Goal: Information Seeking & Learning: Learn about a topic

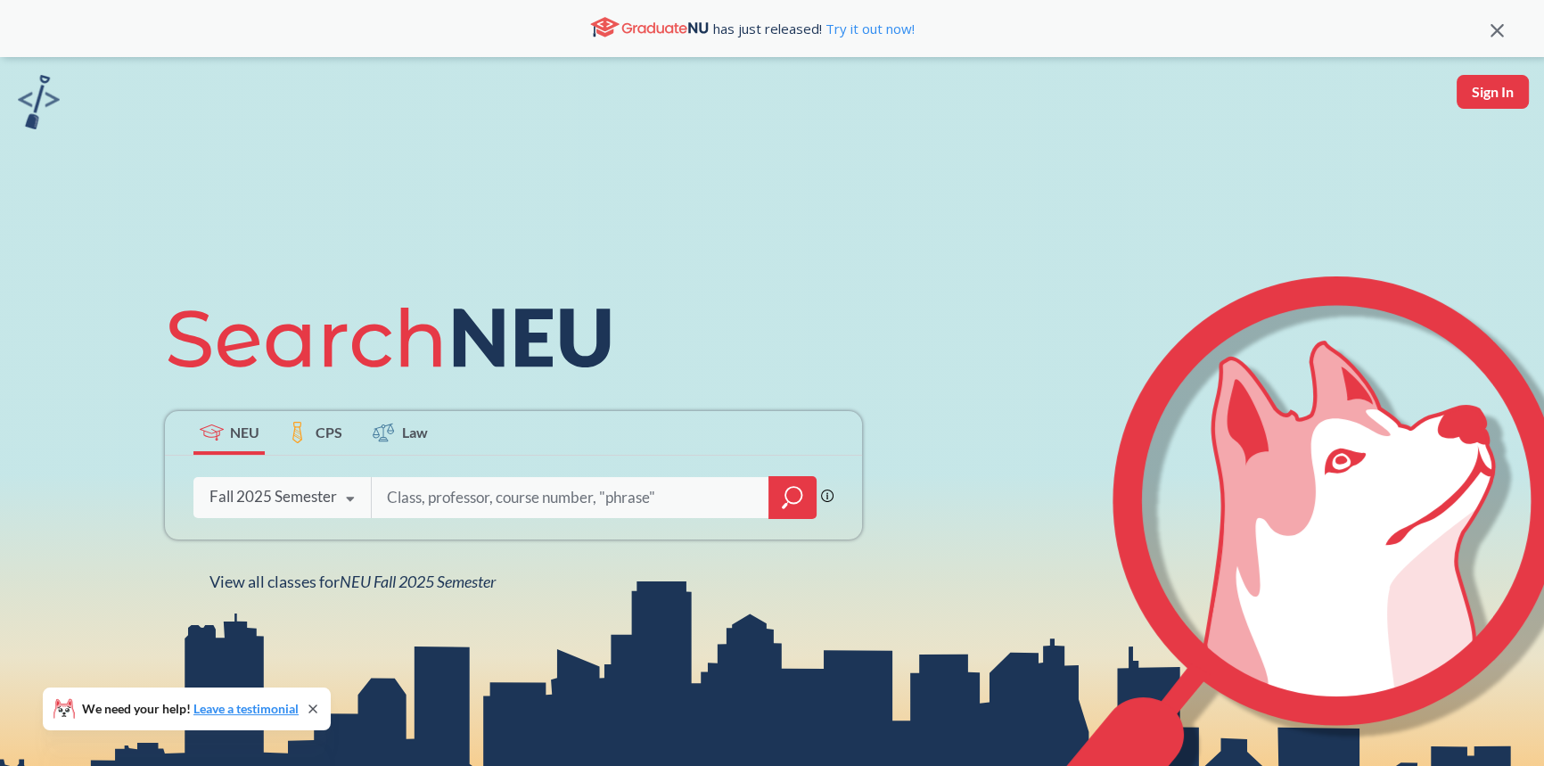
click at [440, 487] on input "search" at bounding box center [570, 497] width 371 height 37
type input "e"
type input "macro"
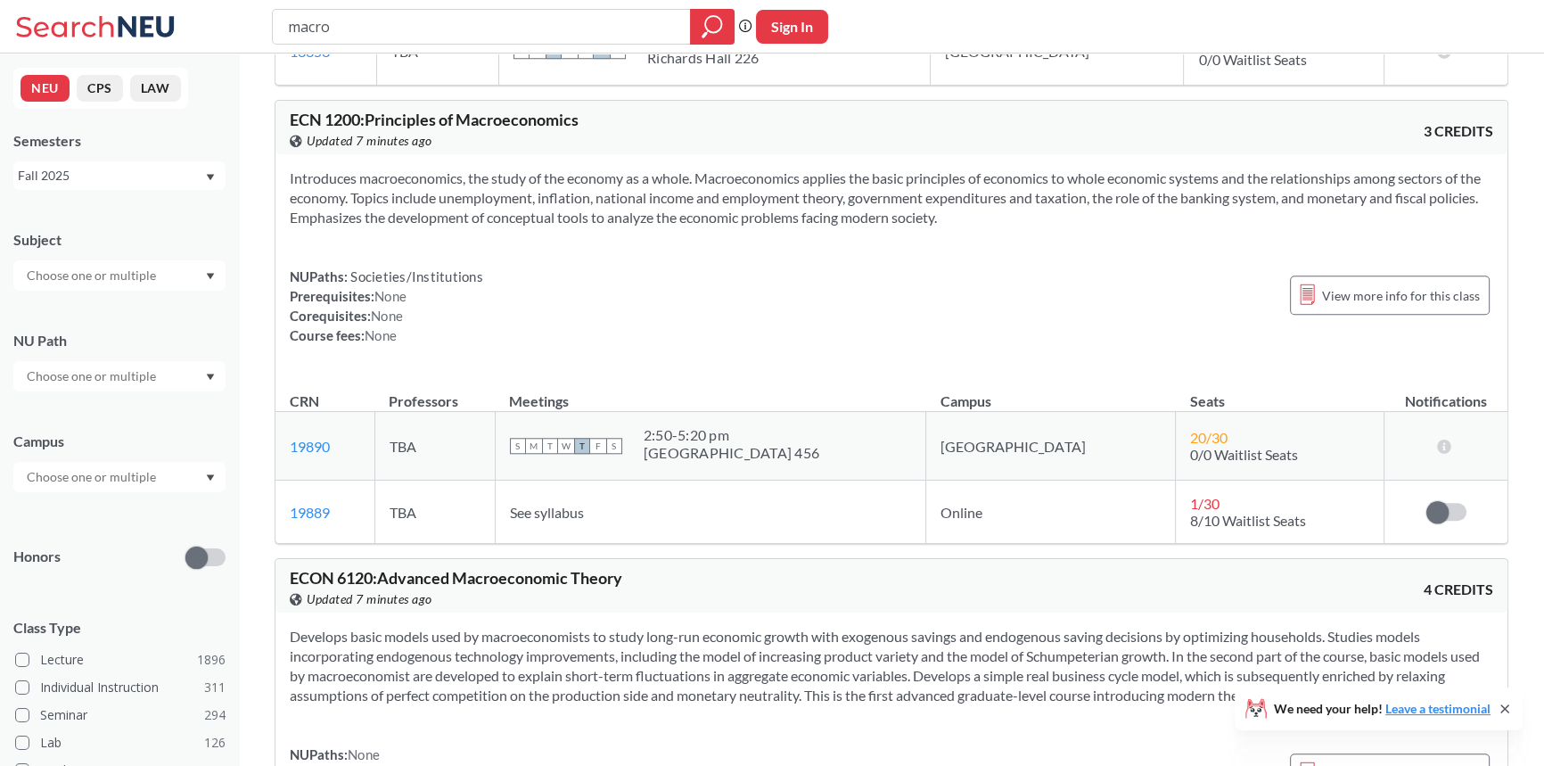
scroll to position [2025, 0]
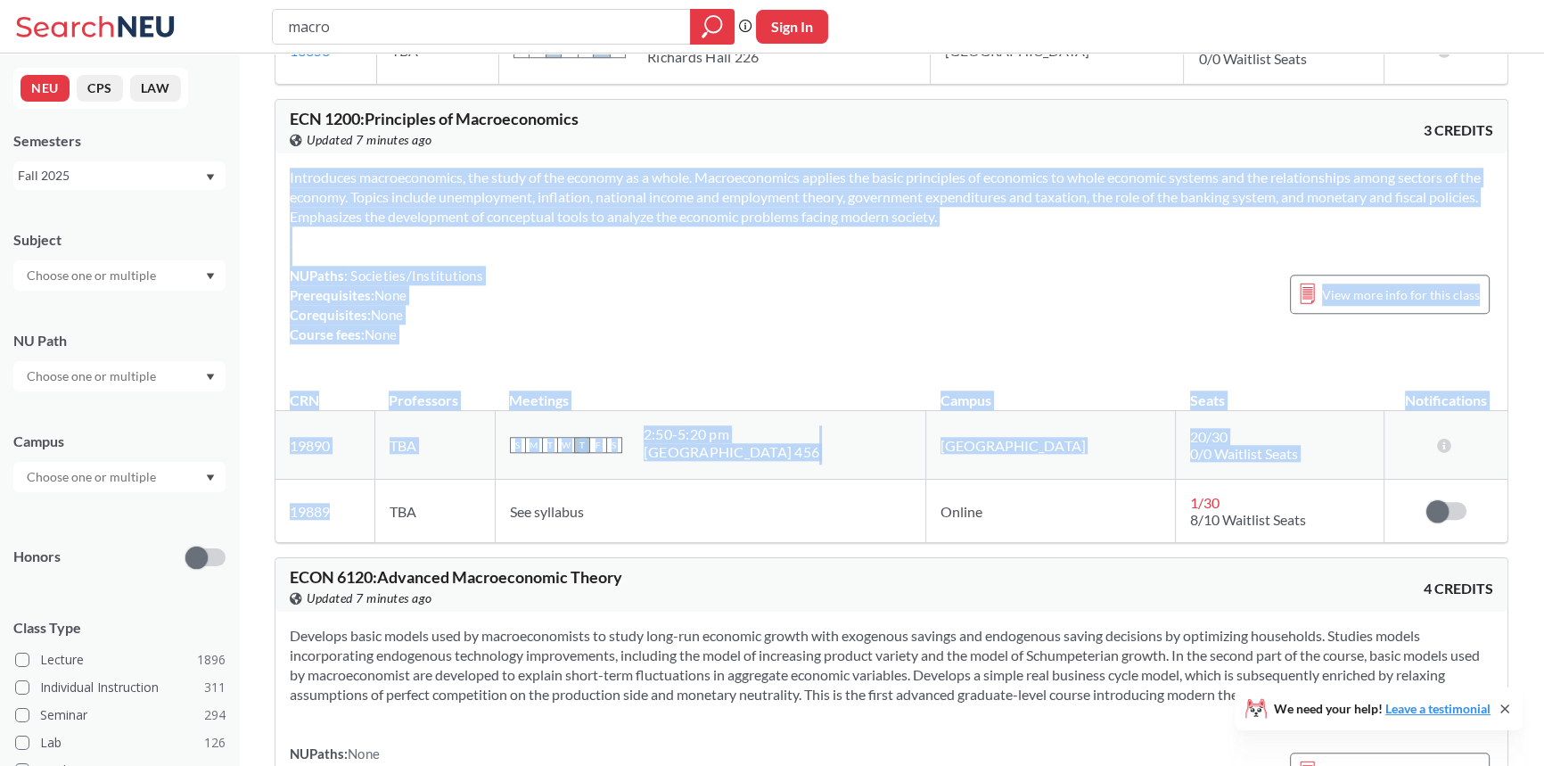
drag, startPoint x: 342, startPoint y: 518, endPoint x: 270, endPoint y: 519, distance: 72.2
click at [270, 519] on div "ECON 2315 : Macroeconomic Theory View this course on Banner. Updated 7 minutes …" at bounding box center [891, 707] width 1305 height 5358
click at [259, 519] on div at bounding box center [259, 519] width 0 height 0
click at [360, 489] on td "19889 View this section on Banner." at bounding box center [324, 511] width 99 height 63
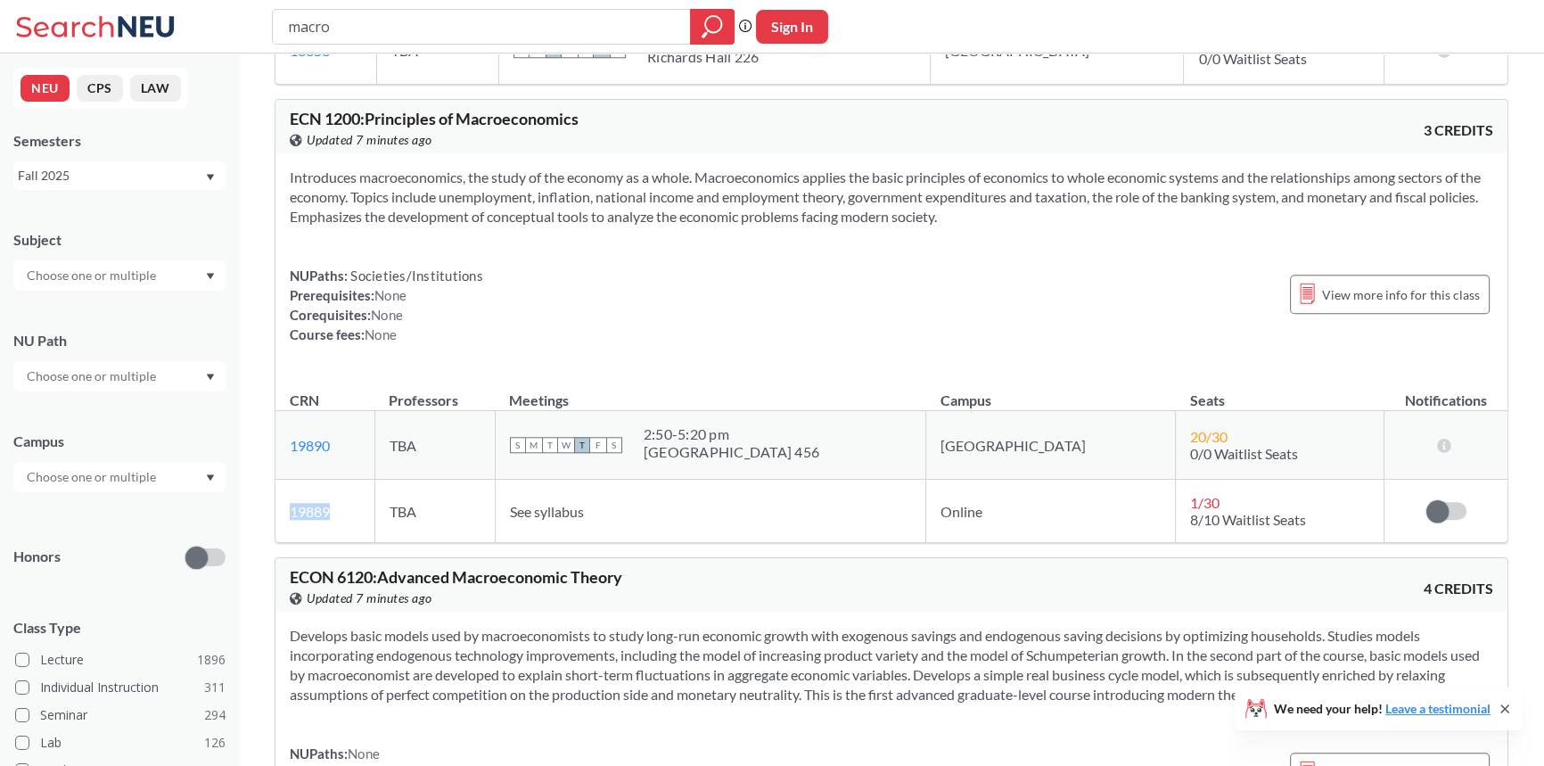
drag, startPoint x: 357, startPoint y: 507, endPoint x: 291, endPoint y: 512, distance: 66.1
click at [291, 512] on td "19889 View this section on Banner." at bounding box center [324, 511] width 99 height 63
copy link "19889"
click at [1328, 292] on span "View more info for this class" at bounding box center [1401, 294] width 158 height 22
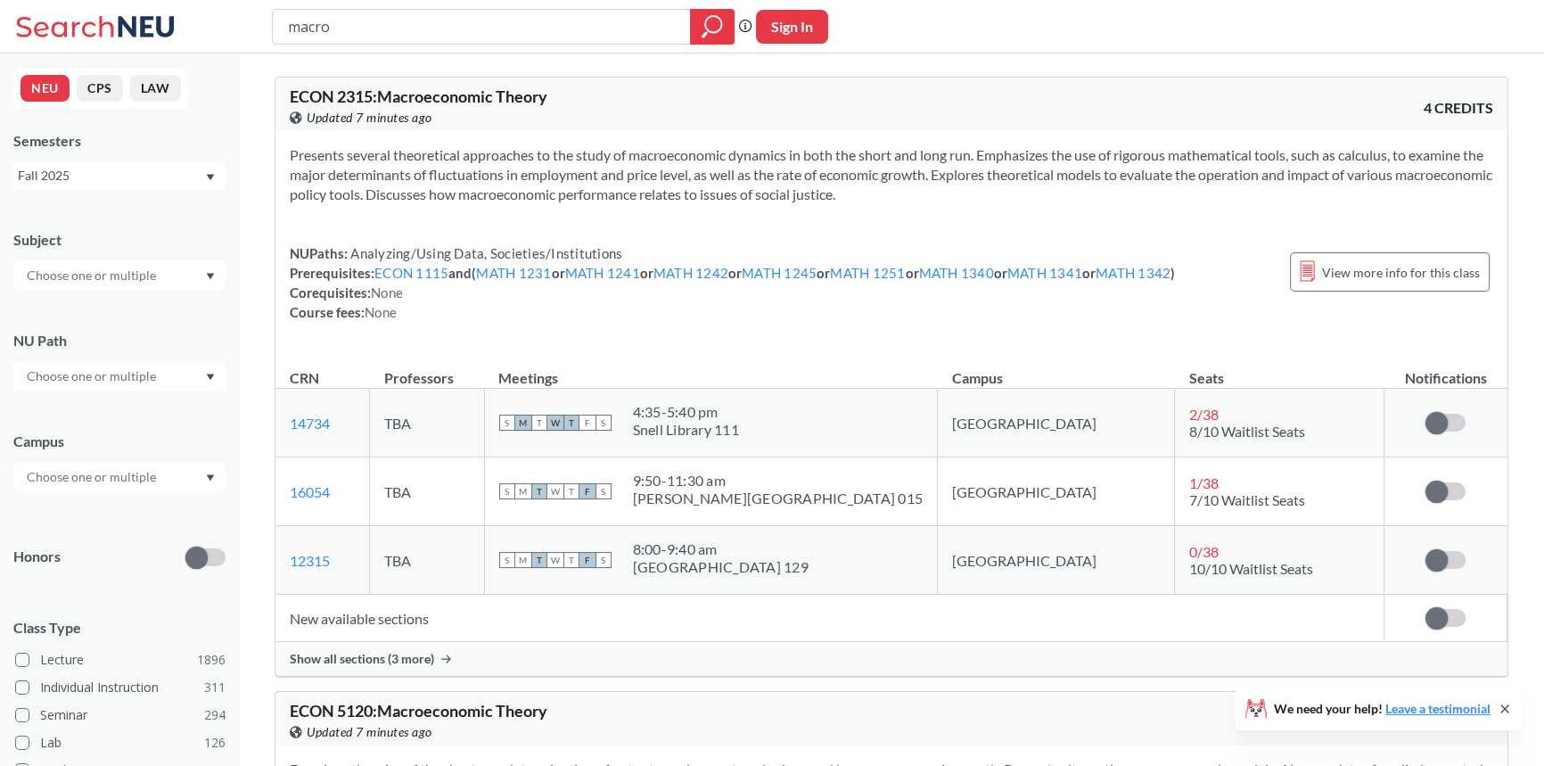
click at [988, 366] on th "Campus" at bounding box center [1056, 369] width 237 height 38
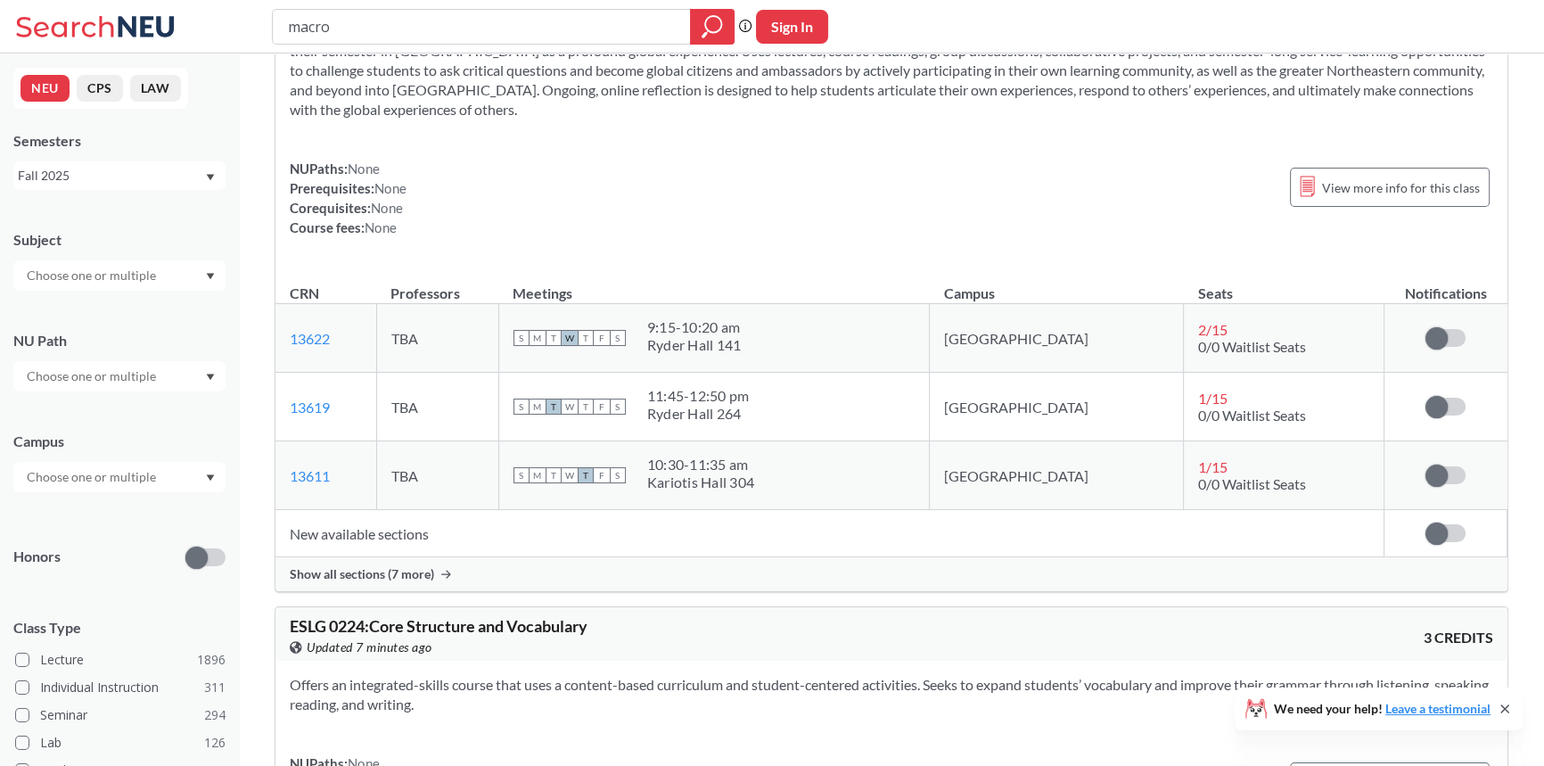
scroll to position [4943, 0]
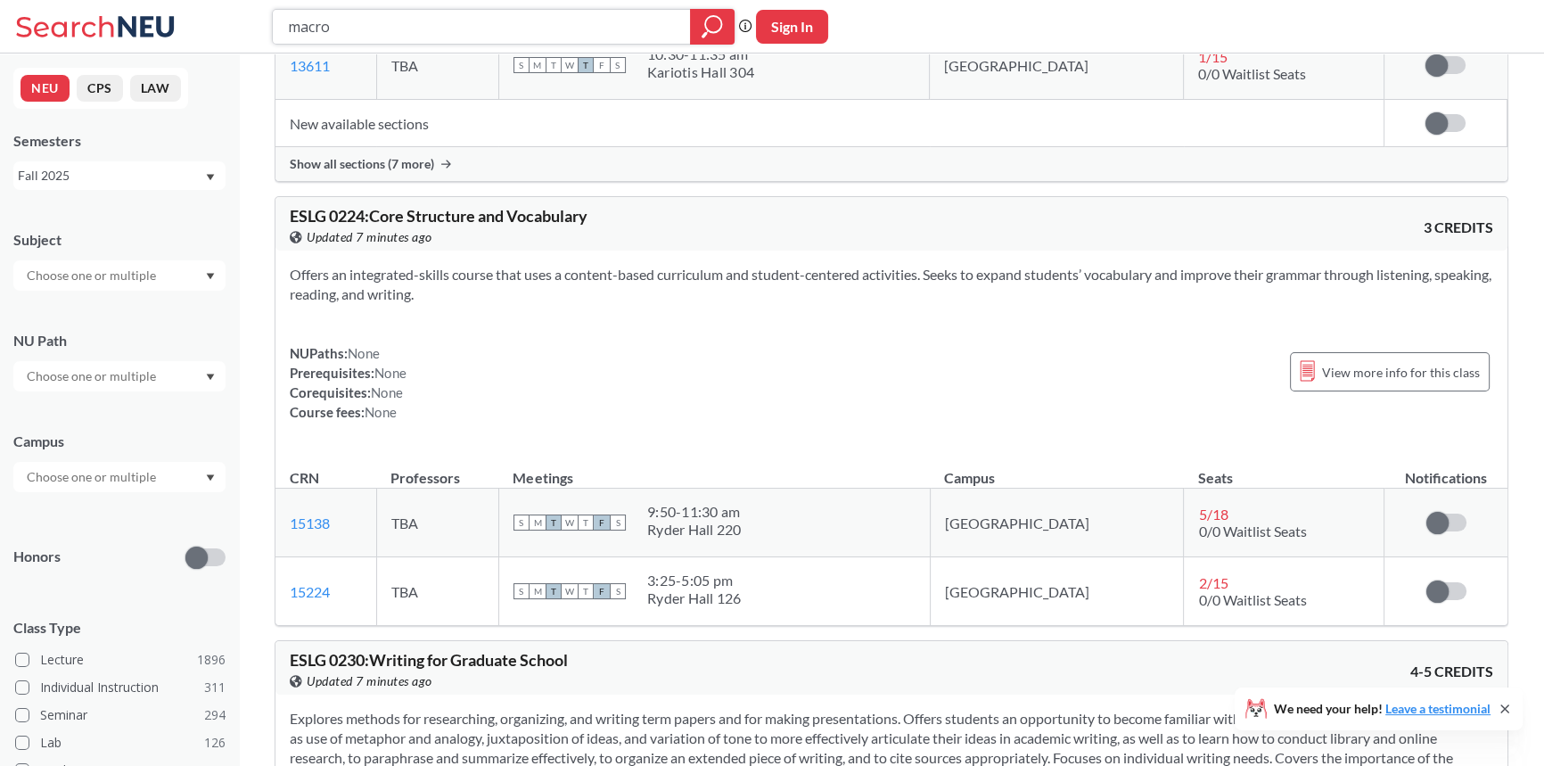
click at [327, 18] on input "macro" at bounding box center [481, 27] width 391 height 30
type input "economics"
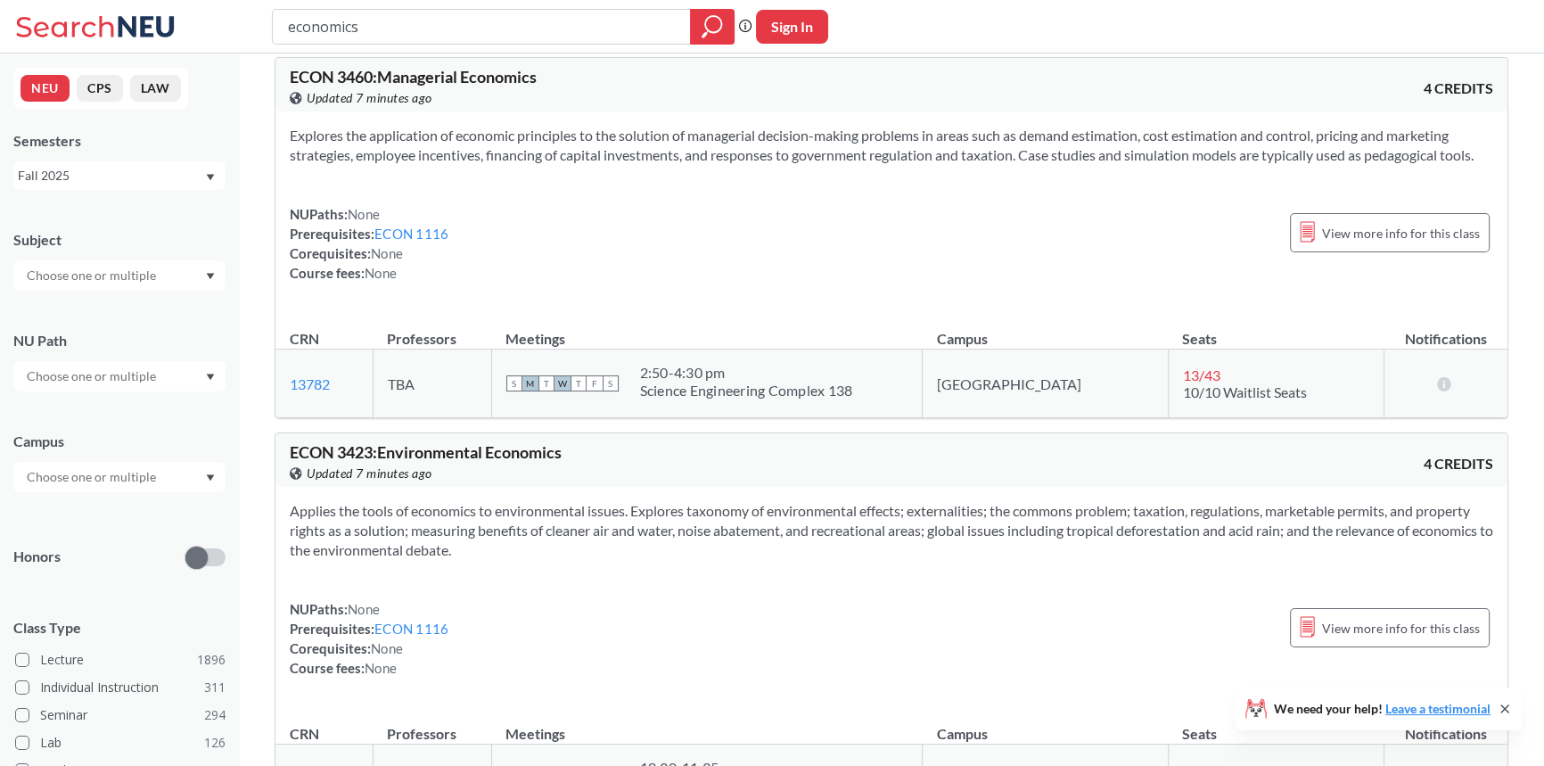
scroll to position [1783, 0]
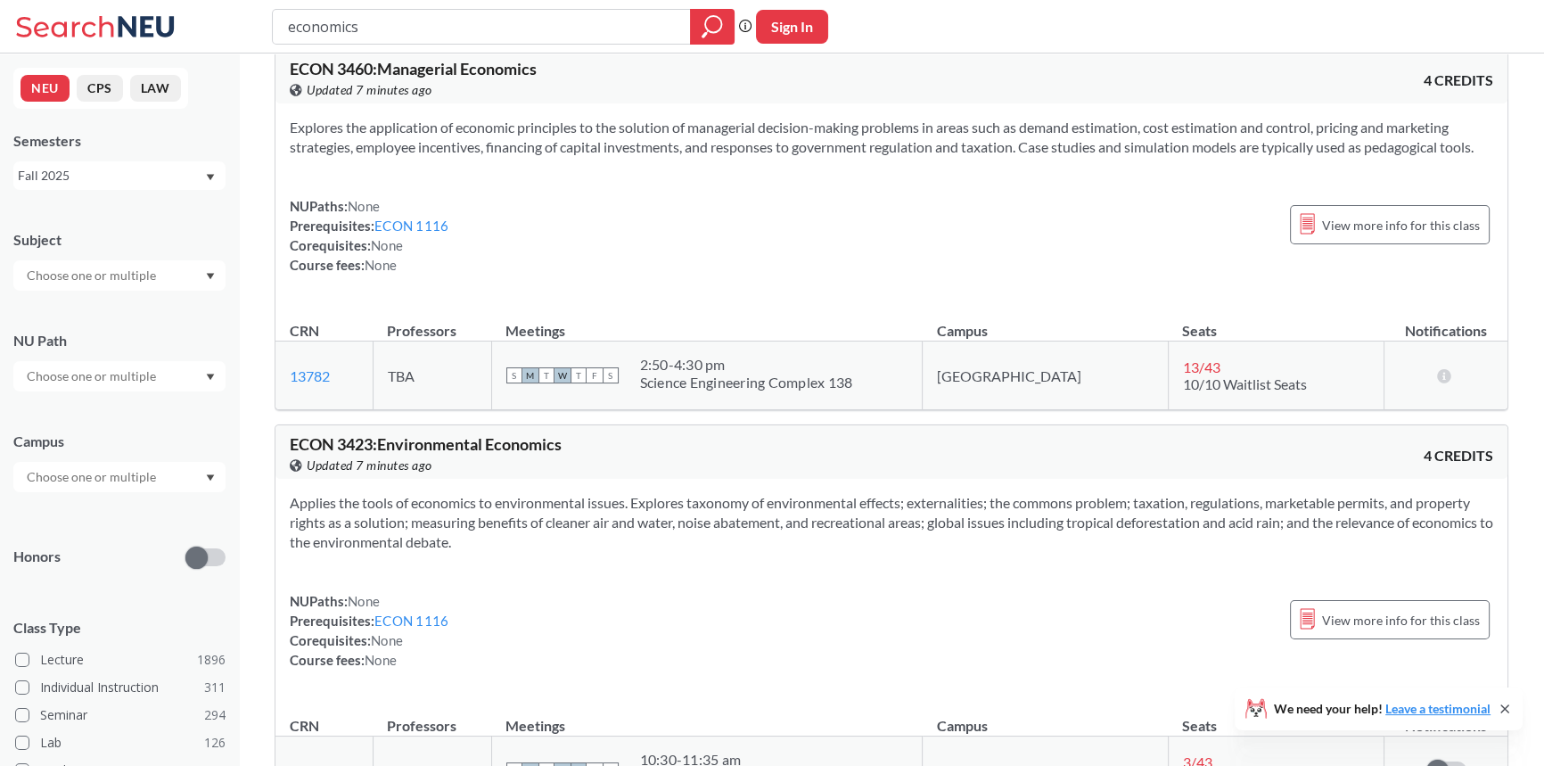
click at [441, 40] on input "economics" at bounding box center [481, 27] width 391 height 30
type input "micor"
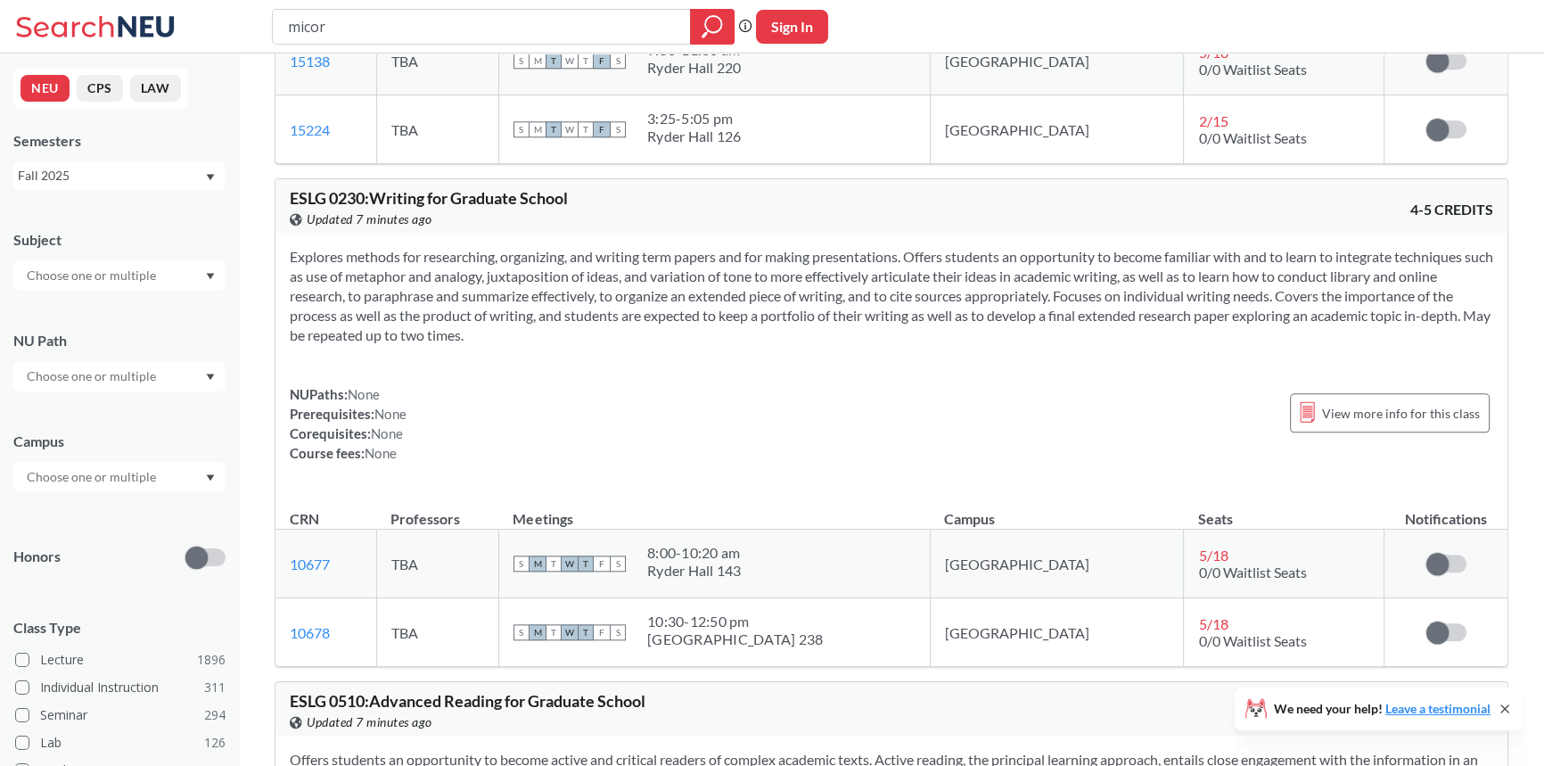
scroll to position [2593, 0]
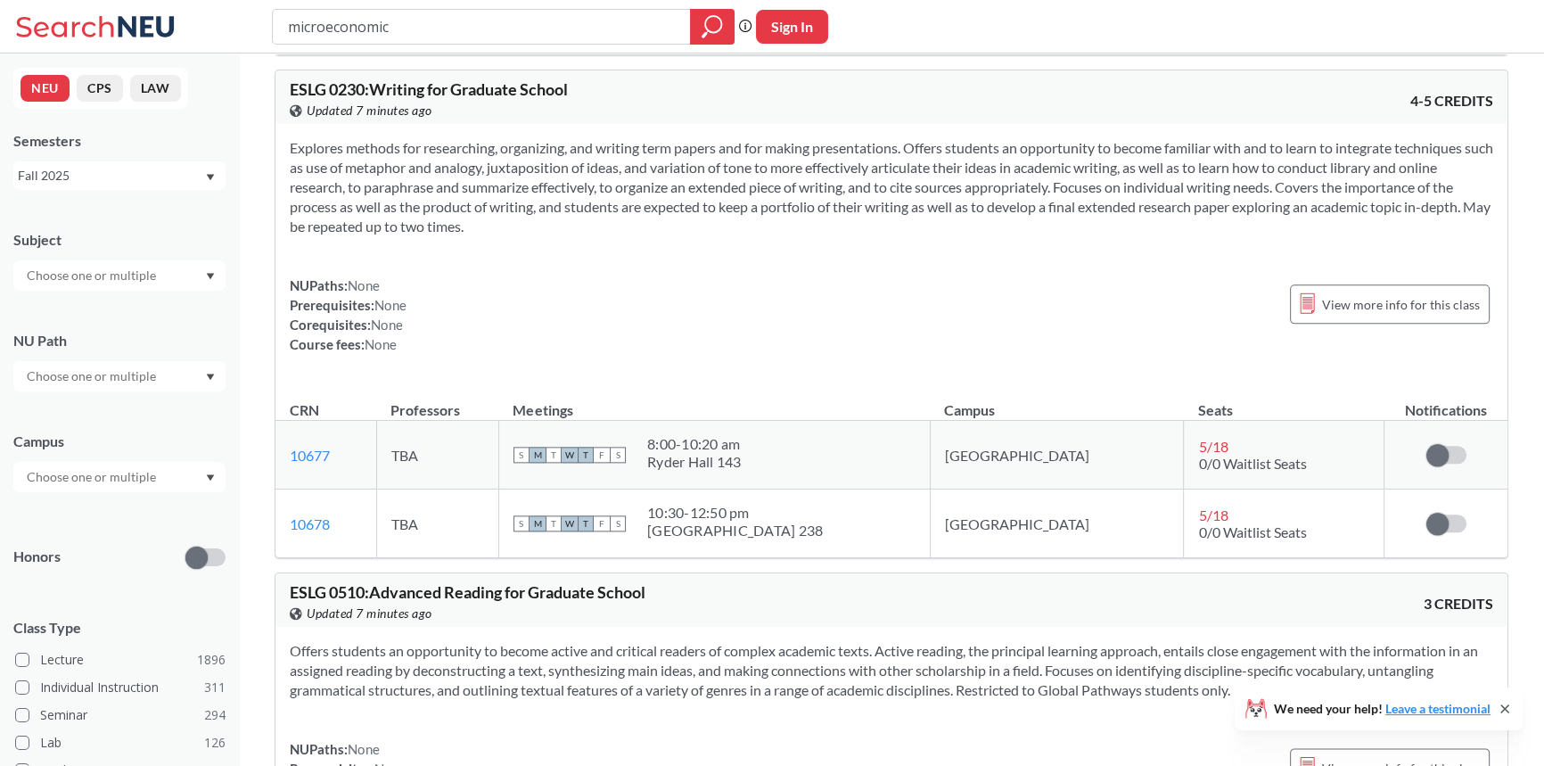
type input "microeconomics"
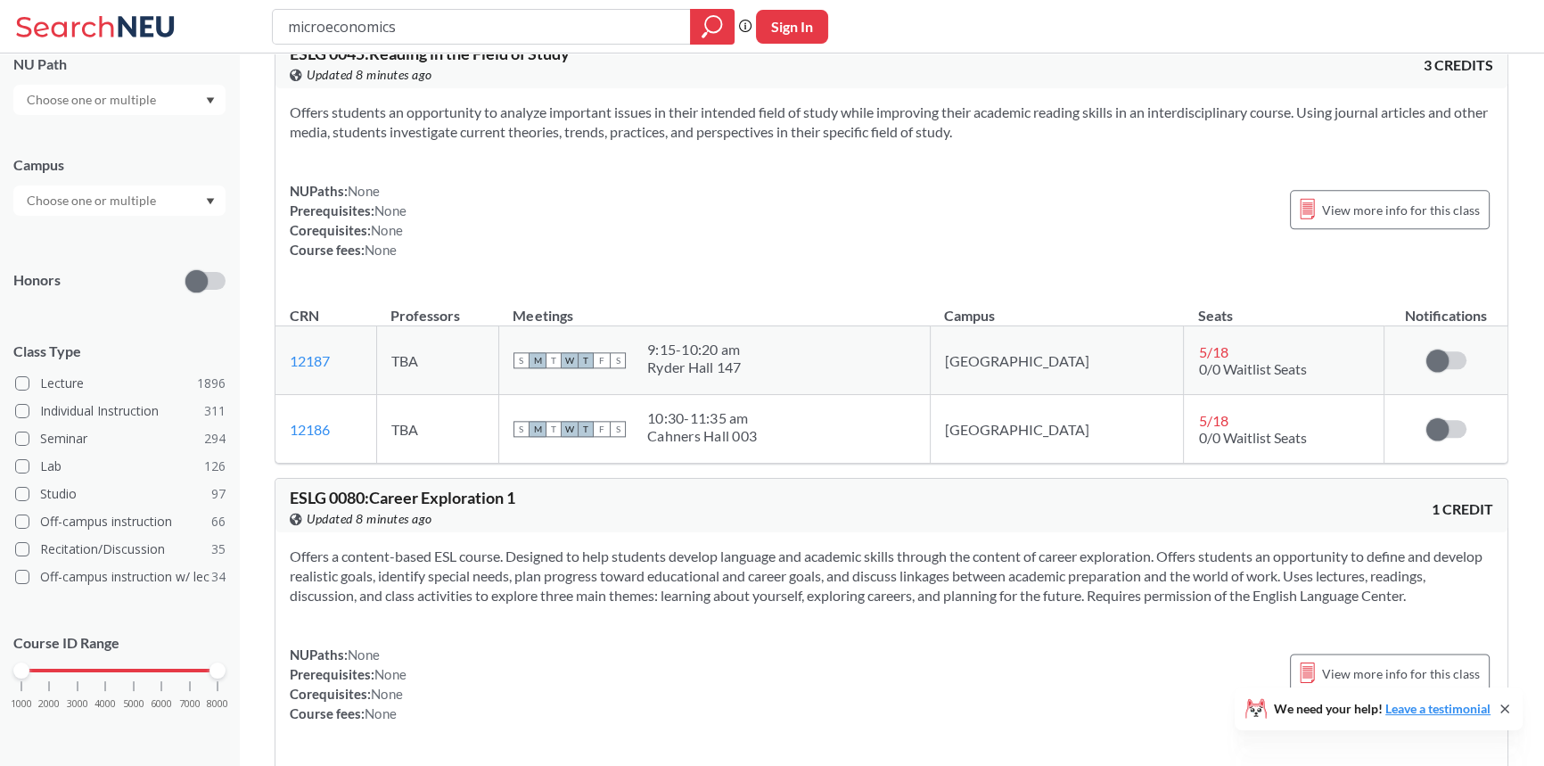
scroll to position [2674, 0]
drag, startPoint x: 173, startPoint y: 680, endPoint x: 0, endPoint y: 686, distance: 173.0
click at [0, 686] on div "NEU CPS LAW Semesters Fall 2025 Subject NU Path Campus Honors Class Type Lectur…" at bounding box center [119, 409] width 239 height 712
drag, startPoint x: 213, startPoint y: 669, endPoint x: 6, endPoint y: 647, distance: 207.9
click at [6, 647] on div "NEU CPS LAW Semesters Fall 2025 Subject NU Path Campus Honors Class Type Lectur…" at bounding box center [119, 409] width 239 height 712
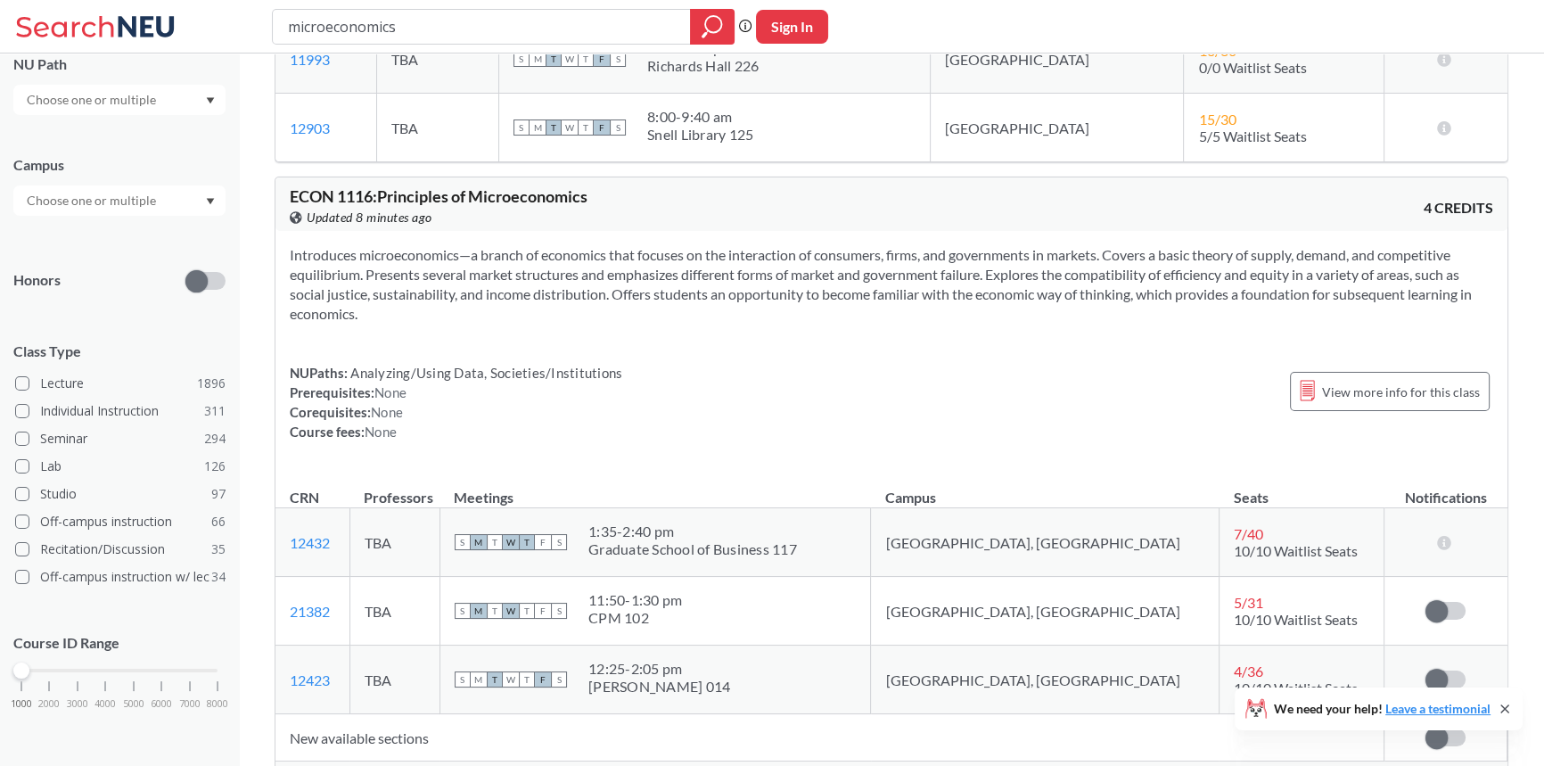
scroll to position [810, 0]
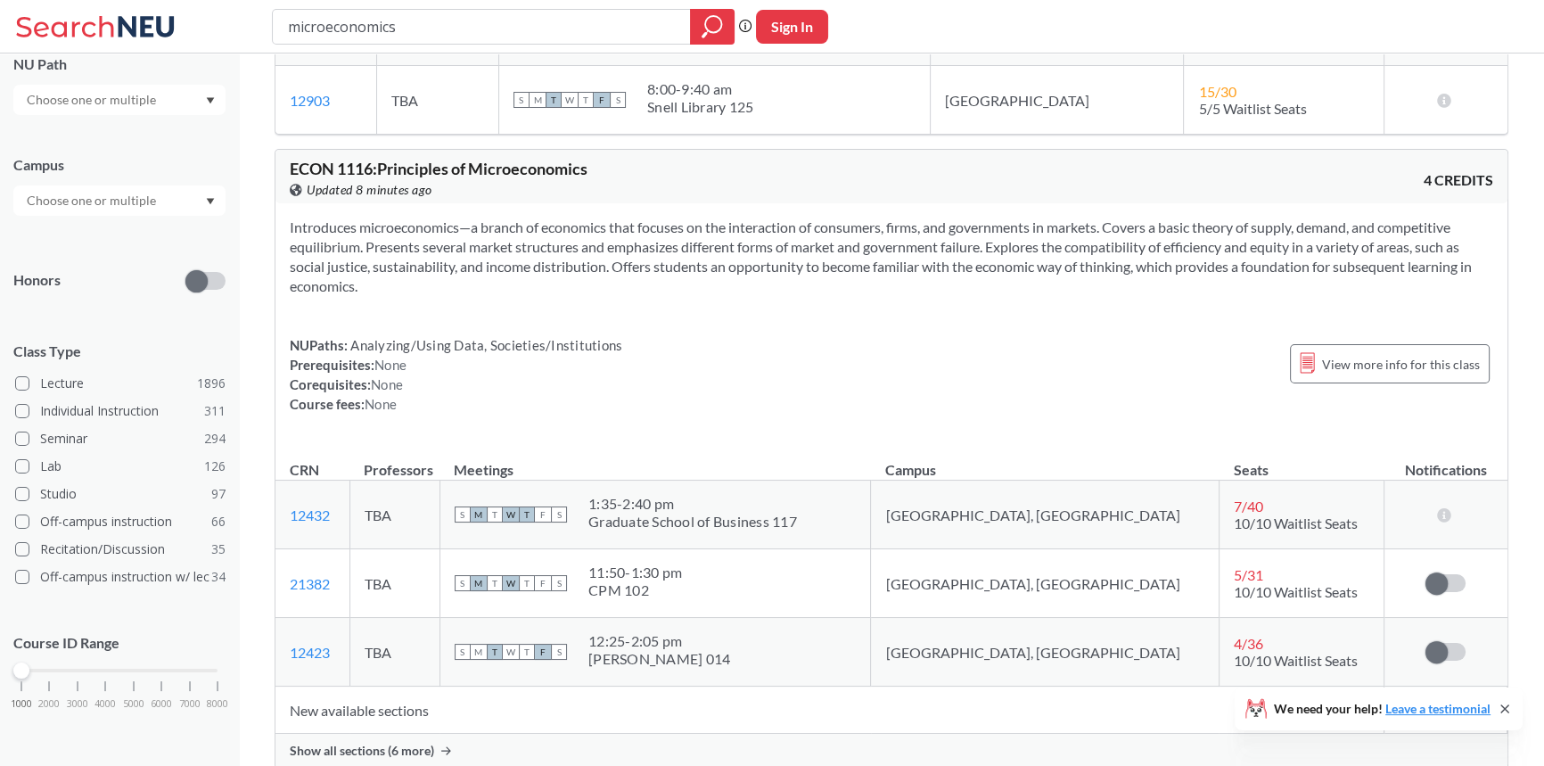
click at [44, 677] on div "1000 2000 3000 4000 5000 6000 7000 8000" at bounding box center [119, 704] width 212 height 80
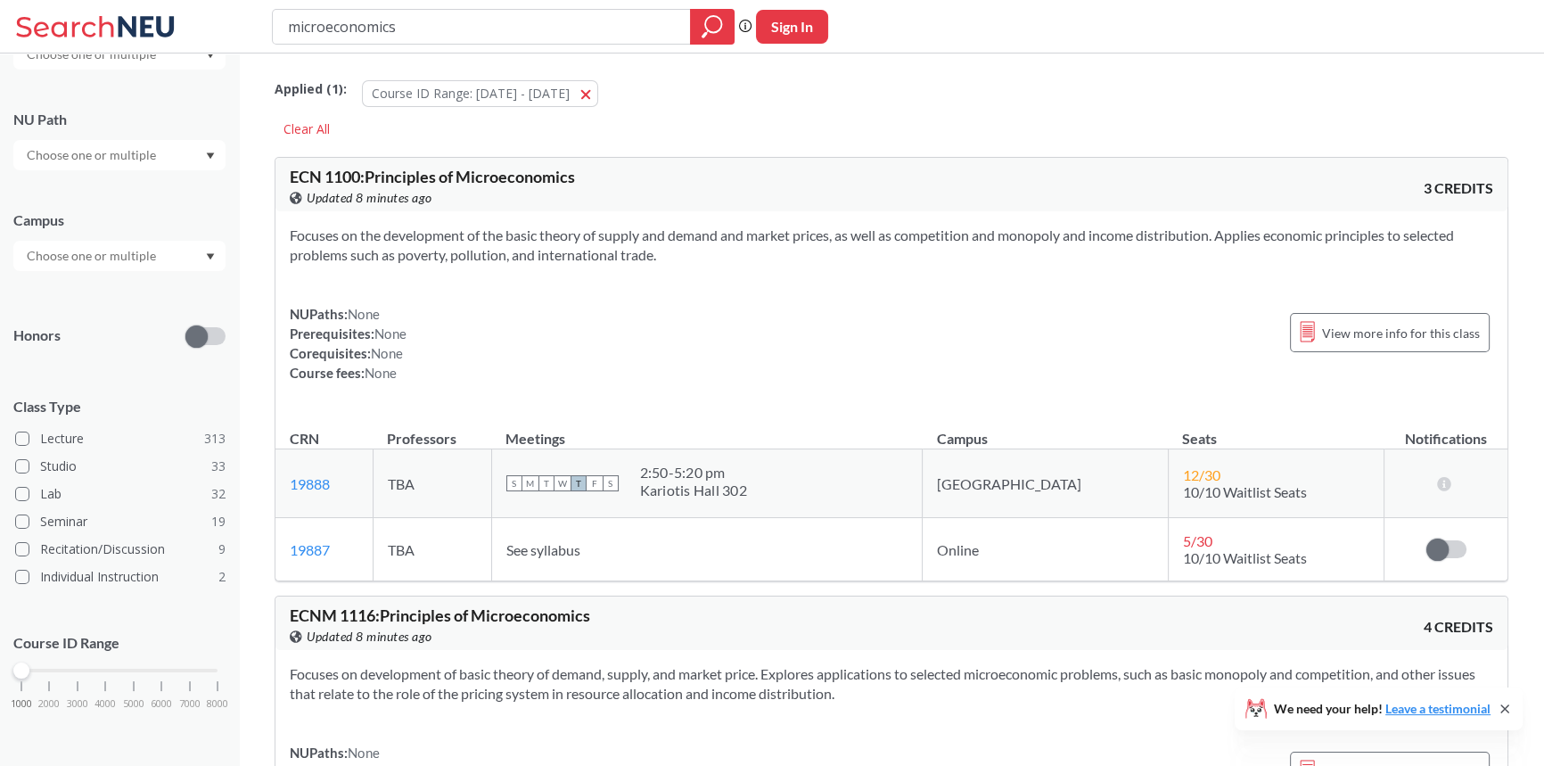
drag, startPoint x: 45, startPoint y: 673, endPoint x: 28, endPoint y: 677, distance: 17.5
click at [28, 677] on div "1000 2000 3000 4000 5000 6000 7000 8000" at bounding box center [119, 704] width 212 height 80
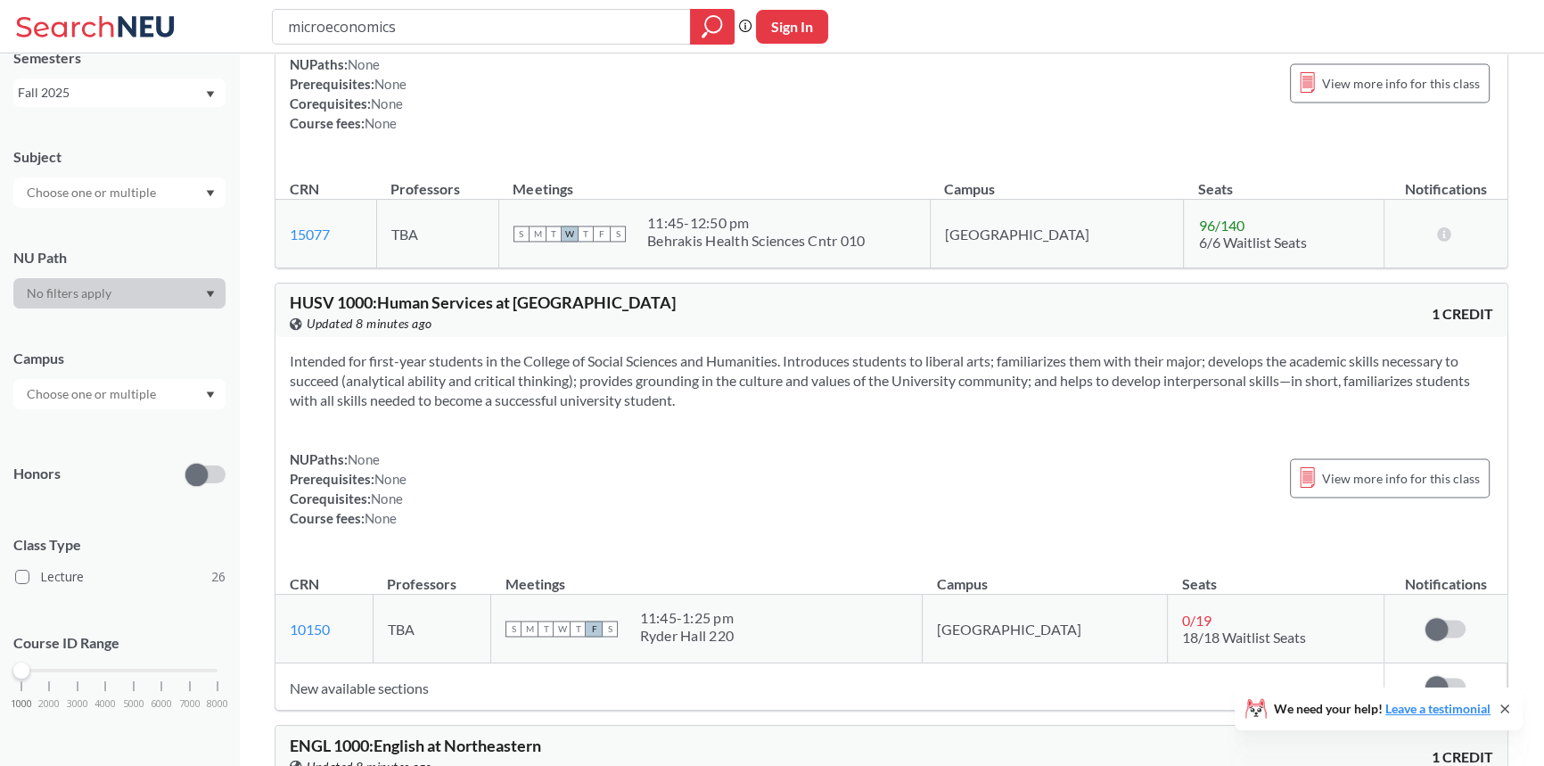
scroll to position [3566, 0]
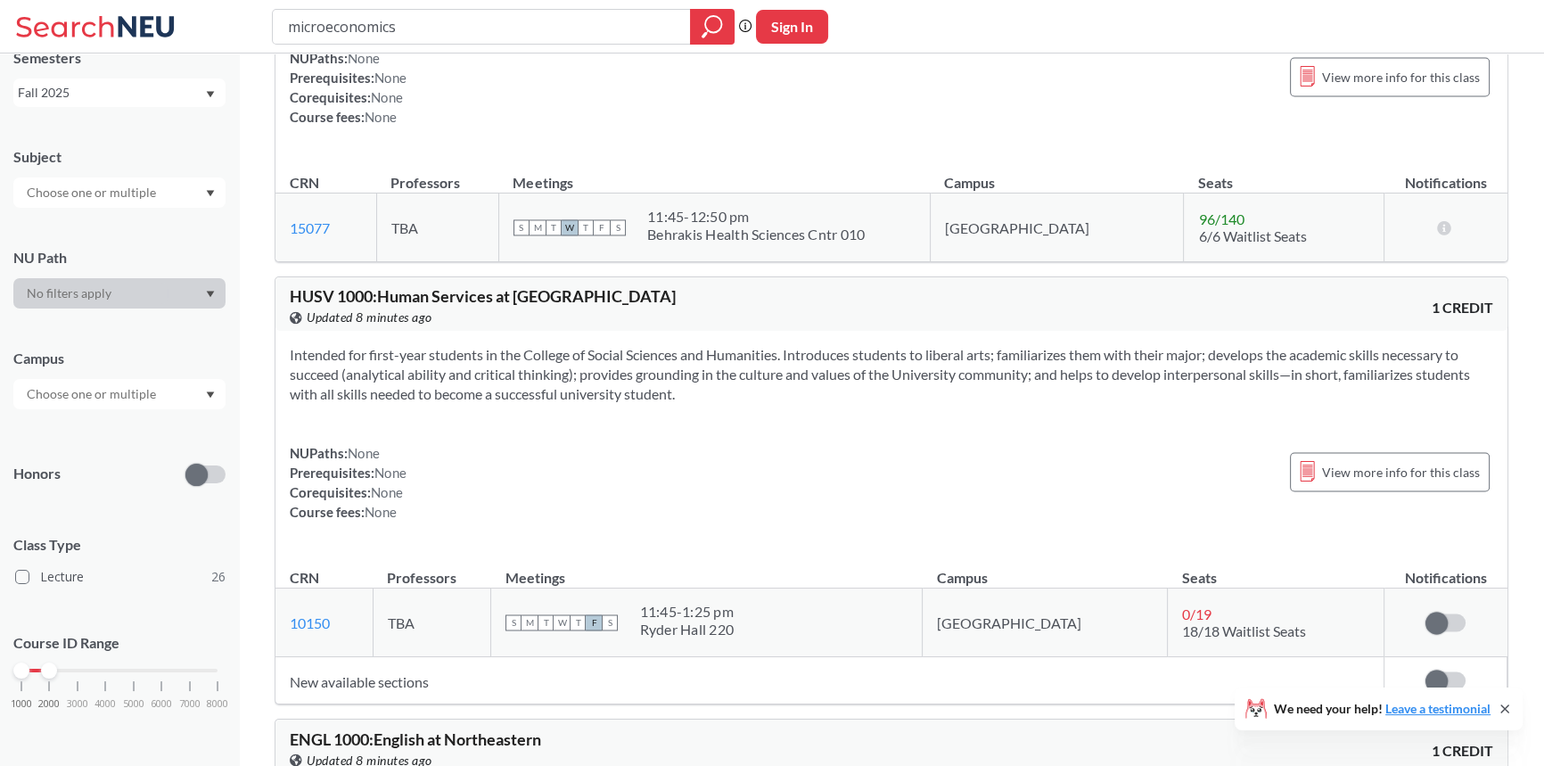
click at [49, 668] on div "1000 2000 3000 4000 5000 6000 7000 8000" at bounding box center [119, 670] width 196 height 12
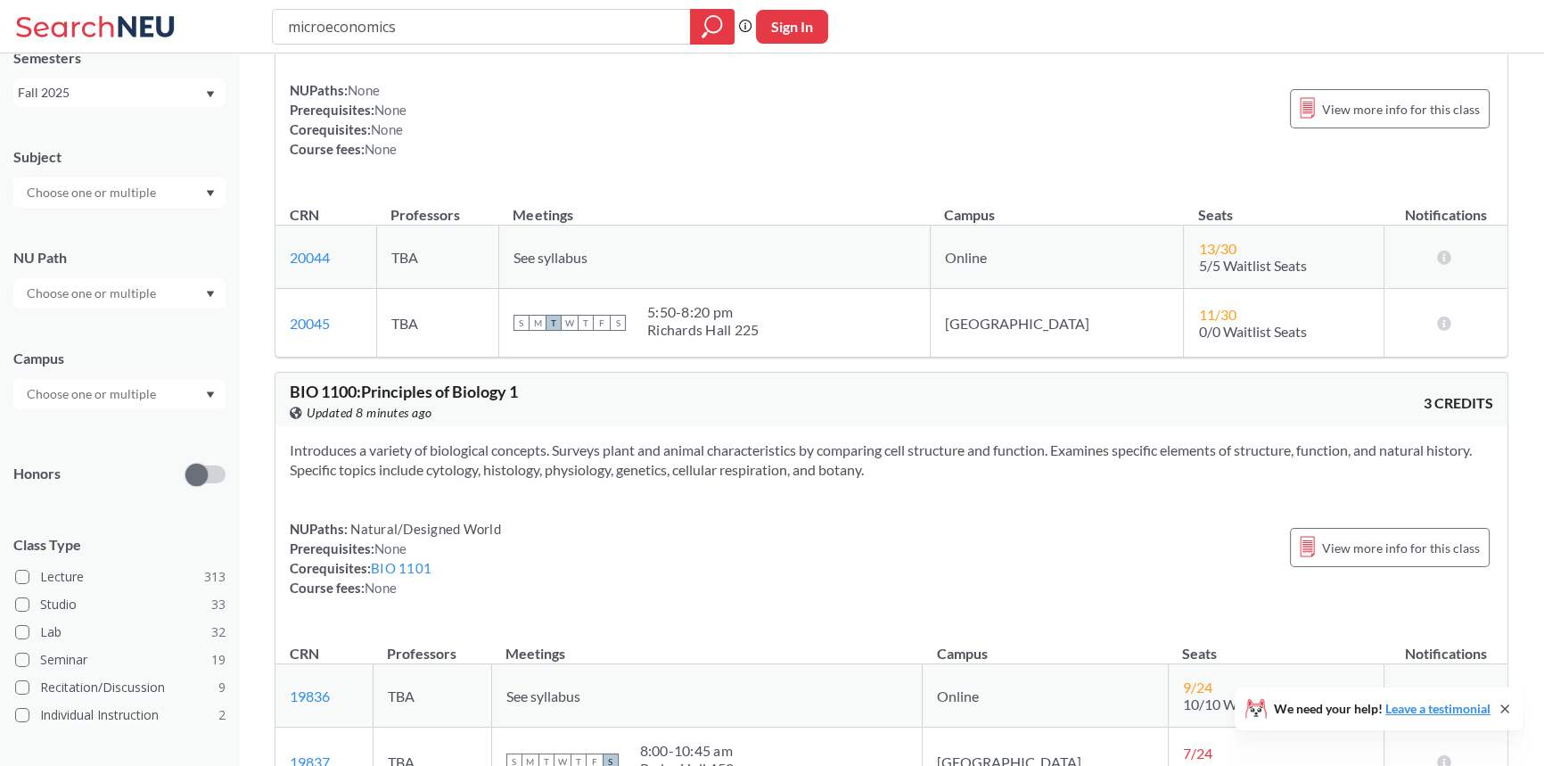
scroll to position [23783, 0]
click at [139, 300] on input "text" at bounding box center [93, 293] width 150 height 21
click at [160, 378] on span "( 60 )" at bounding box center [154, 381] width 21 height 15
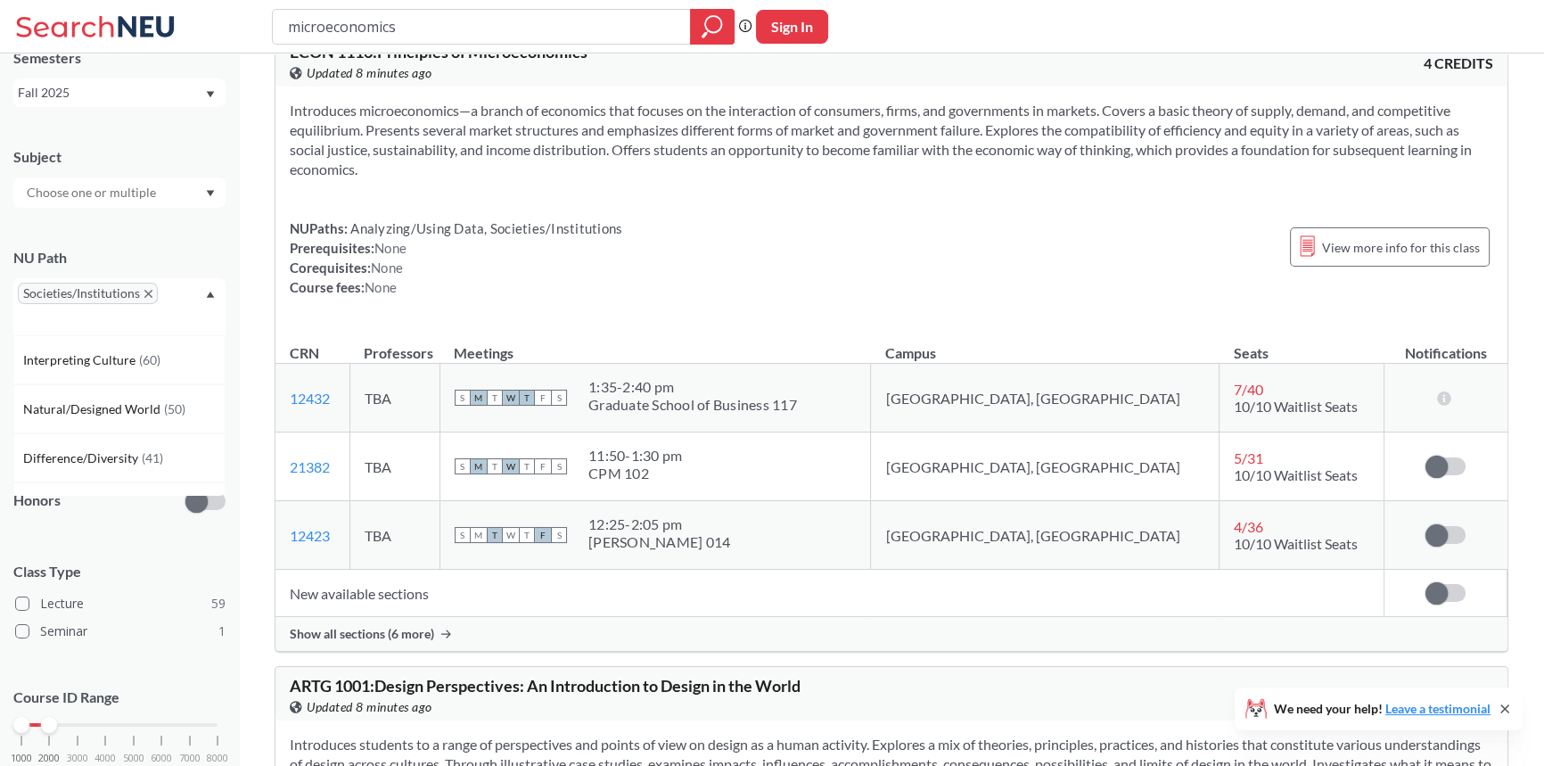
scroll to position [161, 0]
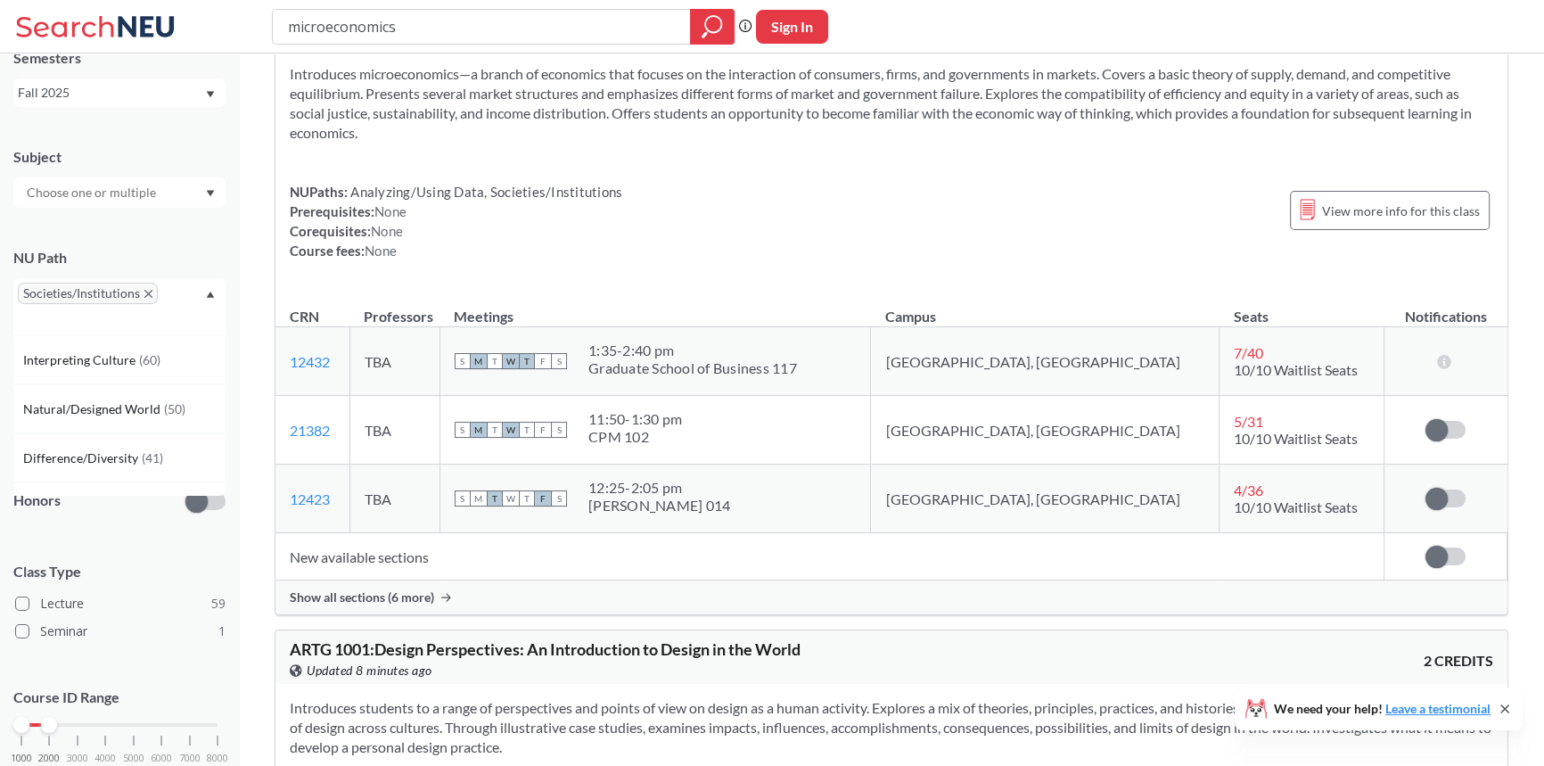
click at [388, 595] on span "Show all sections (6 more)" at bounding box center [362, 597] width 144 height 16
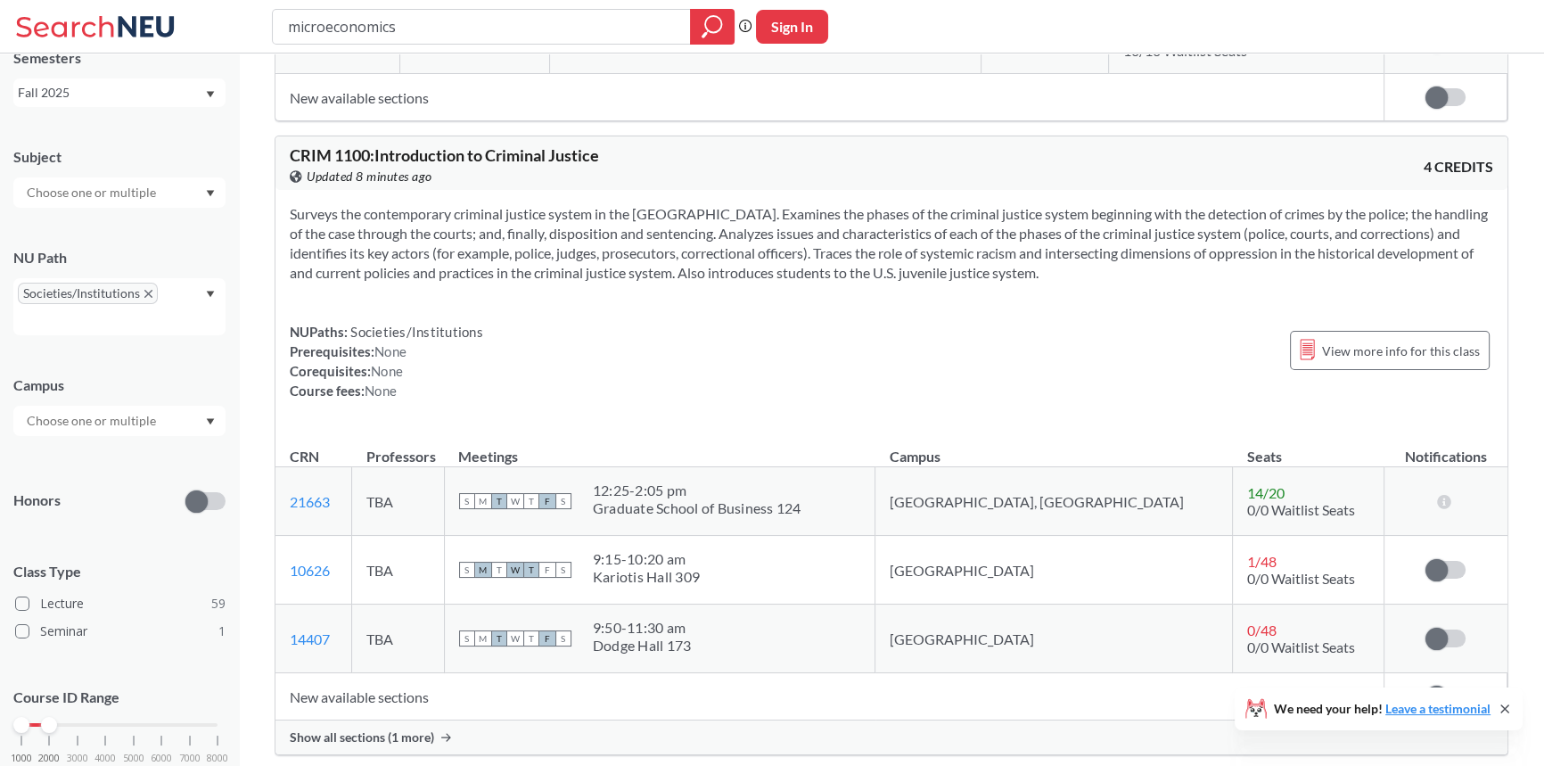
scroll to position [2025, 0]
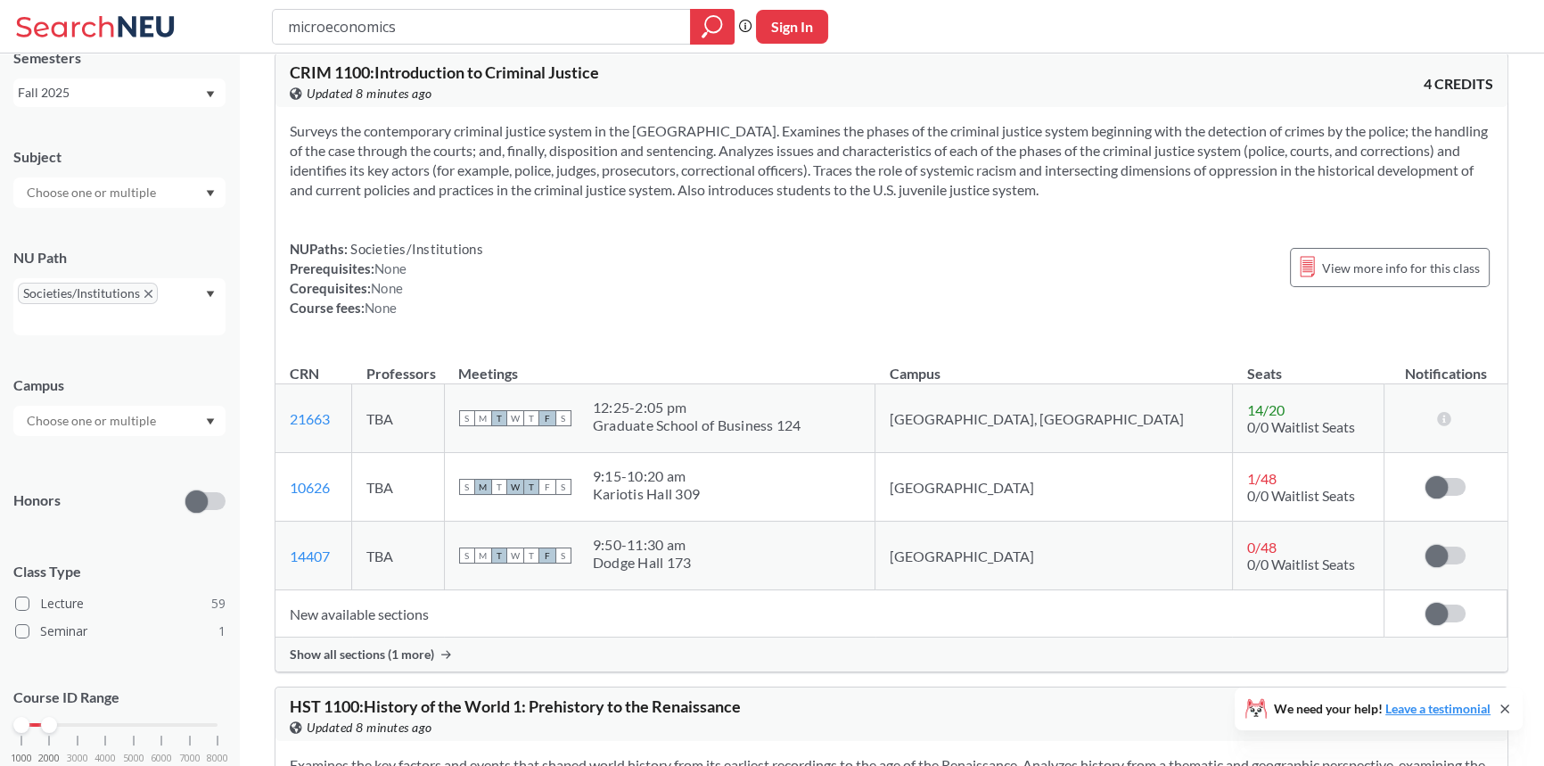
click at [392, 654] on span "Show all sections (1 more)" at bounding box center [362, 654] width 144 height 16
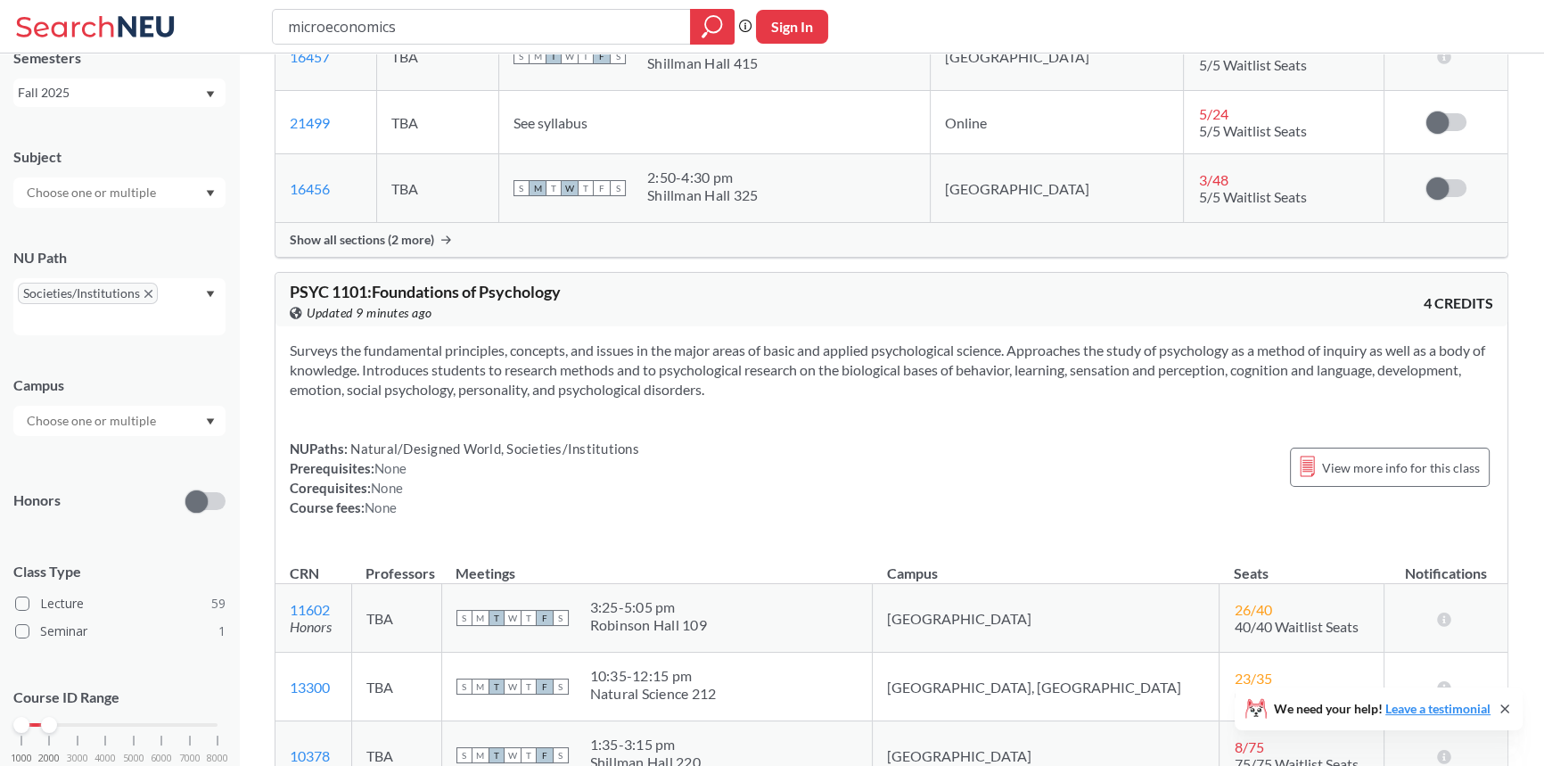
scroll to position [4214, 0]
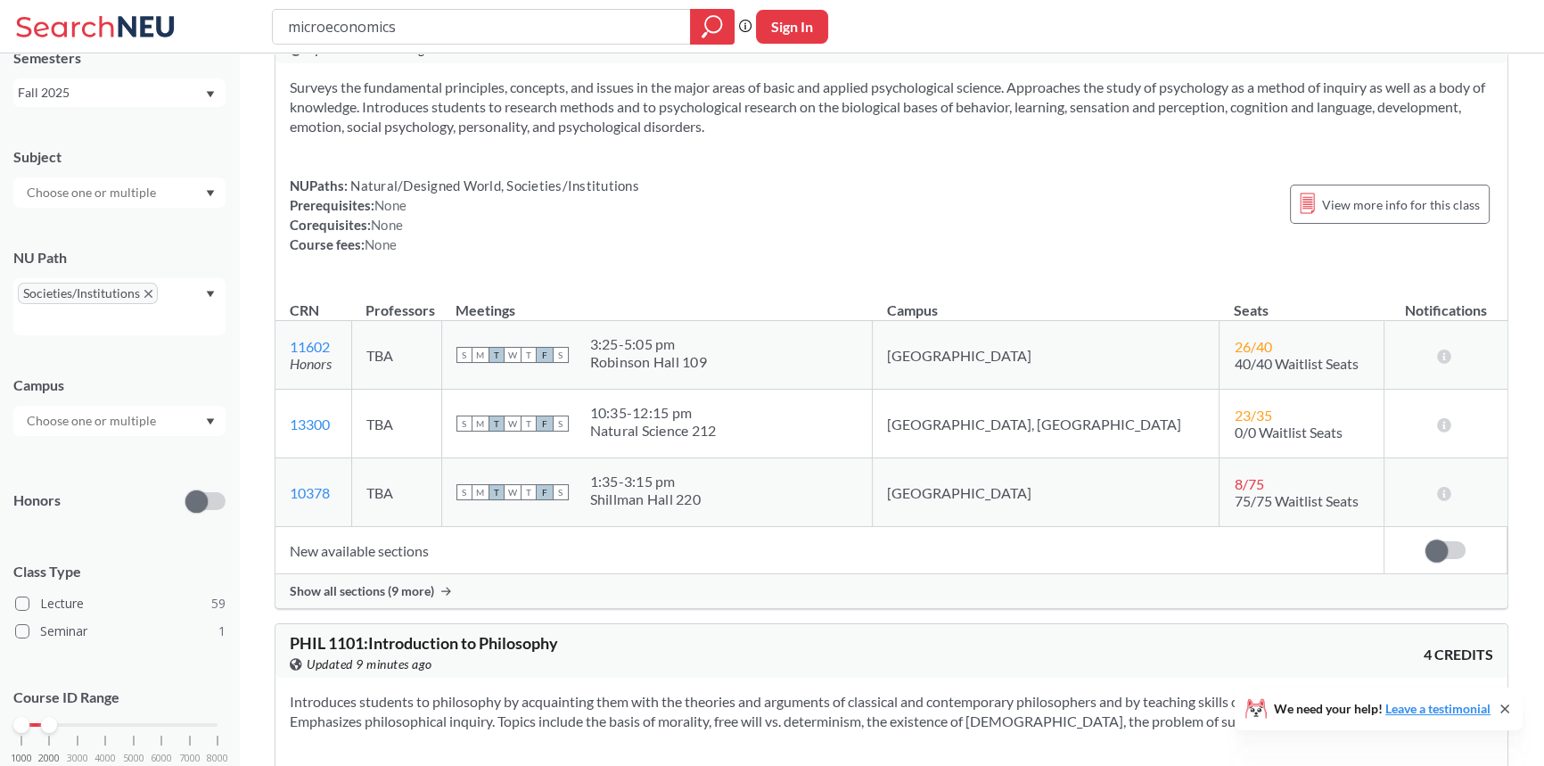
click at [396, 584] on span "Show all sections (9 more)" at bounding box center [362, 591] width 144 height 16
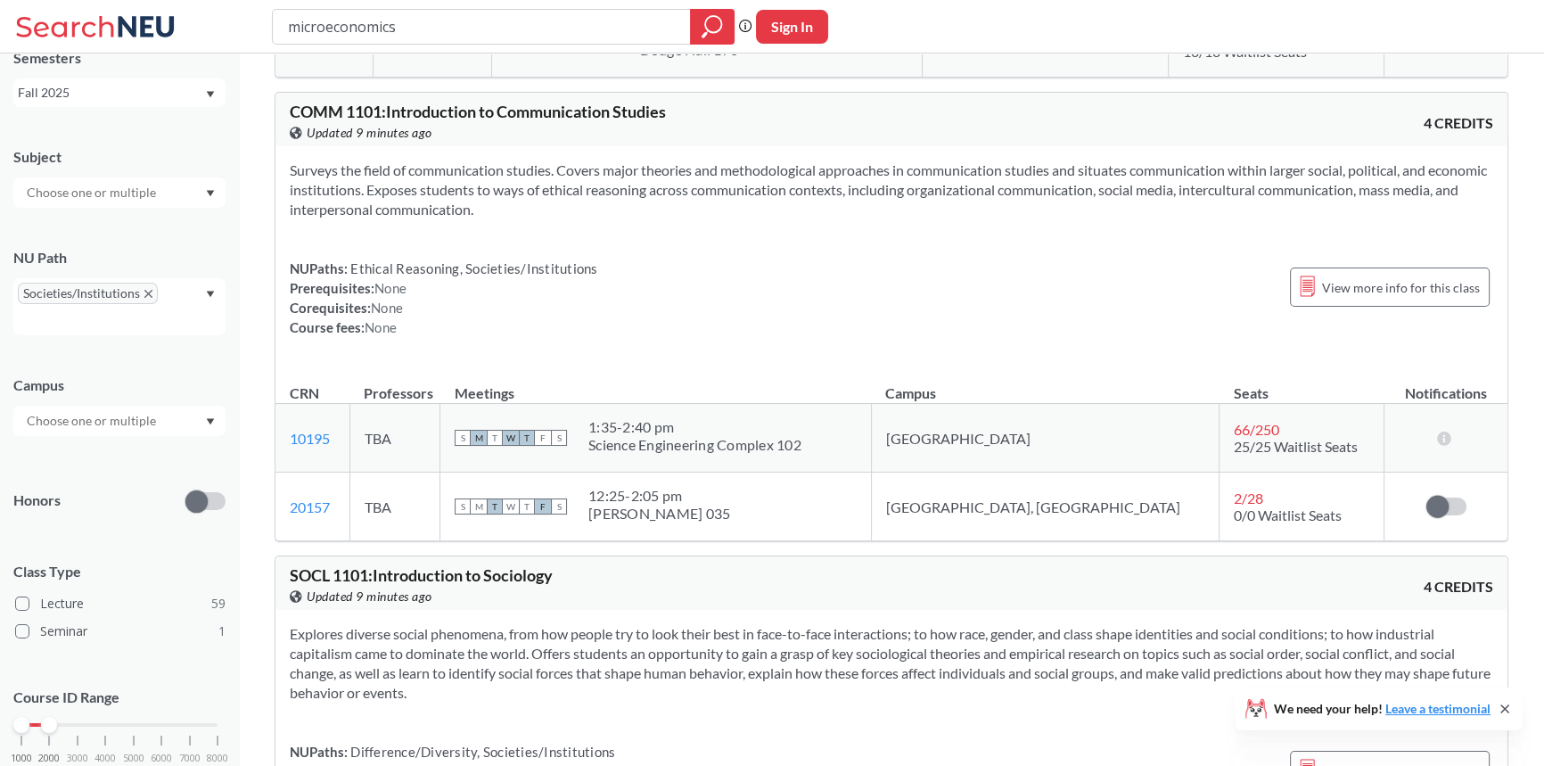
scroll to position [6482, 0]
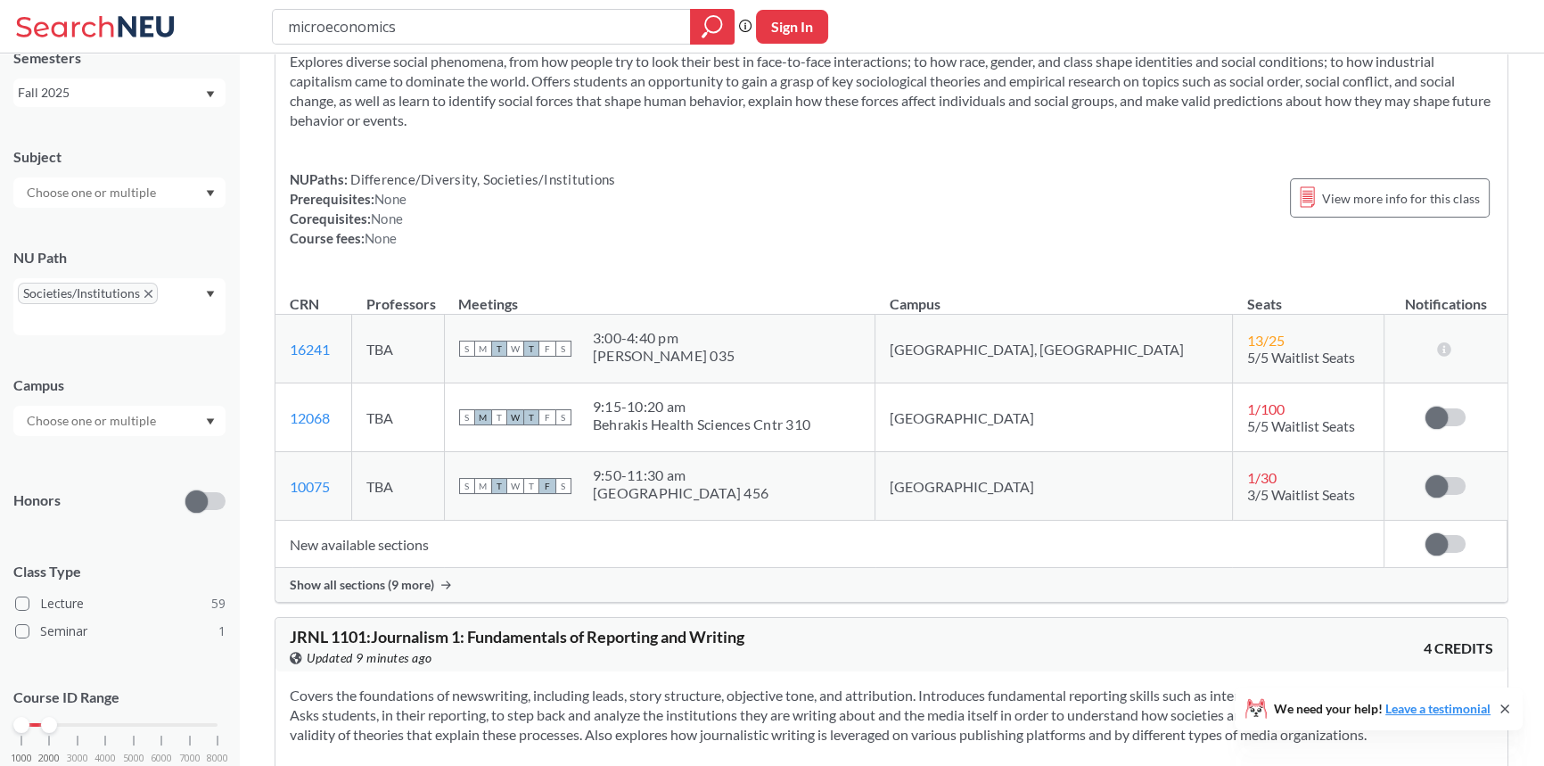
click at [112, 432] on div at bounding box center [119, 421] width 212 height 30
click at [108, 500] on div "Online ( 14 )" at bounding box center [123, 510] width 201 height 20
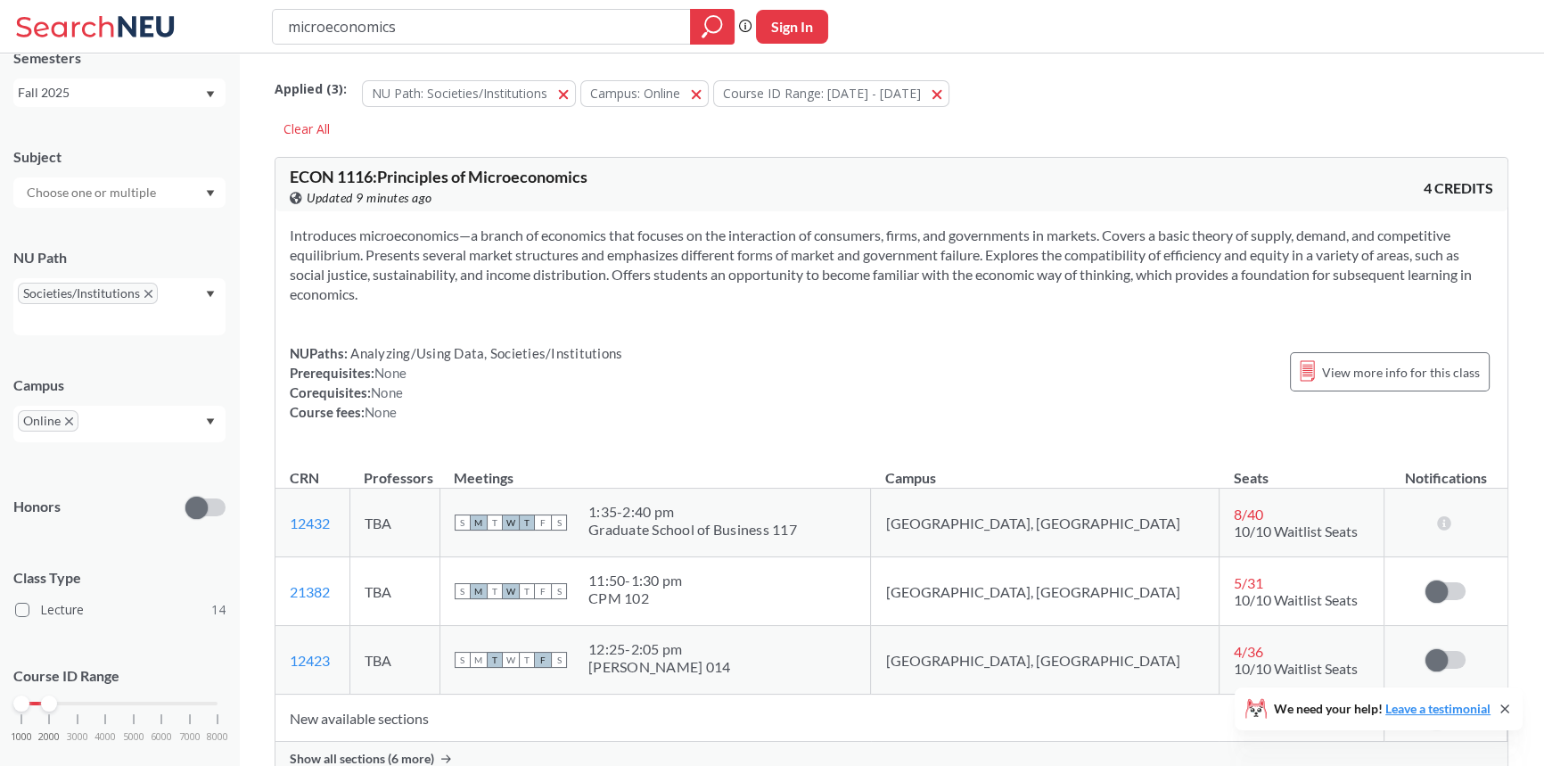
drag, startPoint x: 525, startPoint y: 23, endPoint x: 102, endPoint y: 61, distance: 425.1
click at [218, 47] on div "microeconomics Phrase search guarantees the exact search appears in the results…" at bounding box center [772, 26] width 1544 height 53
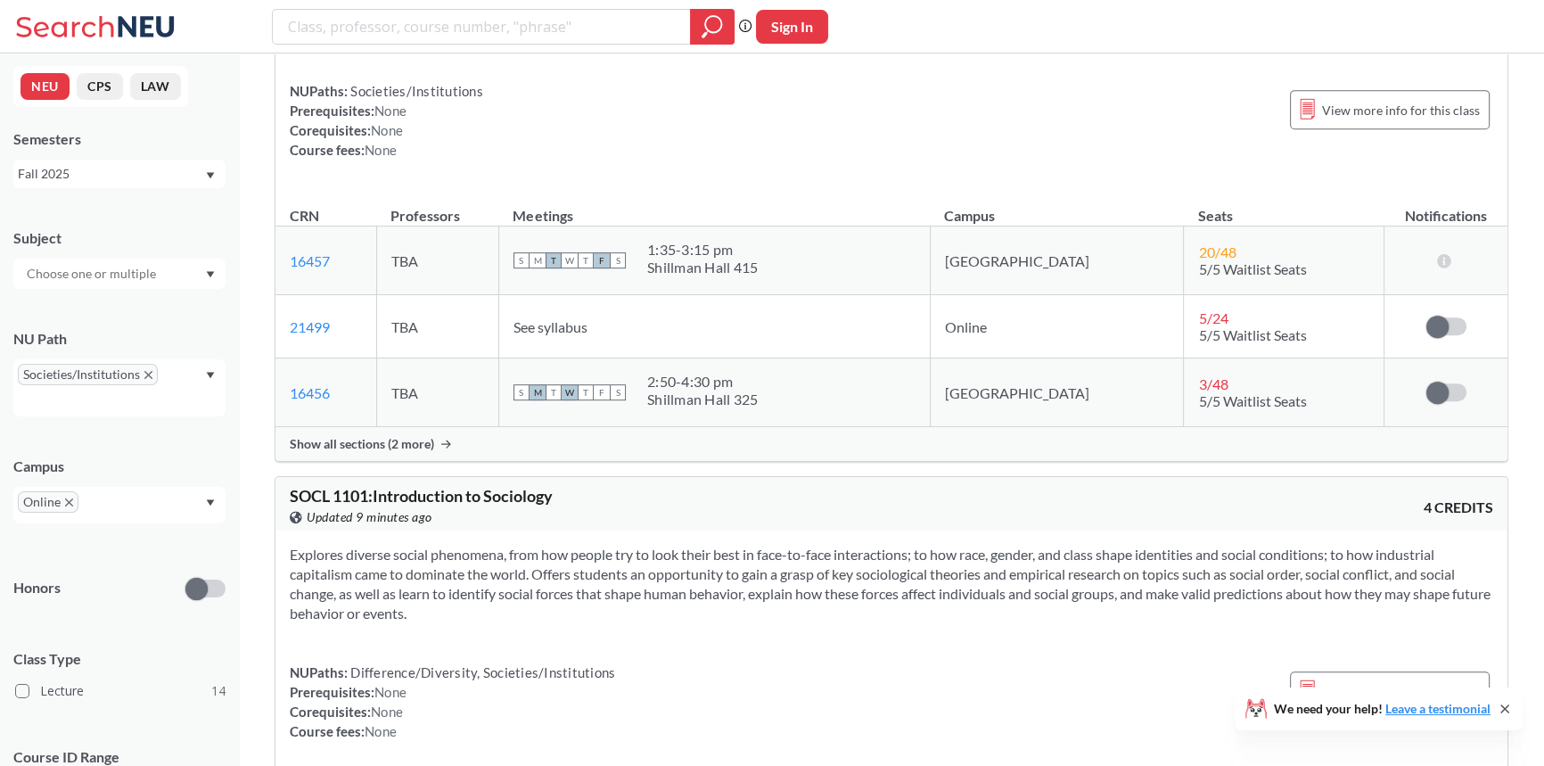
scroll to position [1377, 0]
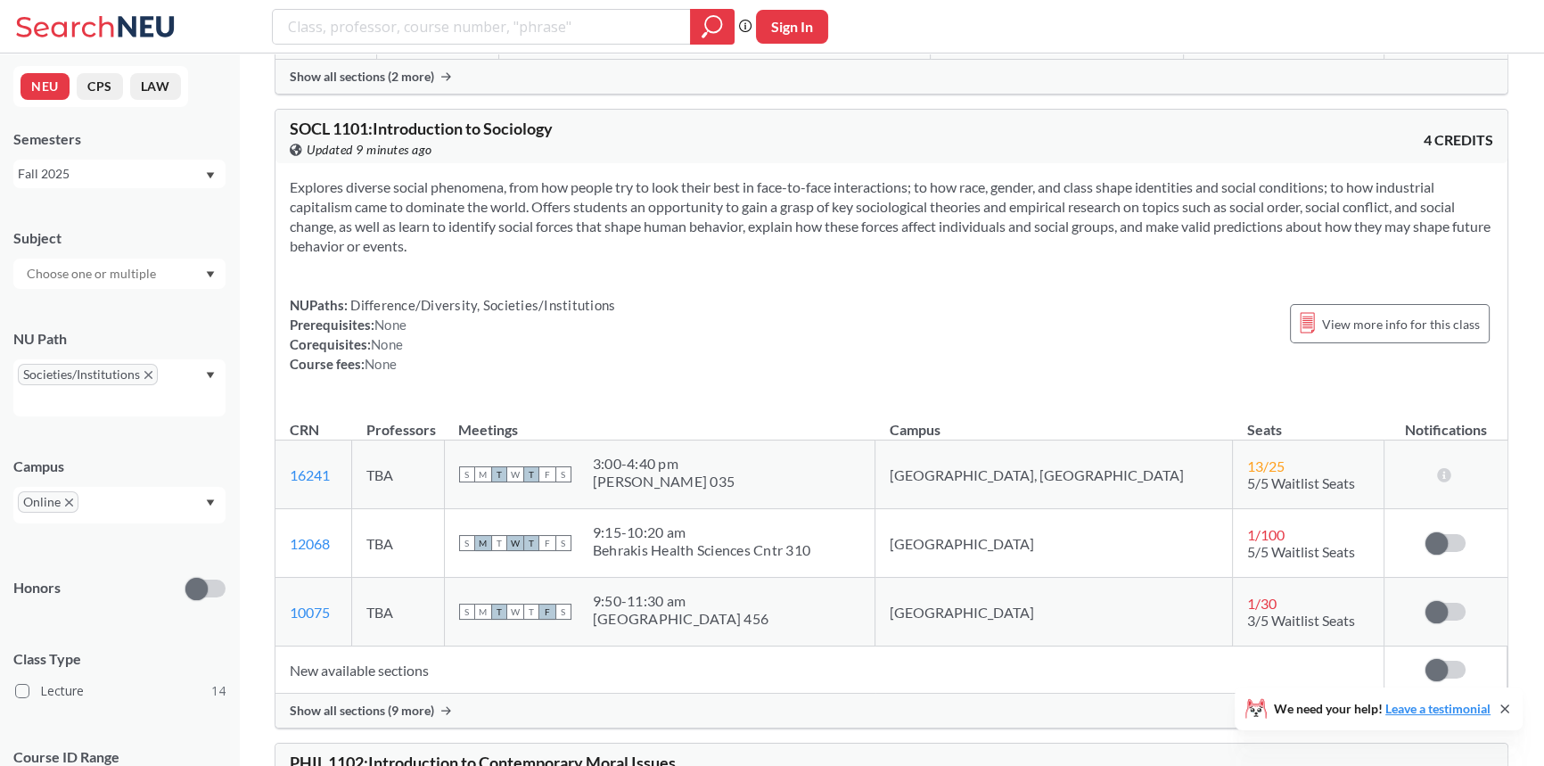
click at [341, 678] on td "New available sections" at bounding box center [829, 669] width 1108 height 47
click at [381, 702] on span "Show all sections (9 more)" at bounding box center [362, 710] width 144 height 16
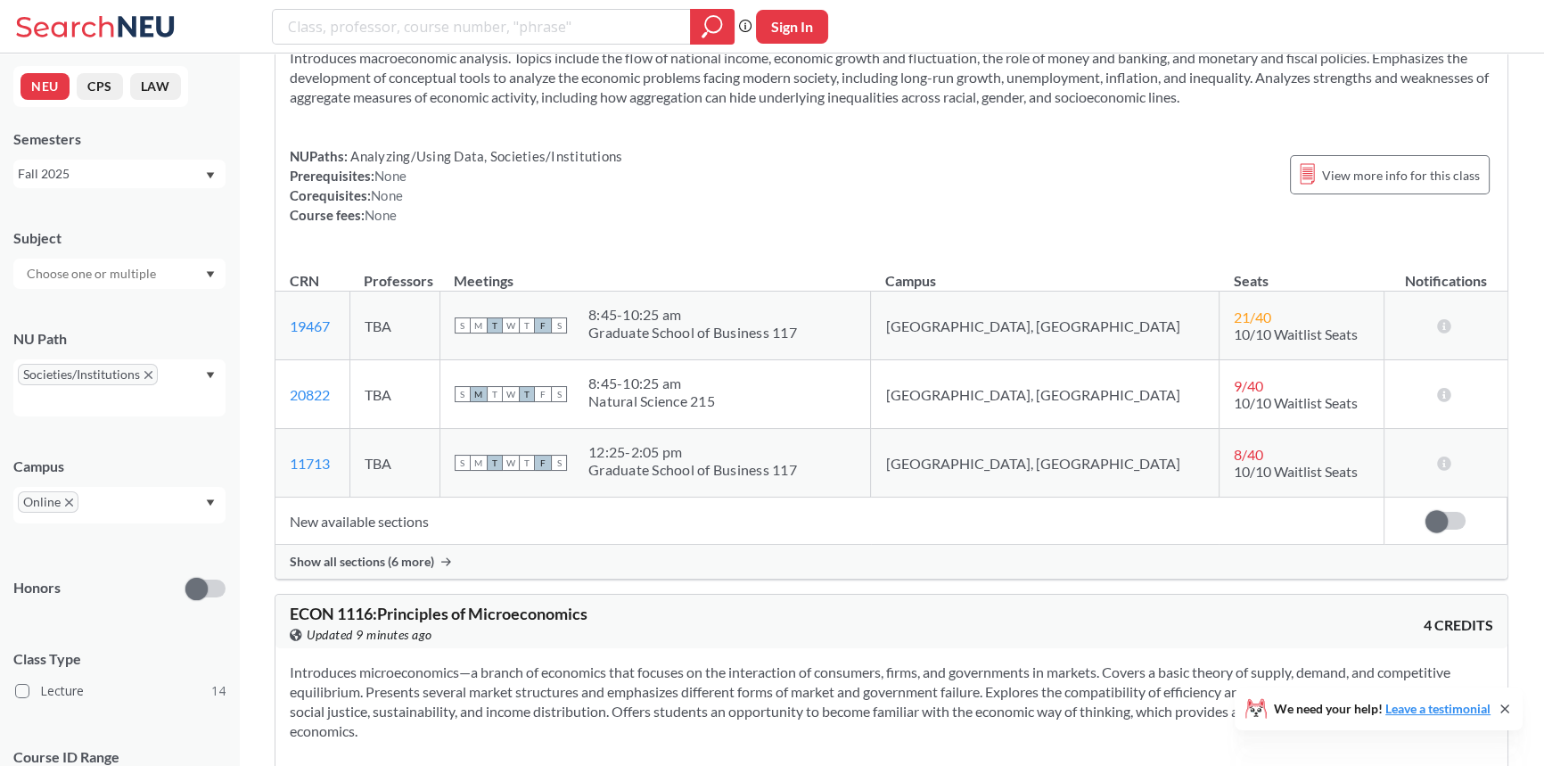
scroll to position [3566, 0]
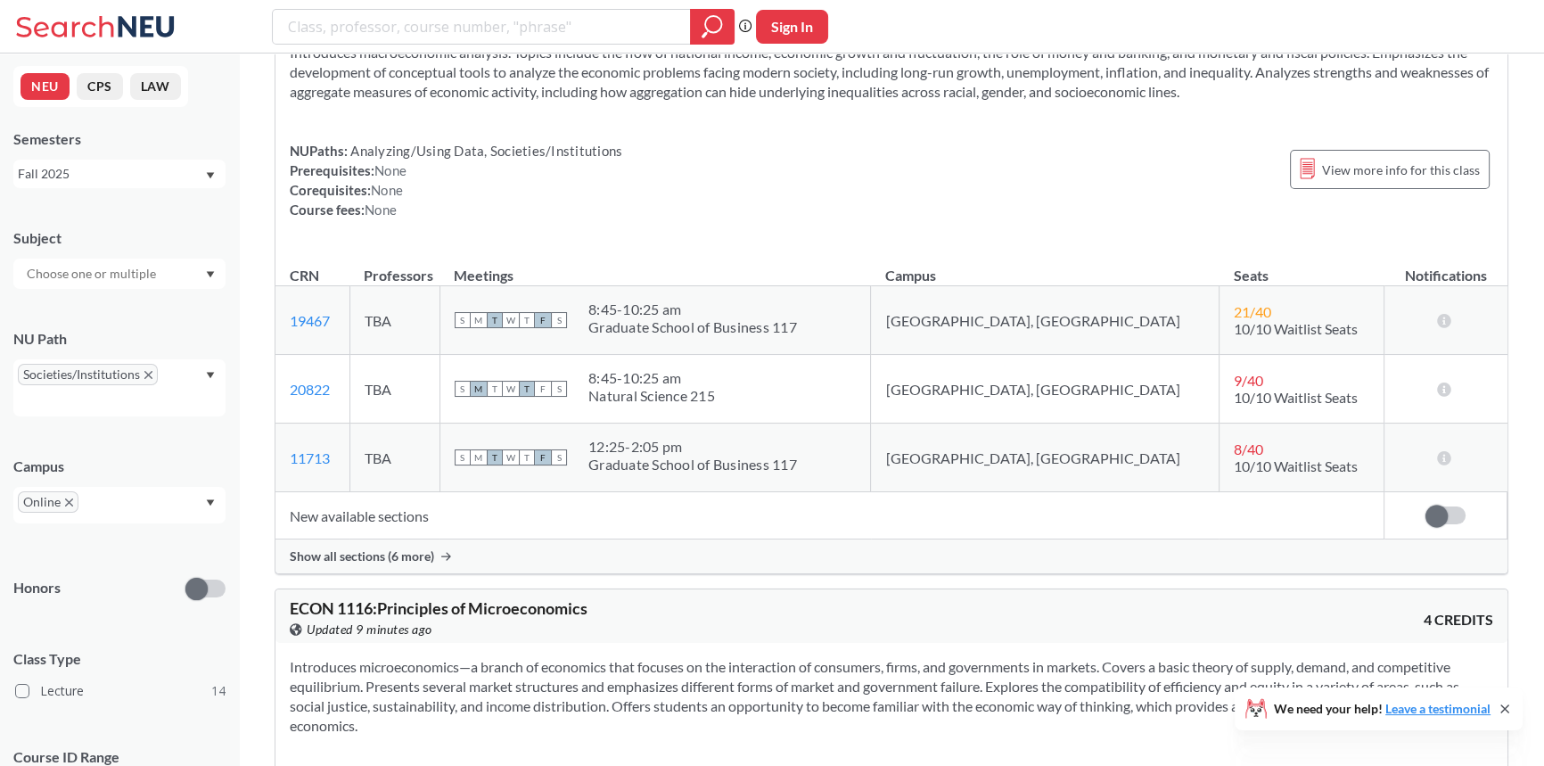
click at [406, 559] on span "Show all sections (6 more)" at bounding box center [362, 556] width 144 height 16
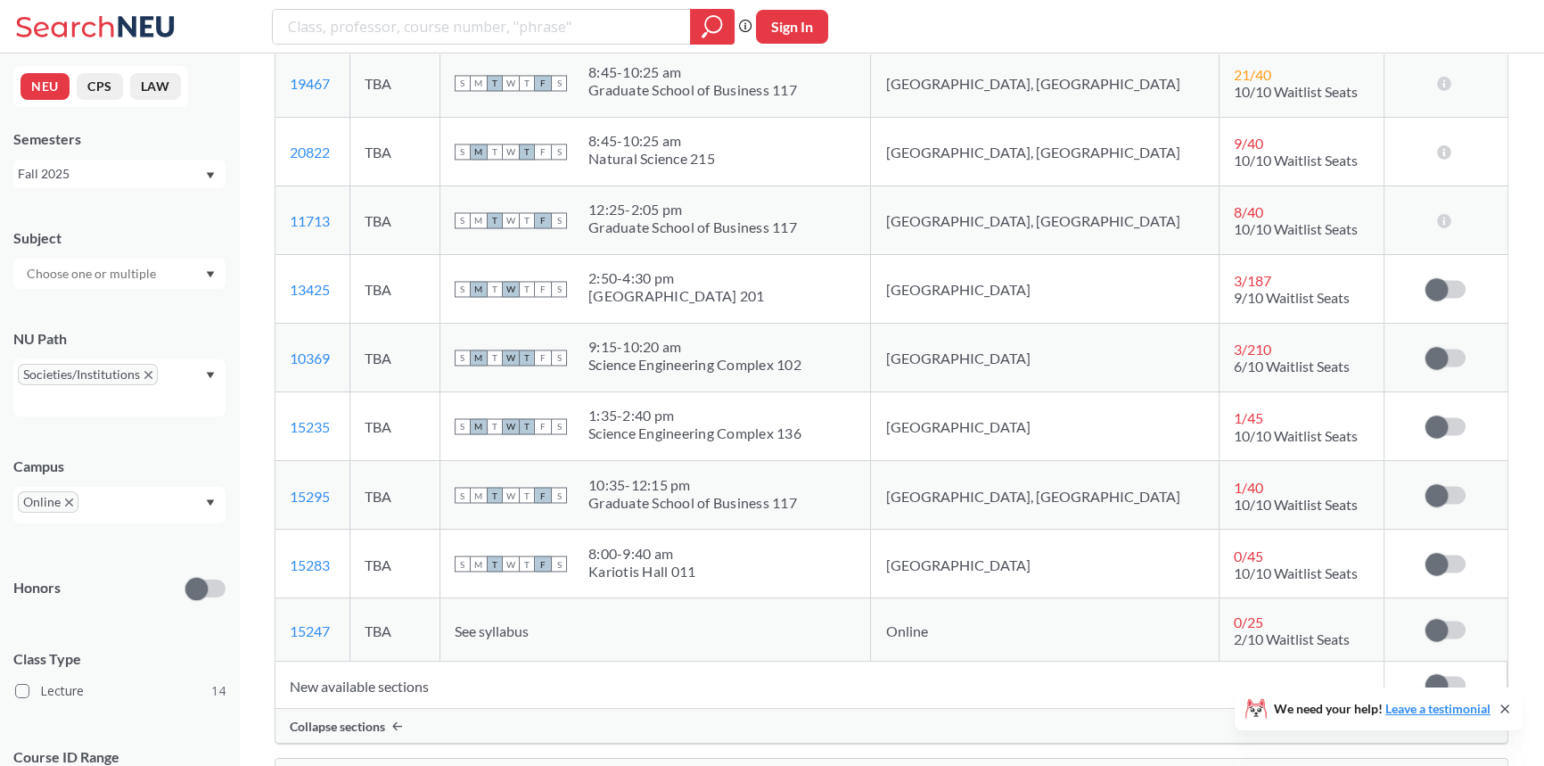
scroll to position [3808, 0]
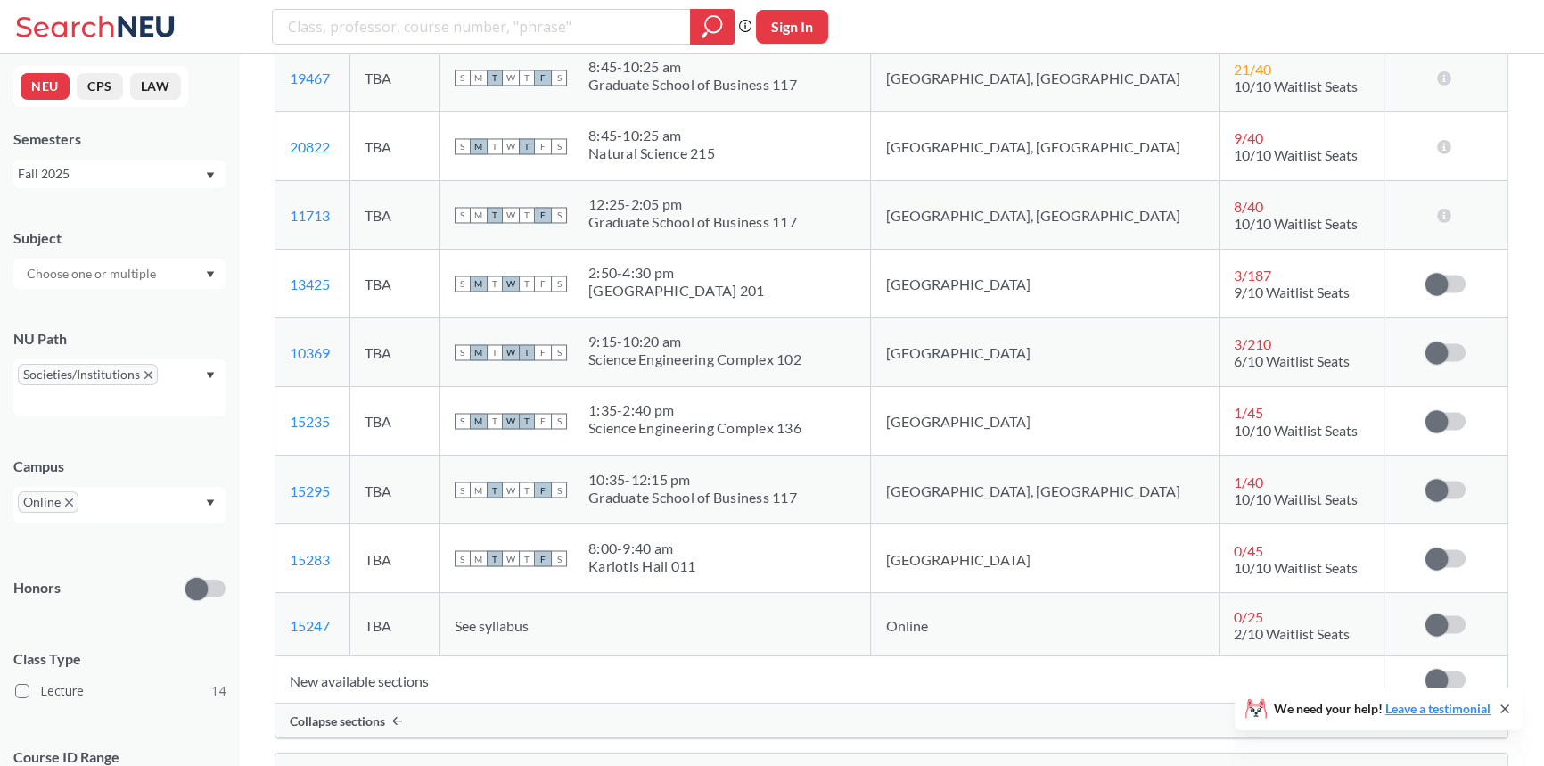
click at [1234, 341] on div "3 / 210" at bounding box center [1251, 343] width 34 height 17
drag, startPoint x: 1192, startPoint y: 341, endPoint x: 1103, endPoint y: 335, distance: 89.3
click at [1103, 335] on tr "10369 View this section on Banner. TBA S M T W T F S 9:15 - 10:20 am [GEOGRAPHI…" at bounding box center [891, 352] width 1232 height 69
click at [1219, 341] on td "3 / 210 6/10 Waitlist Seats" at bounding box center [1301, 352] width 165 height 69
drag, startPoint x: 1141, startPoint y: 341, endPoint x: 1169, endPoint y: 344, distance: 27.9
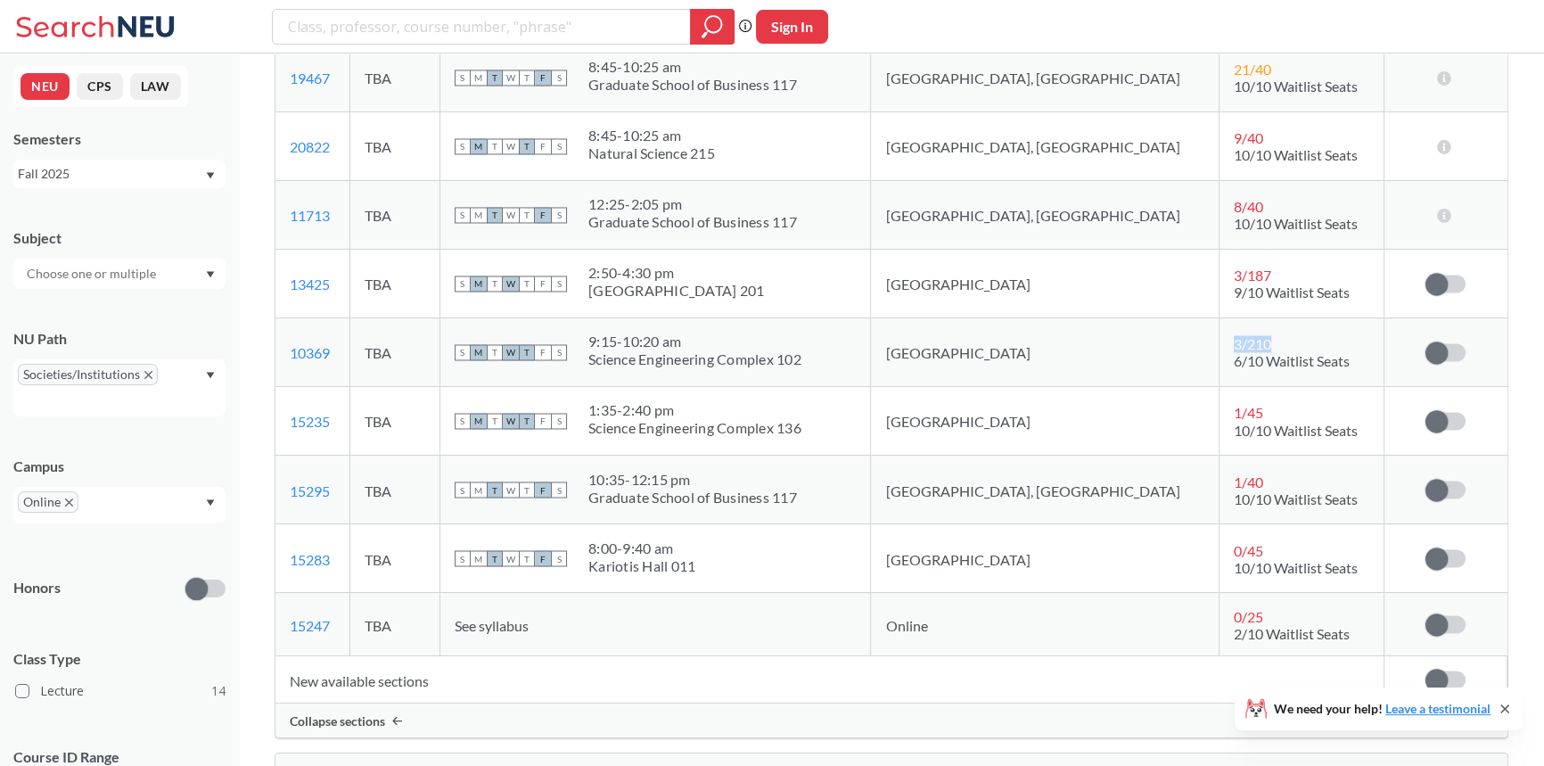
click at [1219, 344] on td "3 / 210 6/10 Waitlist Seats" at bounding box center [1301, 352] width 165 height 69
click at [1234, 344] on span "3 / 210" at bounding box center [1252, 343] width 37 height 17
click at [1234, 406] on span "1 / 45" at bounding box center [1248, 412] width 29 height 17
drag, startPoint x: 1159, startPoint y: 406, endPoint x: 1137, endPoint y: 406, distance: 21.4
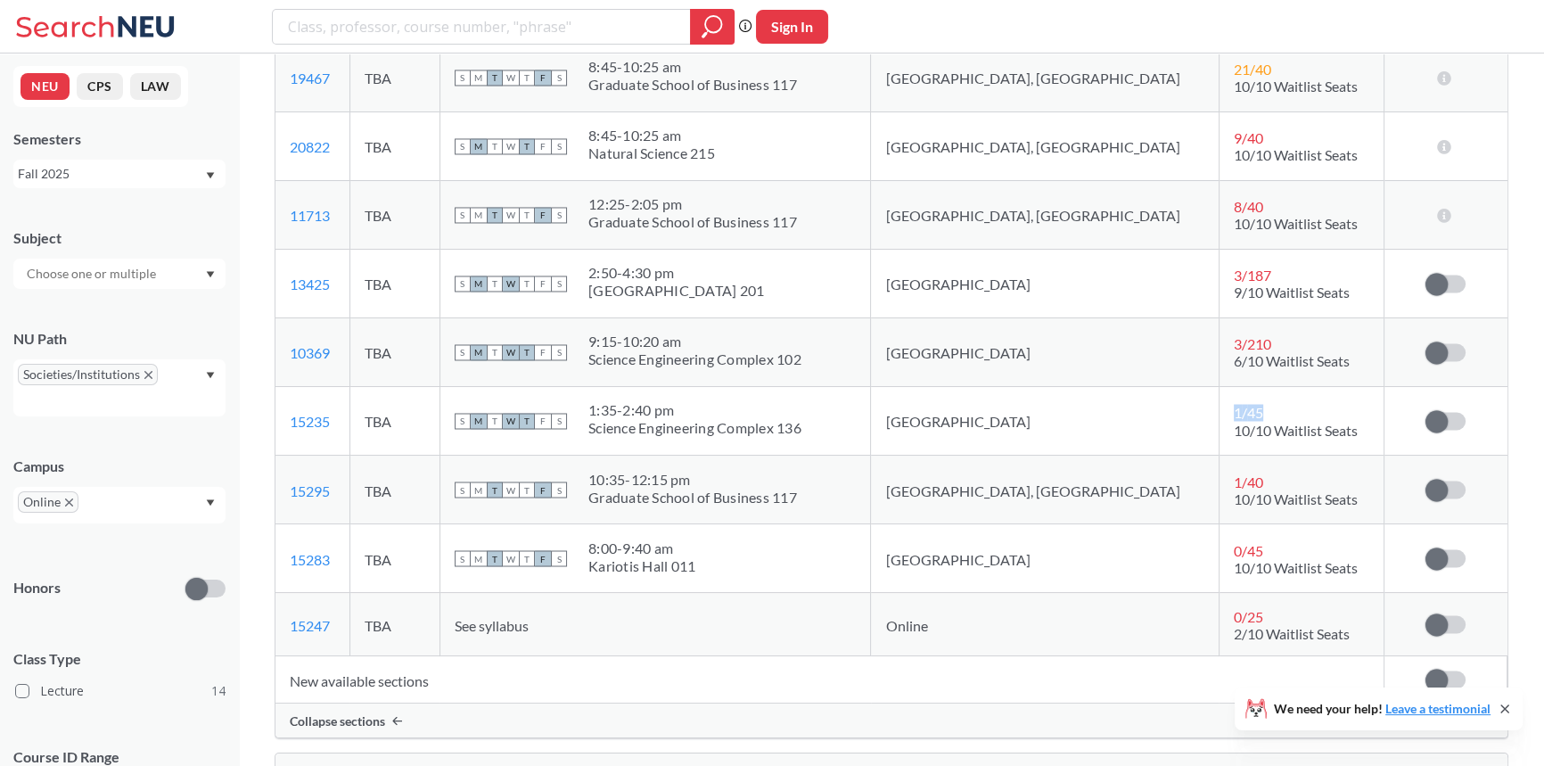
click at [1219, 406] on td "1 / 45 10/10 Waitlist Seats" at bounding box center [1301, 421] width 165 height 69
drag, startPoint x: 1136, startPoint y: 405, endPoint x: 1172, endPoint y: 411, distance: 37.1
click at [1219, 411] on td "1 / 45 10/10 Waitlist Seats" at bounding box center [1301, 421] width 165 height 69
click at [1234, 411] on span "1 / 45" at bounding box center [1248, 412] width 29 height 17
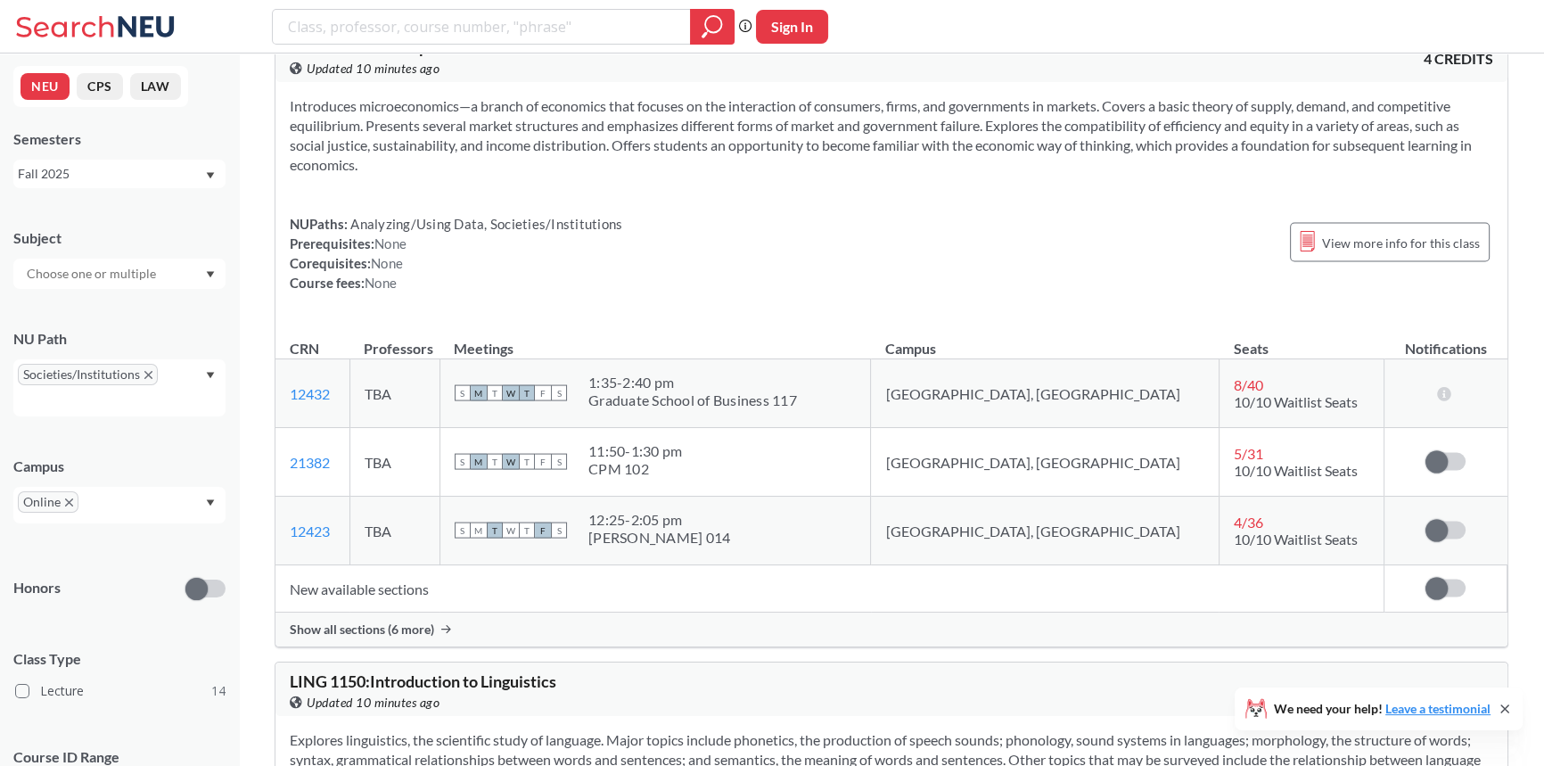
scroll to position [4537, 0]
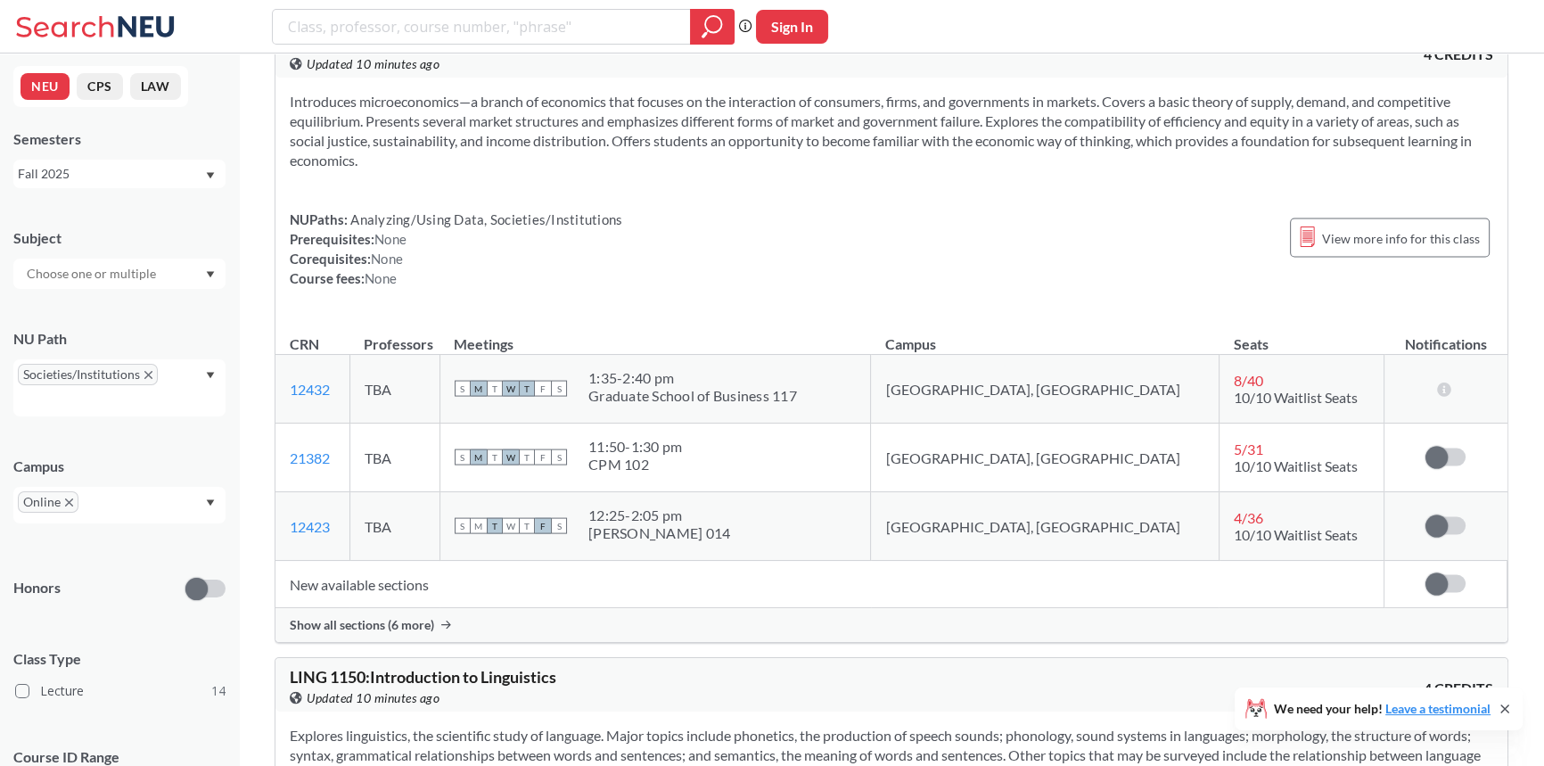
click at [386, 617] on span "Show all sections (6 more)" at bounding box center [362, 625] width 144 height 16
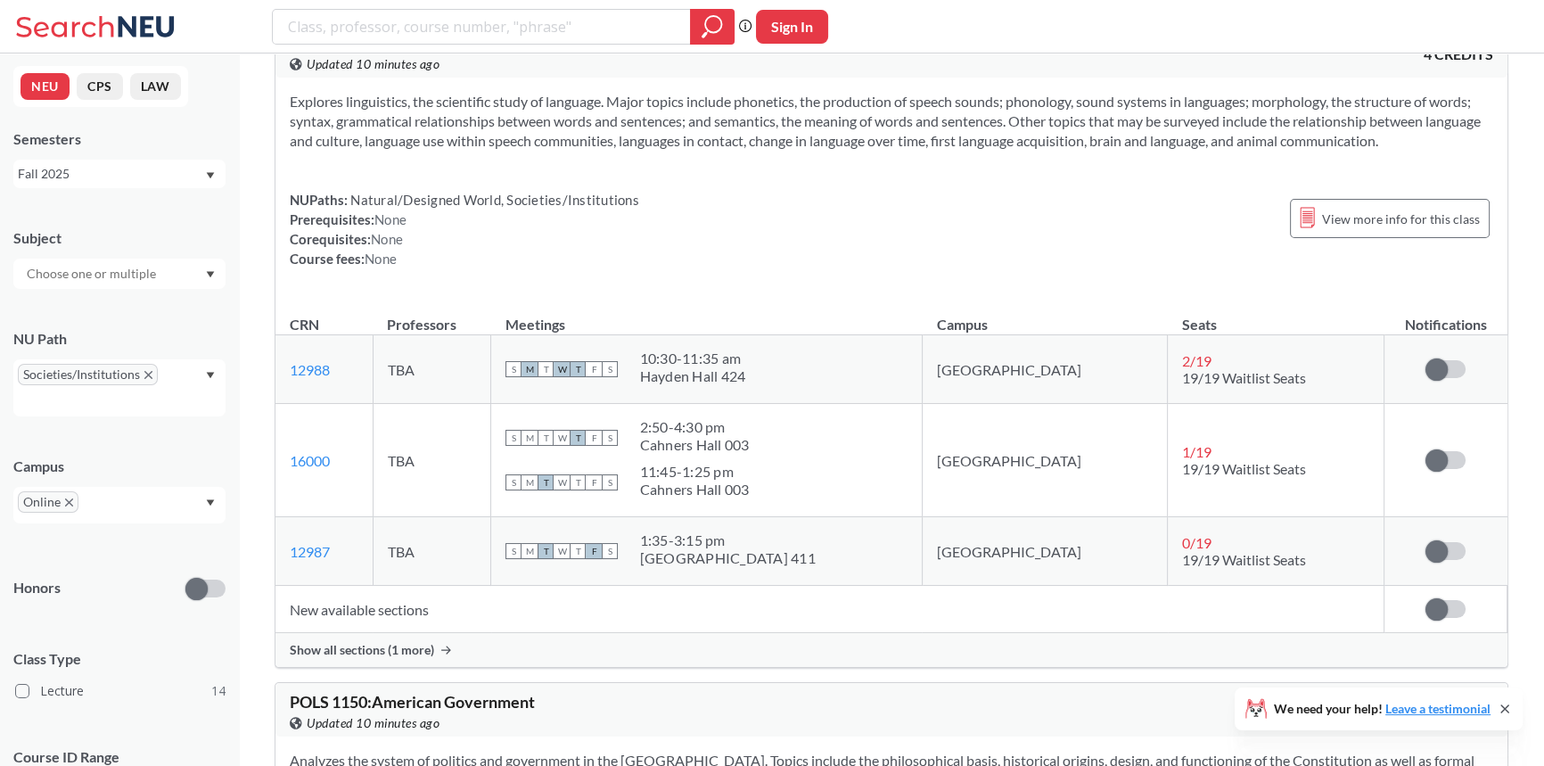
scroll to position [5591, 0]
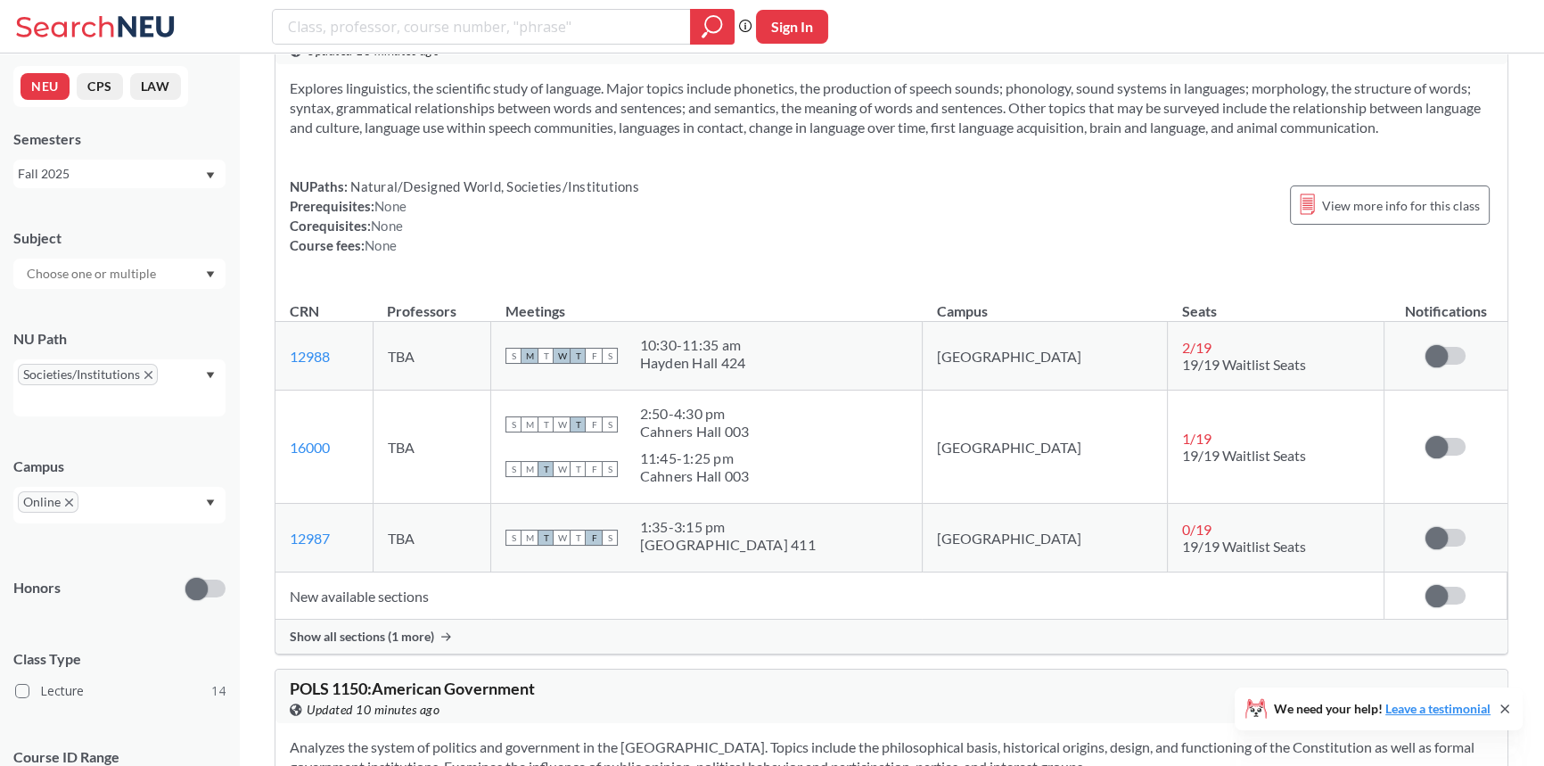
click at [433, 638] on div "Show all sections (1 more)" at bounding box center [891, 637] width 1232 height 34
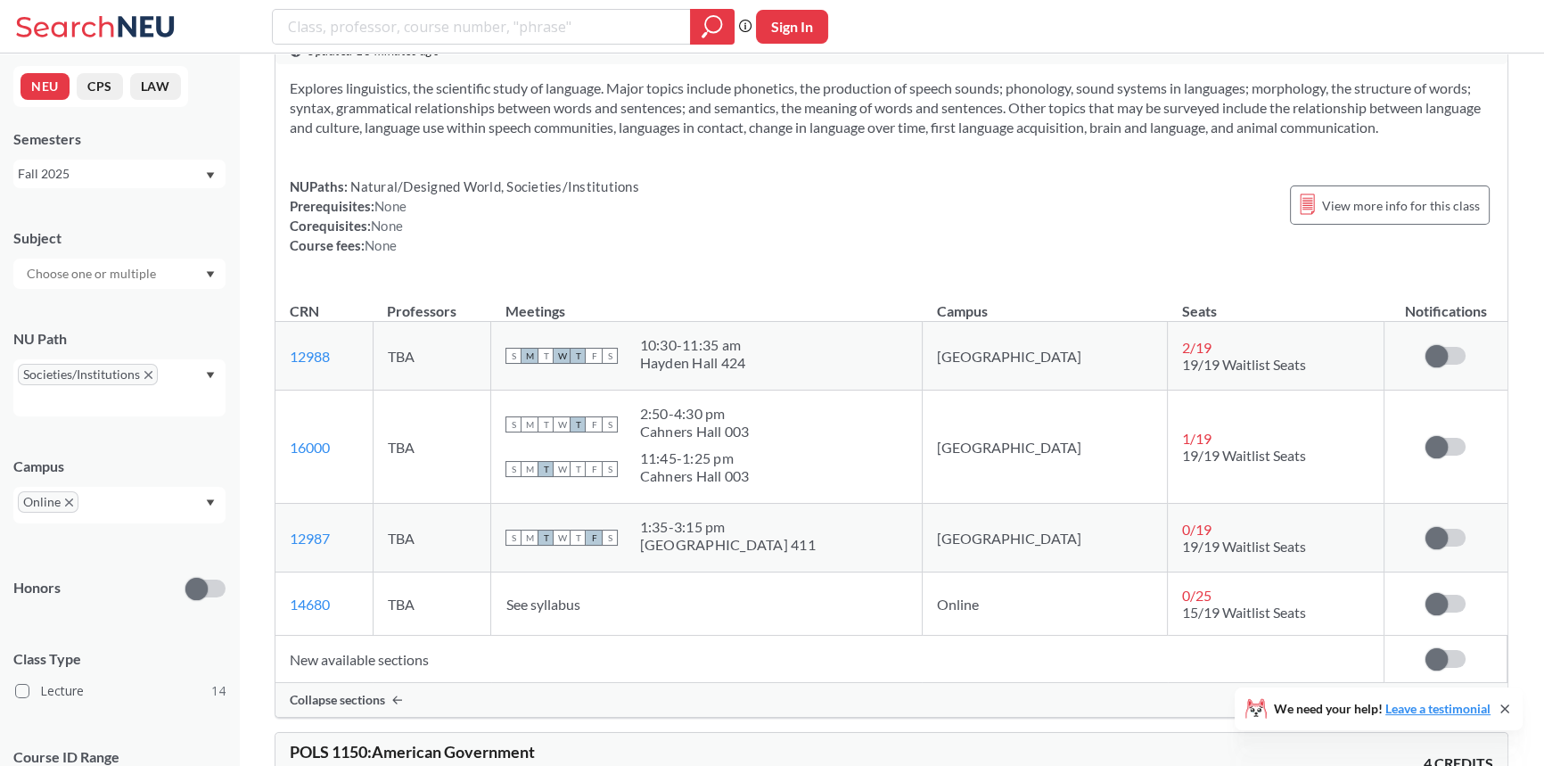
click at [1207, 603] on span "15/19 Waitlist Seats" at bounding box center [1244, 611] width 124 height 17
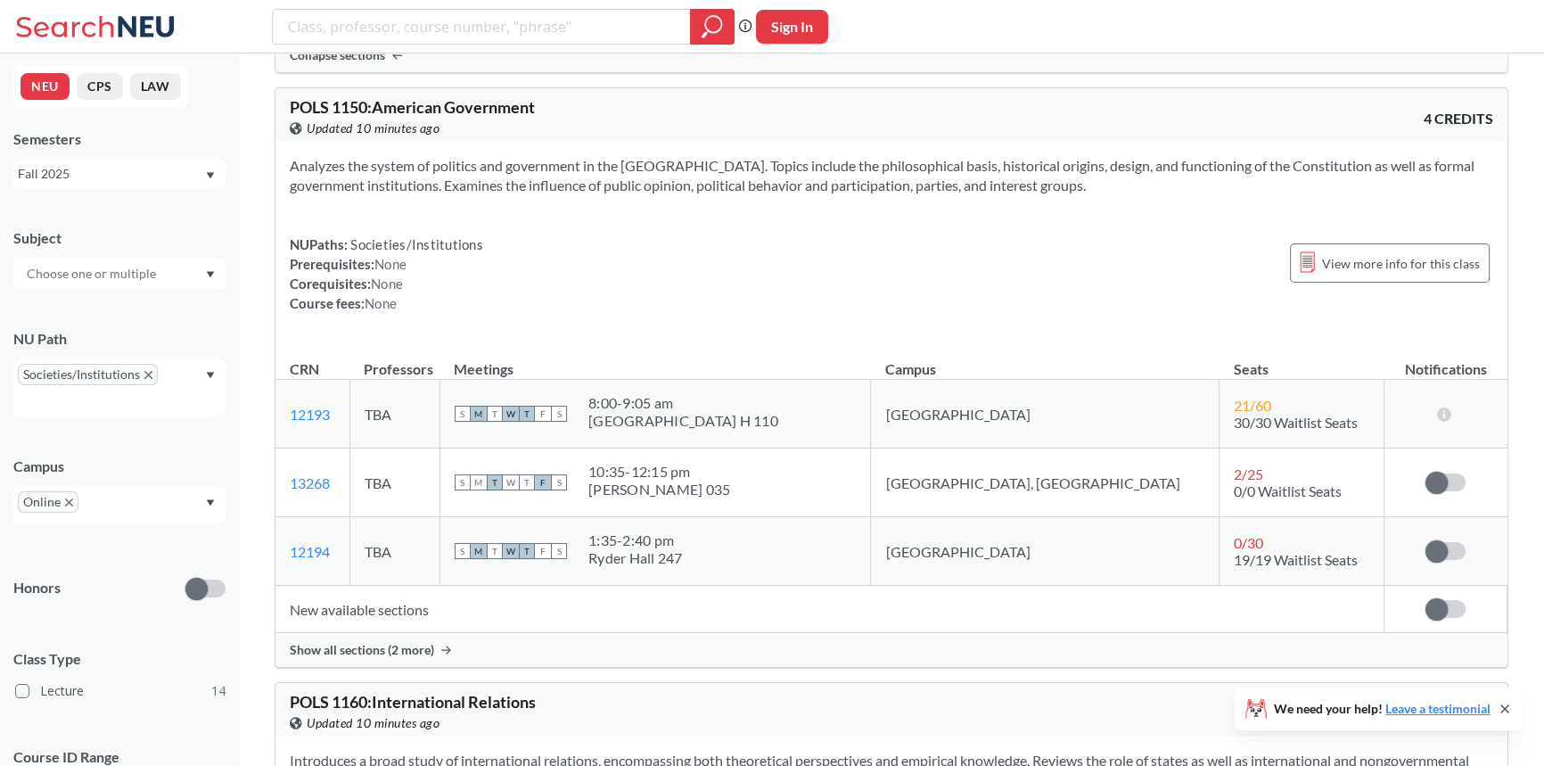
scroll to position [6240, 0]
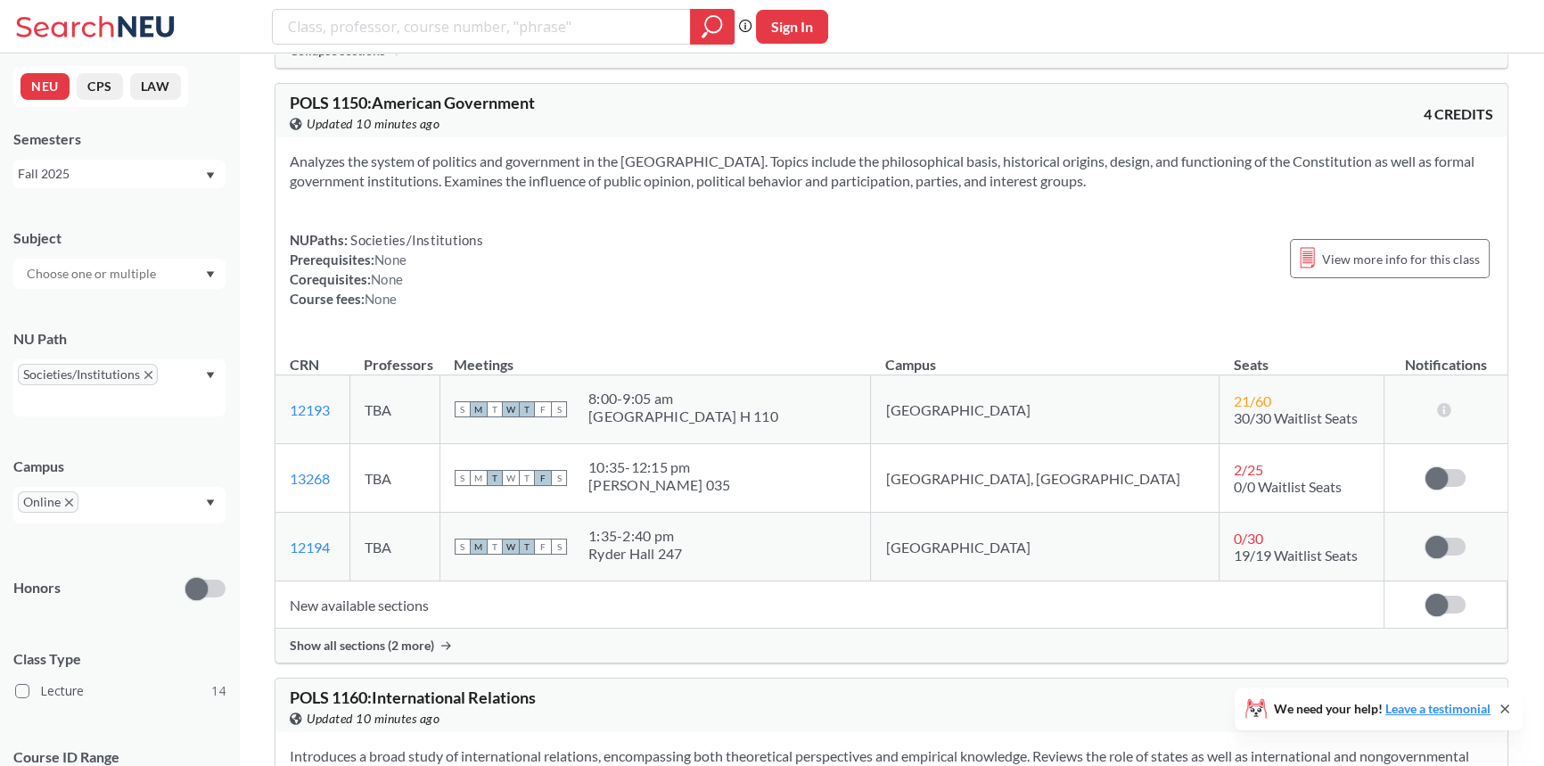
click at [391, 644] on span "Show all sections (2 more)" at bounding box center [362, 645] width 144 height 16
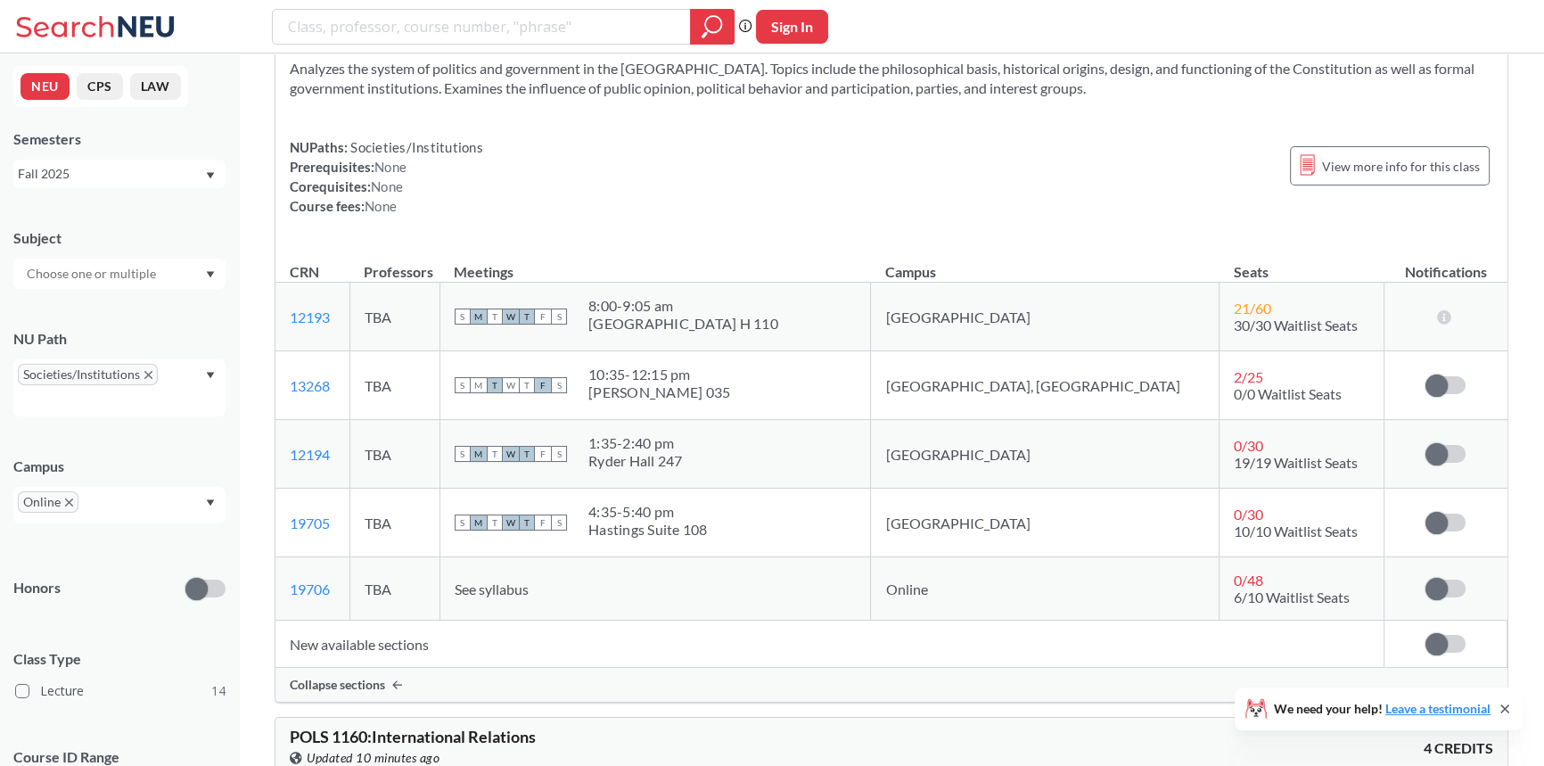
scroll to position [6888, 0]
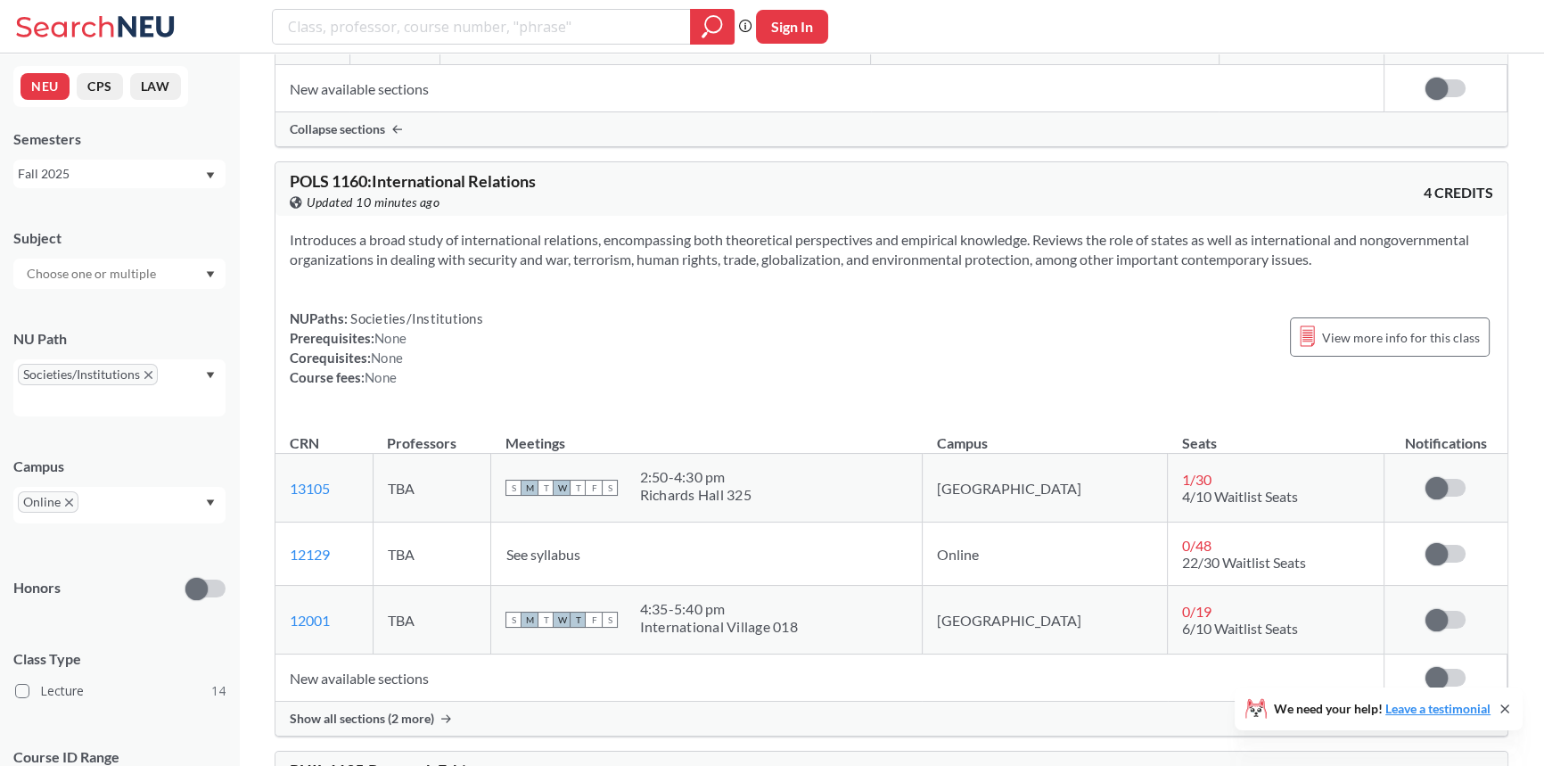
click at [415, 710] on span "Show all sections (2 more)" at bounding box center [362, 718] width 144 height 16
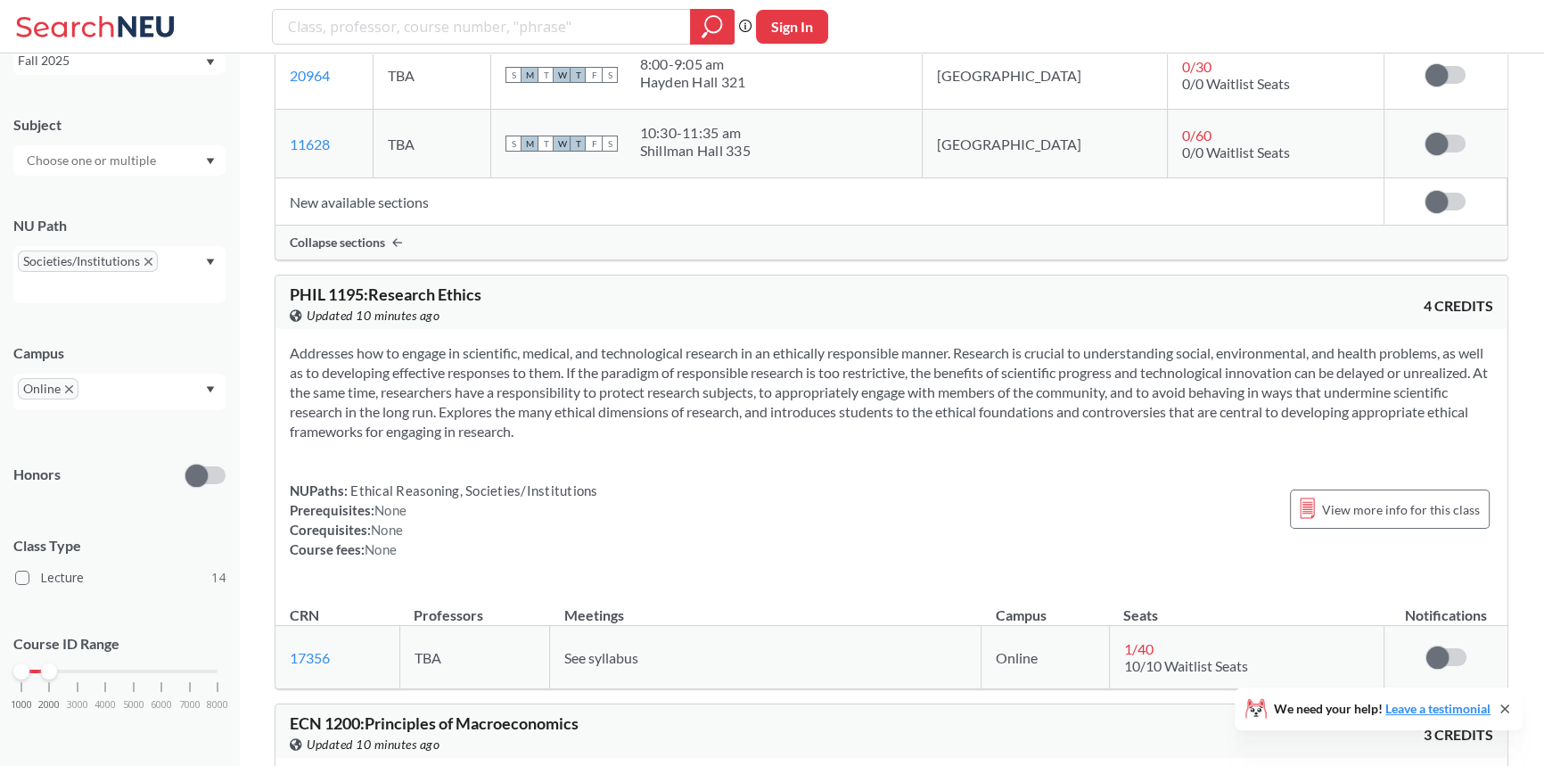
scroll to position [7698, 0]
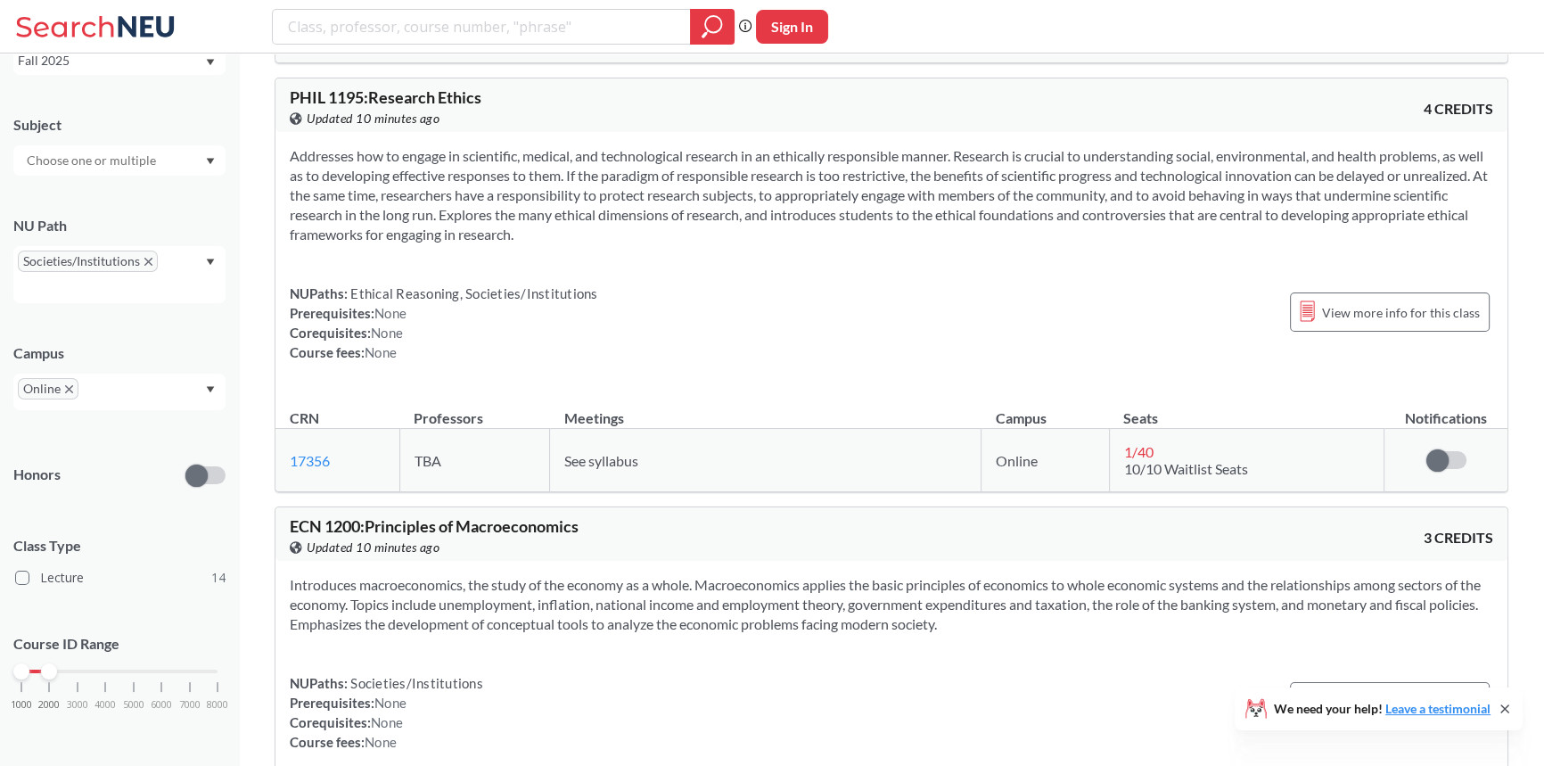
click at [462, 157] on section "Addresses how to engage in scientific, medical, and technological research in a…" at bounding box center [891, 195] width 1203 height 98
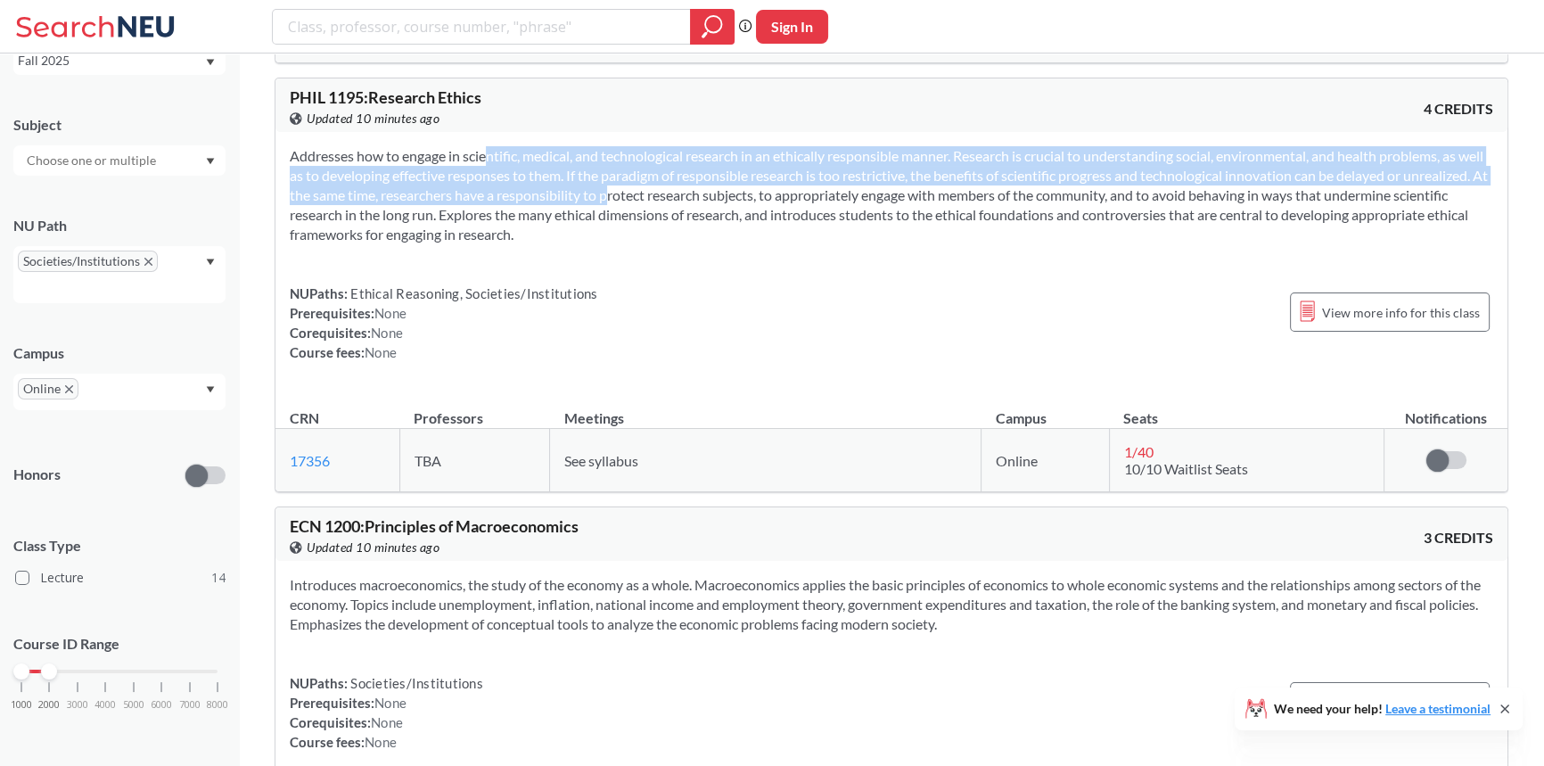
drag, startPoint x: 462, startPoint y: 157, endPoint x: 633, endPoint y: 196, distance: 175.6
click at [633, 196] on section "Addresses how to engage in scientific, medical, and technological research in a…" at bounding box center [891, 195] width 1203 height 98
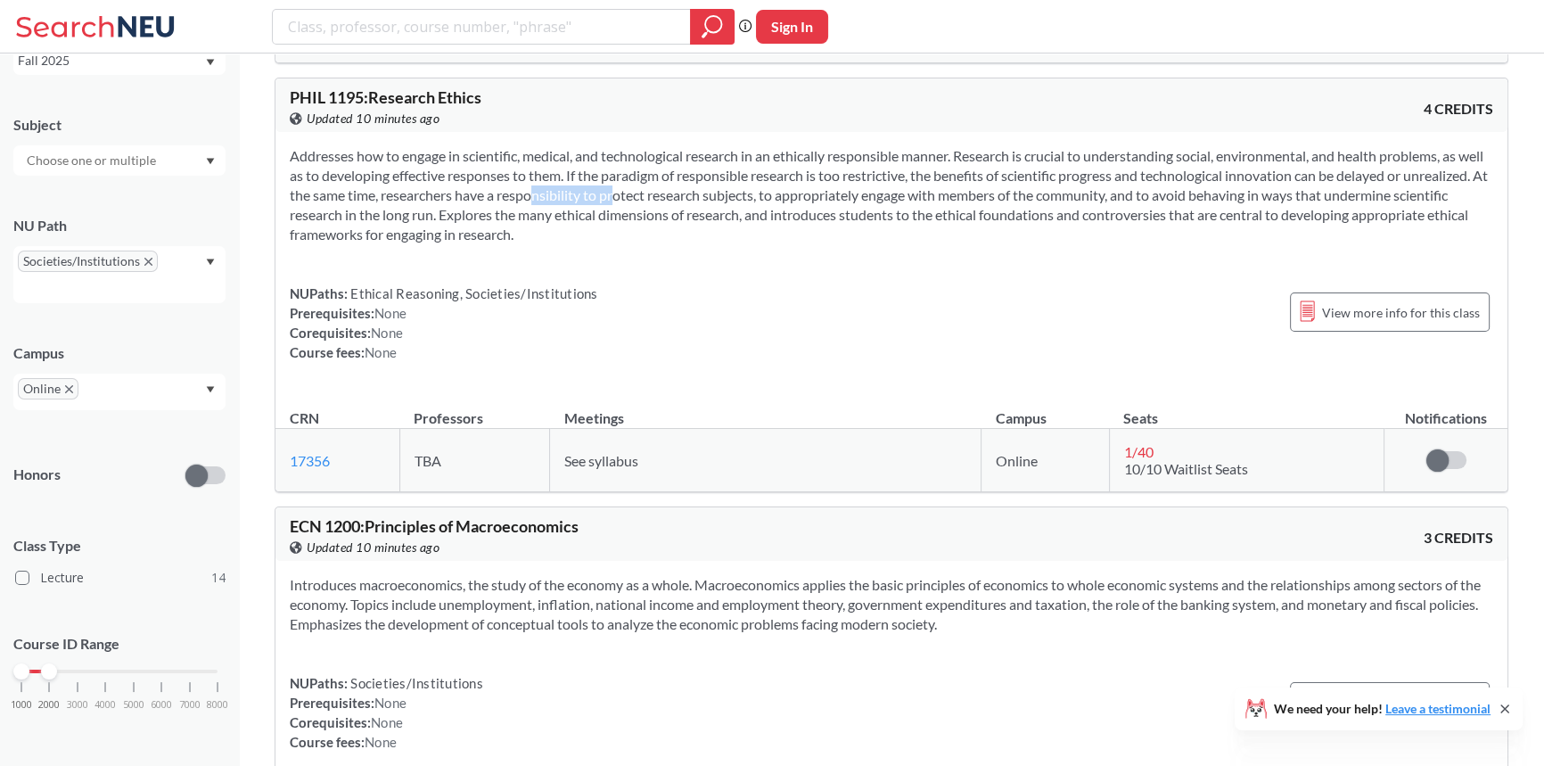
click at [633, 196] on section "Addresses how to engage in scientific, medical, and technological research in a…" at bounding box center [891, 195] width 1203 height 98
click at [349, 87] on span "PHIL 1195 : Research Ethics" at bounding box center [386, 97] width 192 height 20
copy span "1195"
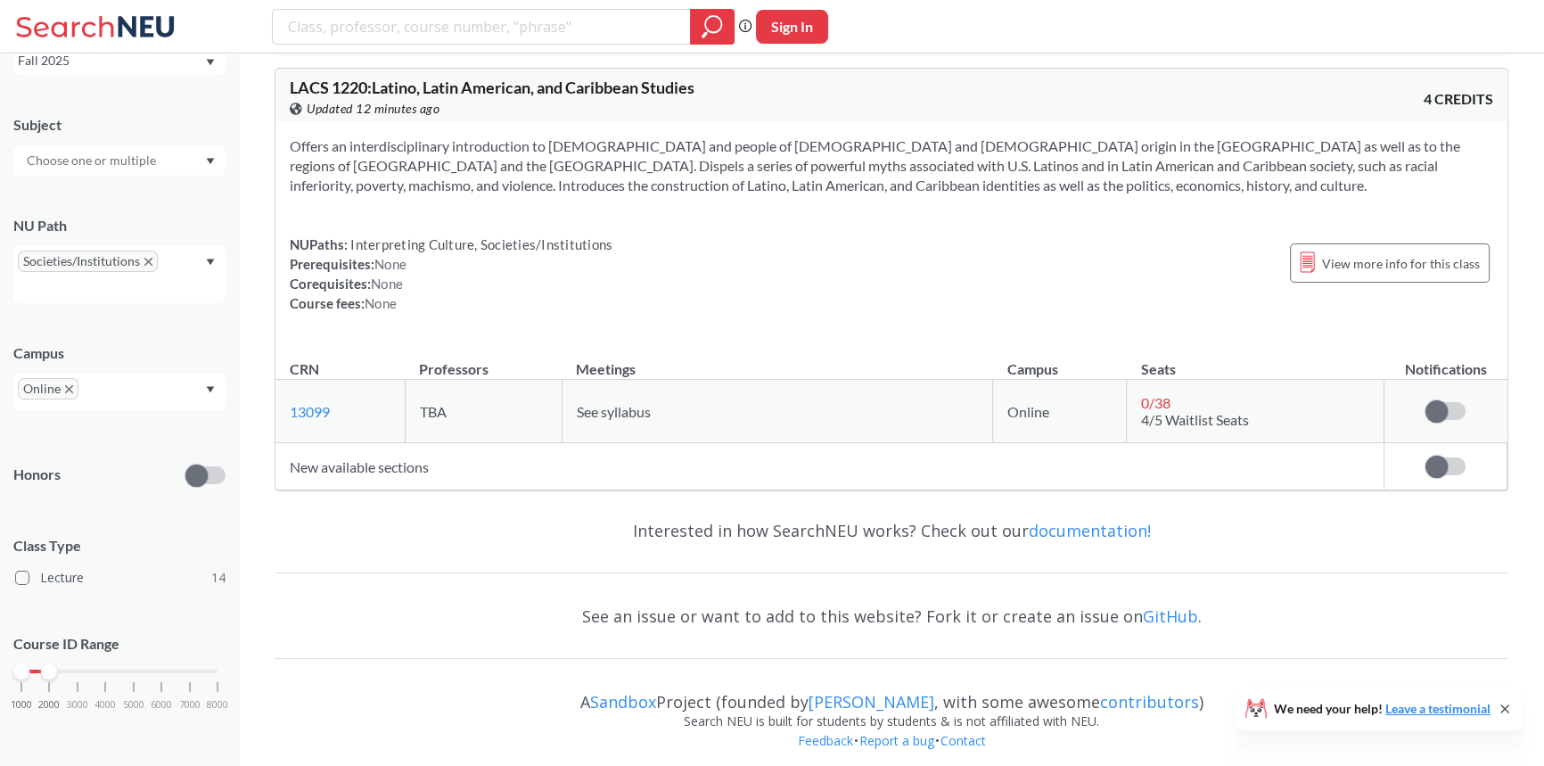
scroll to position [8602, 0]
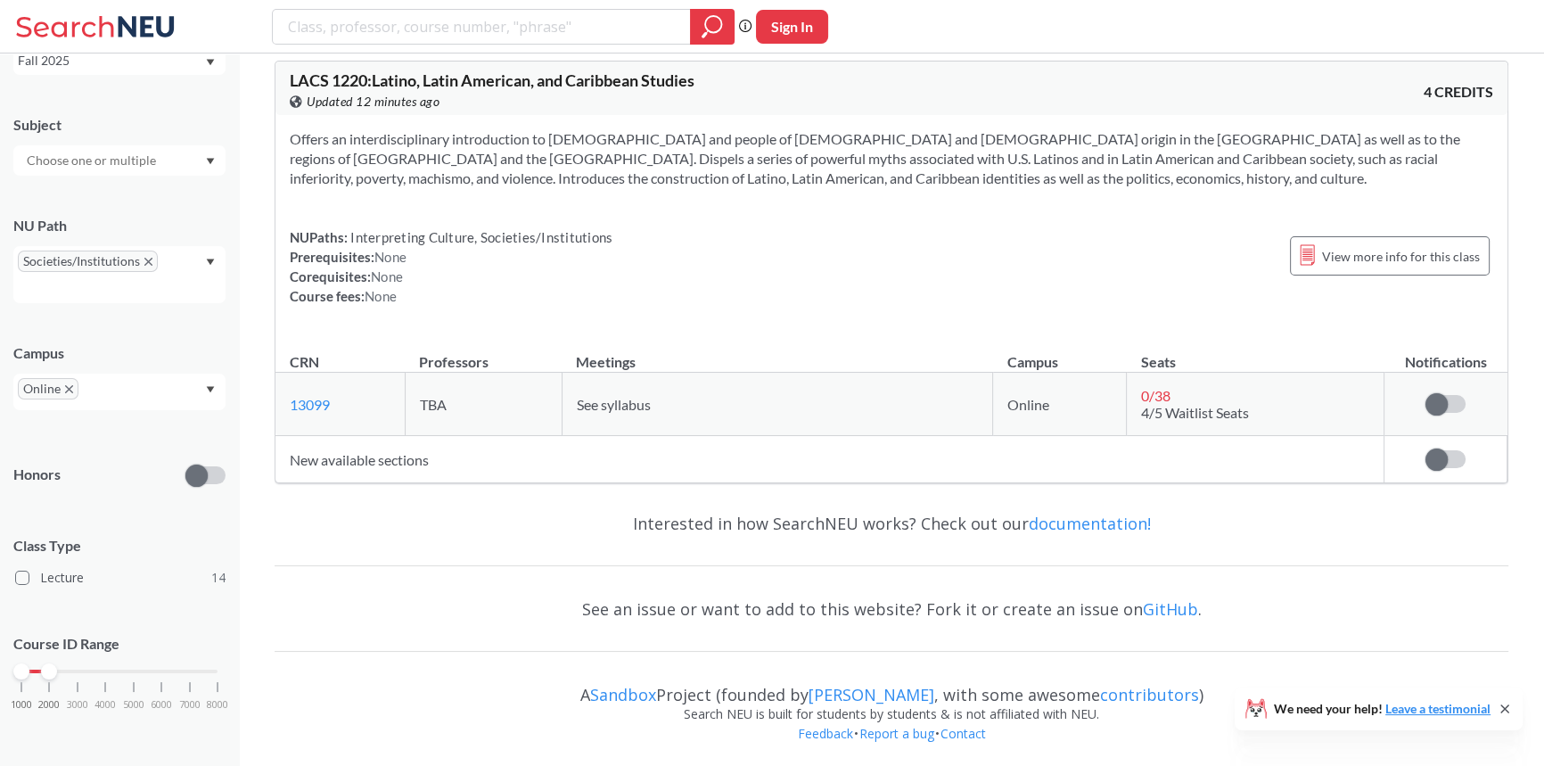
click at [69, 669] on div "1000 2000 3000 4000 5000 6000 7000 8000" at bounding box center [119, 671] width 196 height 12
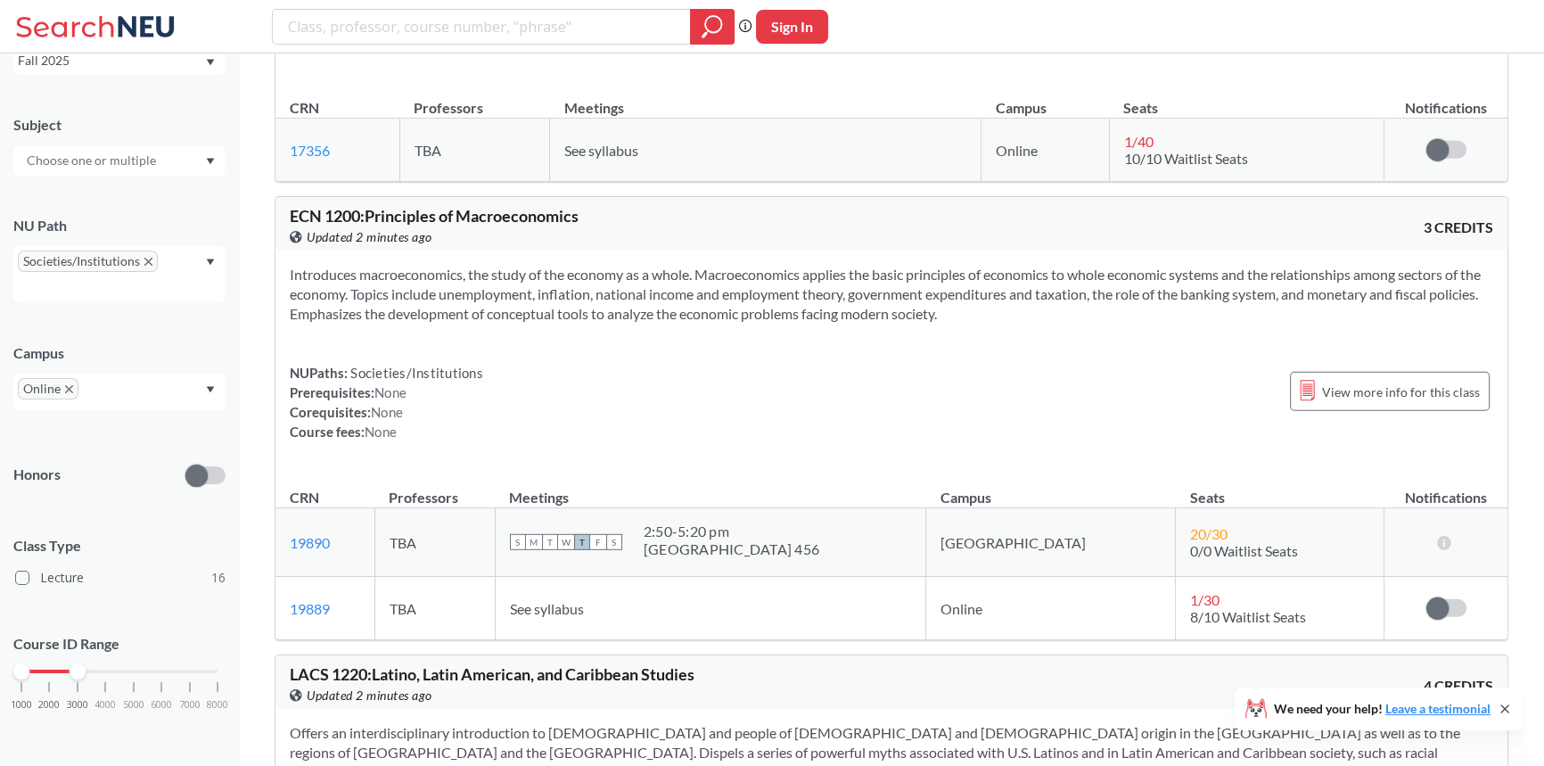
scroll to position [6249, 0]
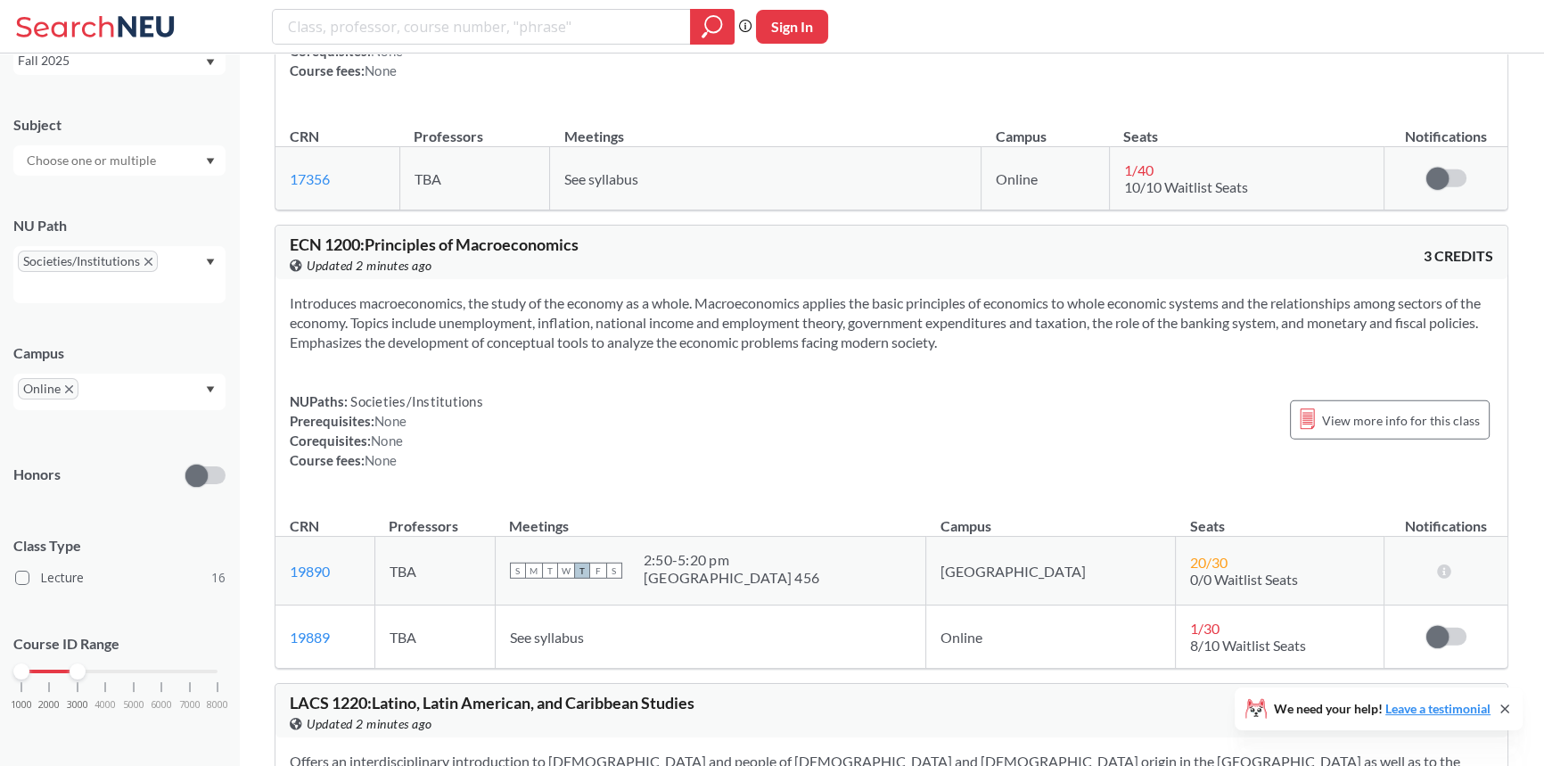
click at [307, 294] on section "Introduces macroeconomics, the study of the economy as a whole. Macroeconomics …" at bounding box center [891, 322] width 1203 height 59
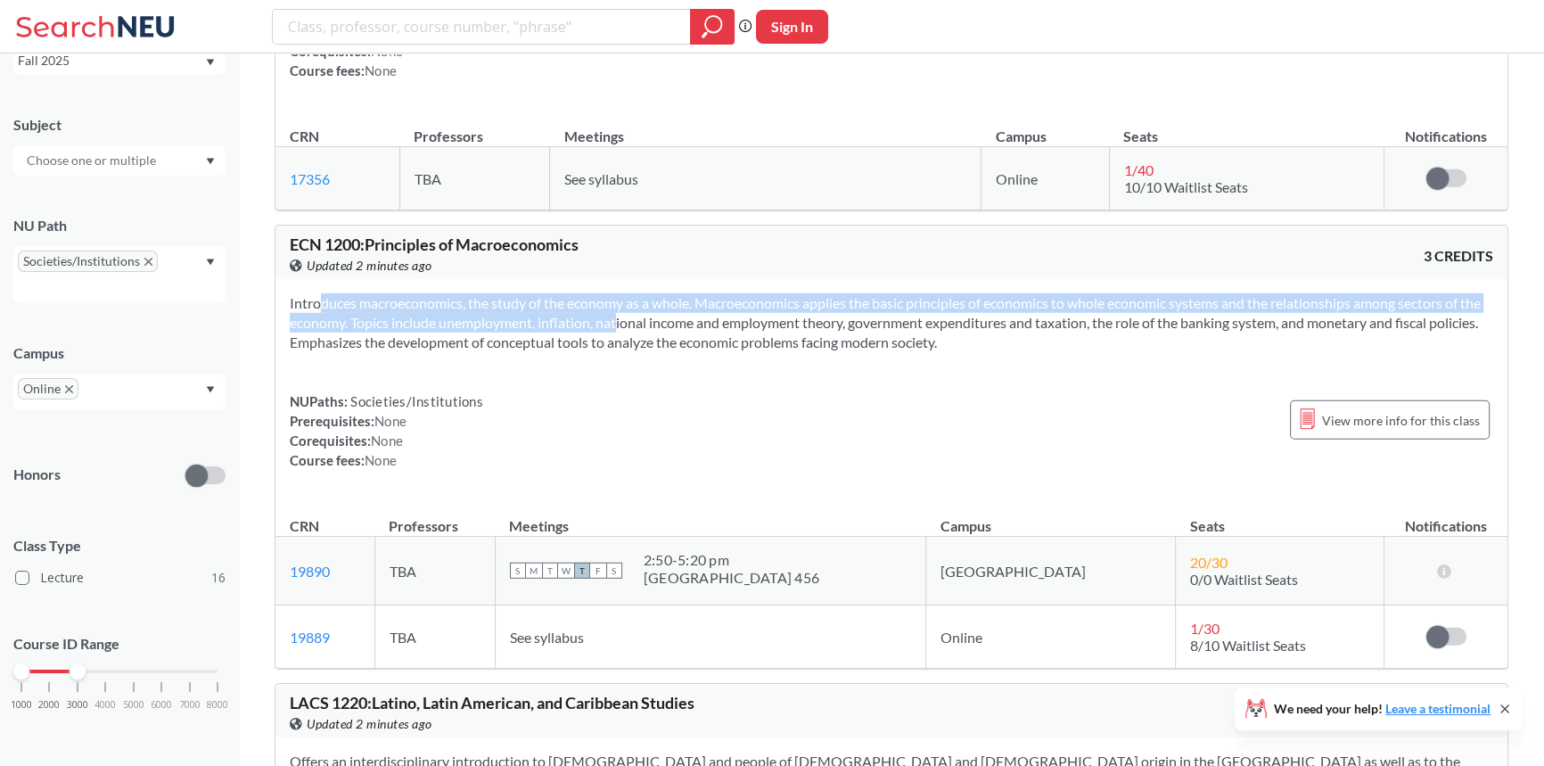
drag, startPoint x: 307, startPoint y: 294, endPoint x: 572, endPoint y: 321, distance: 267.0
click at [572, 321] on section "Introduces macroeconomics, the study of the economy as a whole. Macroeconomics …" at bounding box center [891, 322] width 1203 height 59
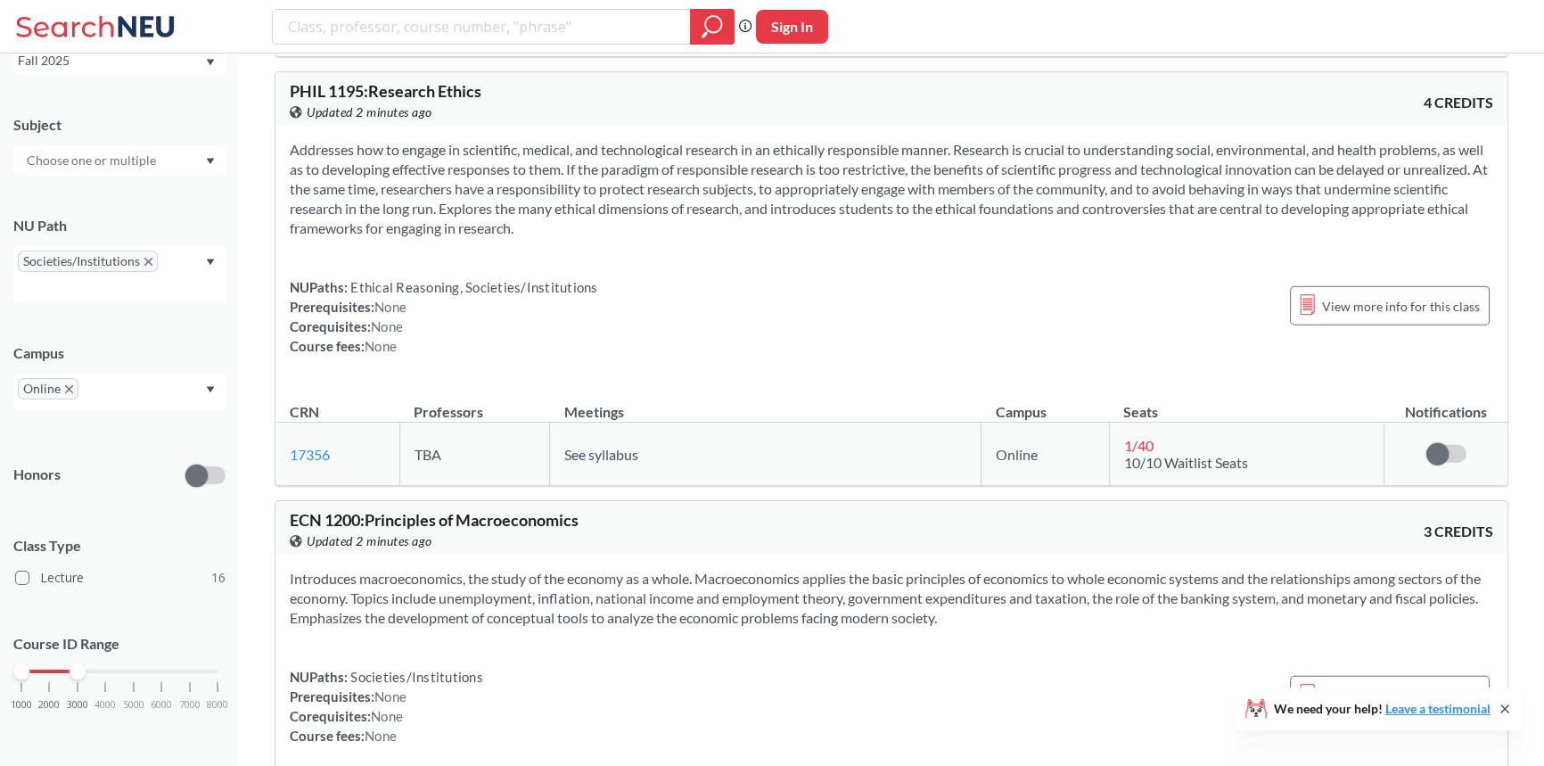
scroll to position [5762, 0]
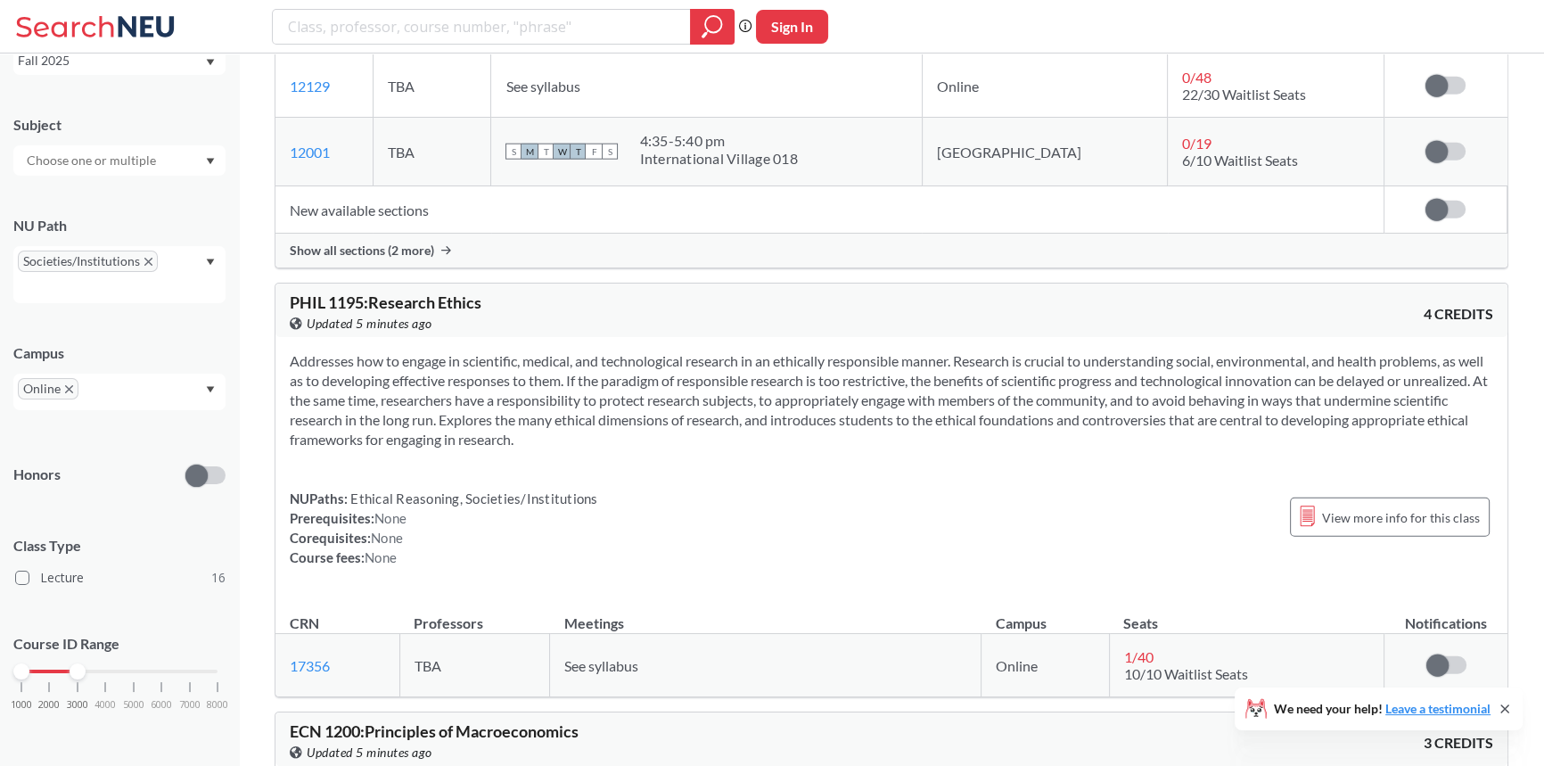
click at [464, 301] on span "PHIL 1195 : Research Ethics" at bounding box center [386, 302] width 192 height 20
drag, startPoint x: 464, startPoint y: 301, endPoint x: 392, endPoint y: 300, distance: 71.3
click at [392, 300] on span "PHIL 1195 : Research Ethics" at bounding box center [386, 302] width 192 height 20
copy span "Research Ethics"
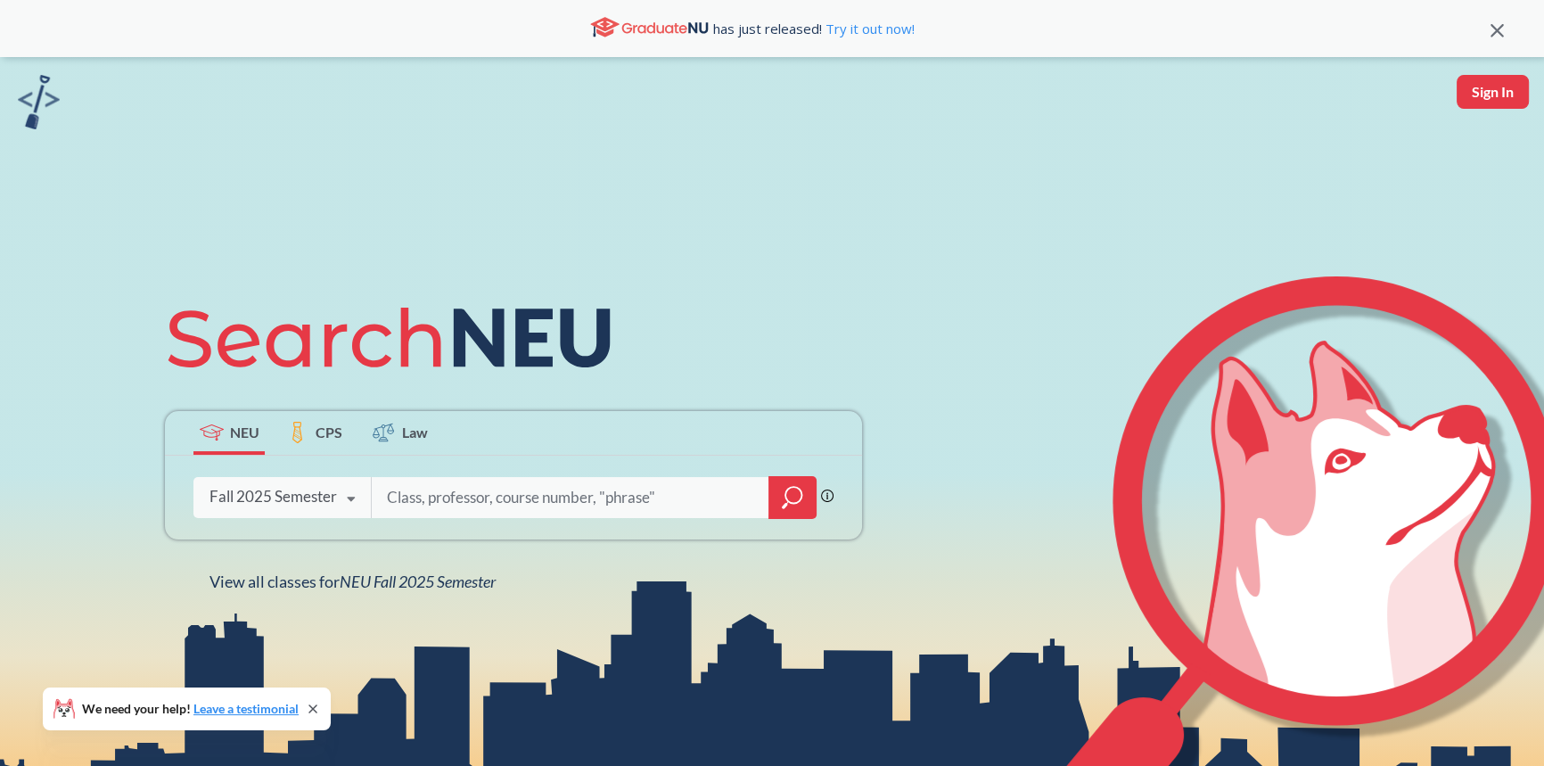
click at [626, 491] on input "search" at bounding box center [570, 497] width 371 height 37
click at [784, 497] on icon "magnifying glass" at bounding box center [792, 497] width 21 height 25
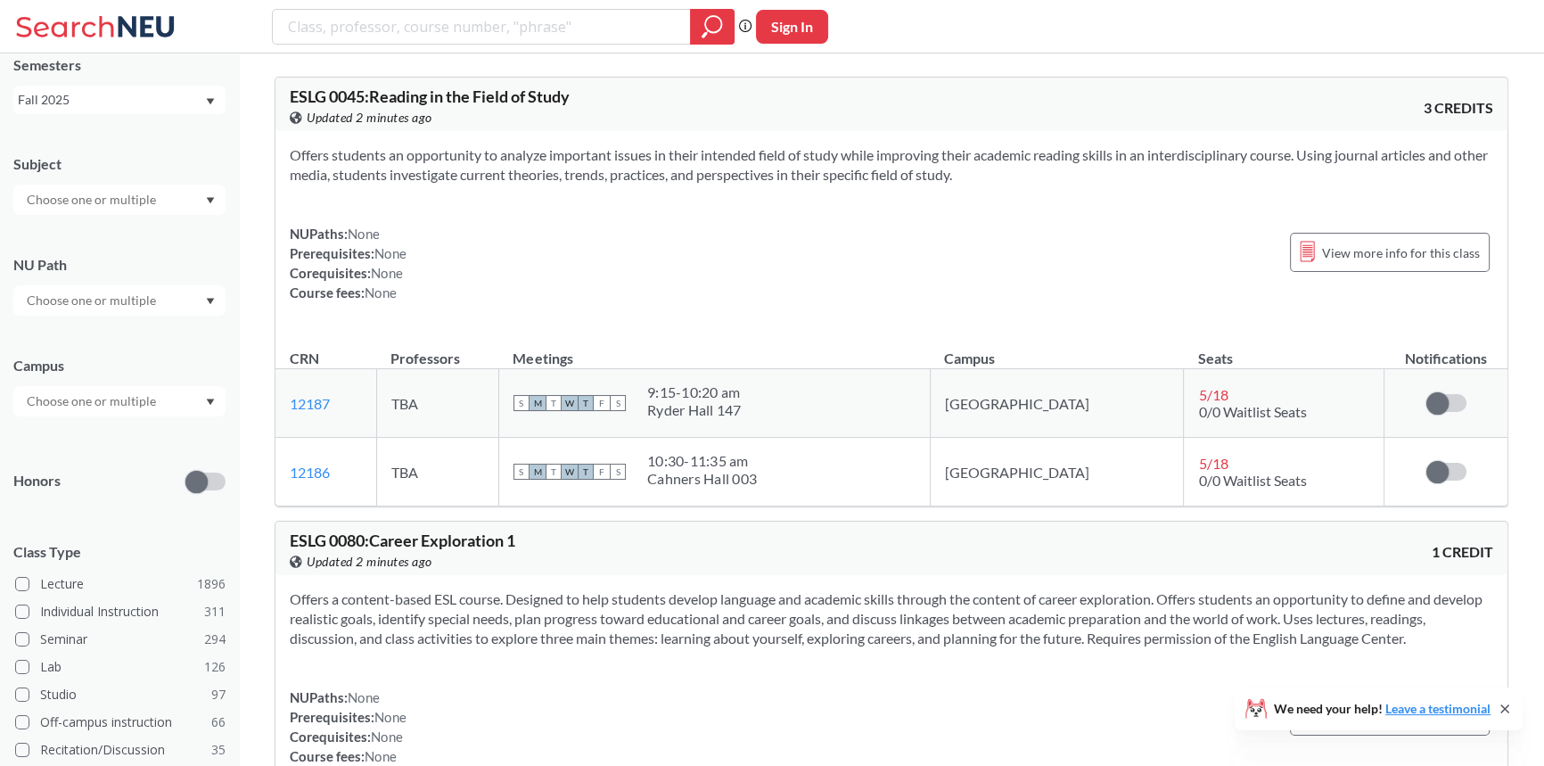
scroll to position [80, 0]
click at [64, 307] on div at bounding box center [119, 296] width 212 height 30
click at [184, 382] on div "Societies/Institutions ( 139 )" at bounding box center [123, 385] width 201 height 20
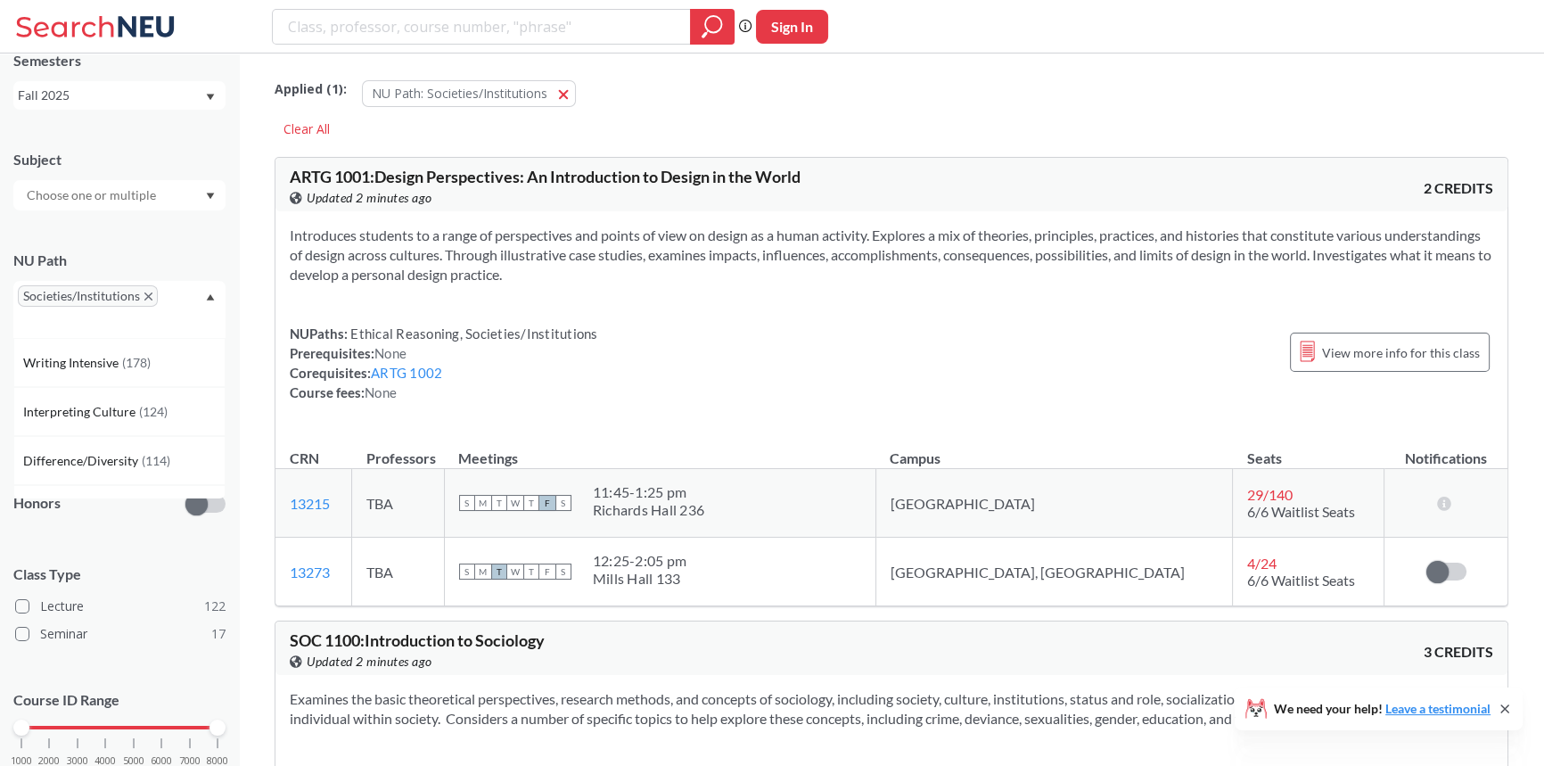
click at [163, 189] on input "text" at bounding box center [93, 195] width 150 height 21
click at [151, 144] on div "Subject" at bounding box center [119, 171] width 212 height 78
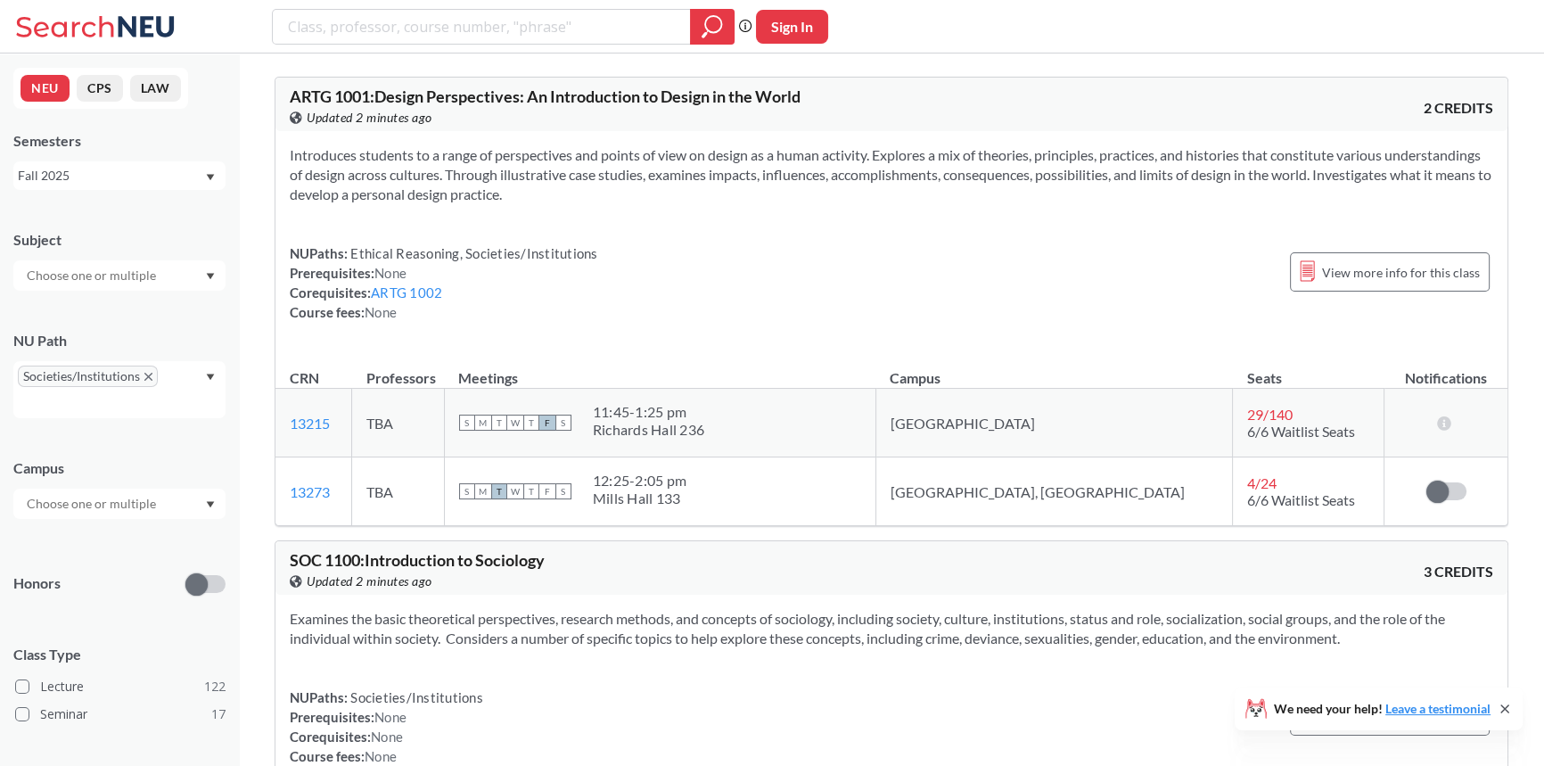
click at [61, 268] on div at bounding box center [119, 275] width 212 height 30
click at [90, 230] on div "Subject" at bounding box center [119, 240] width 212 height 20
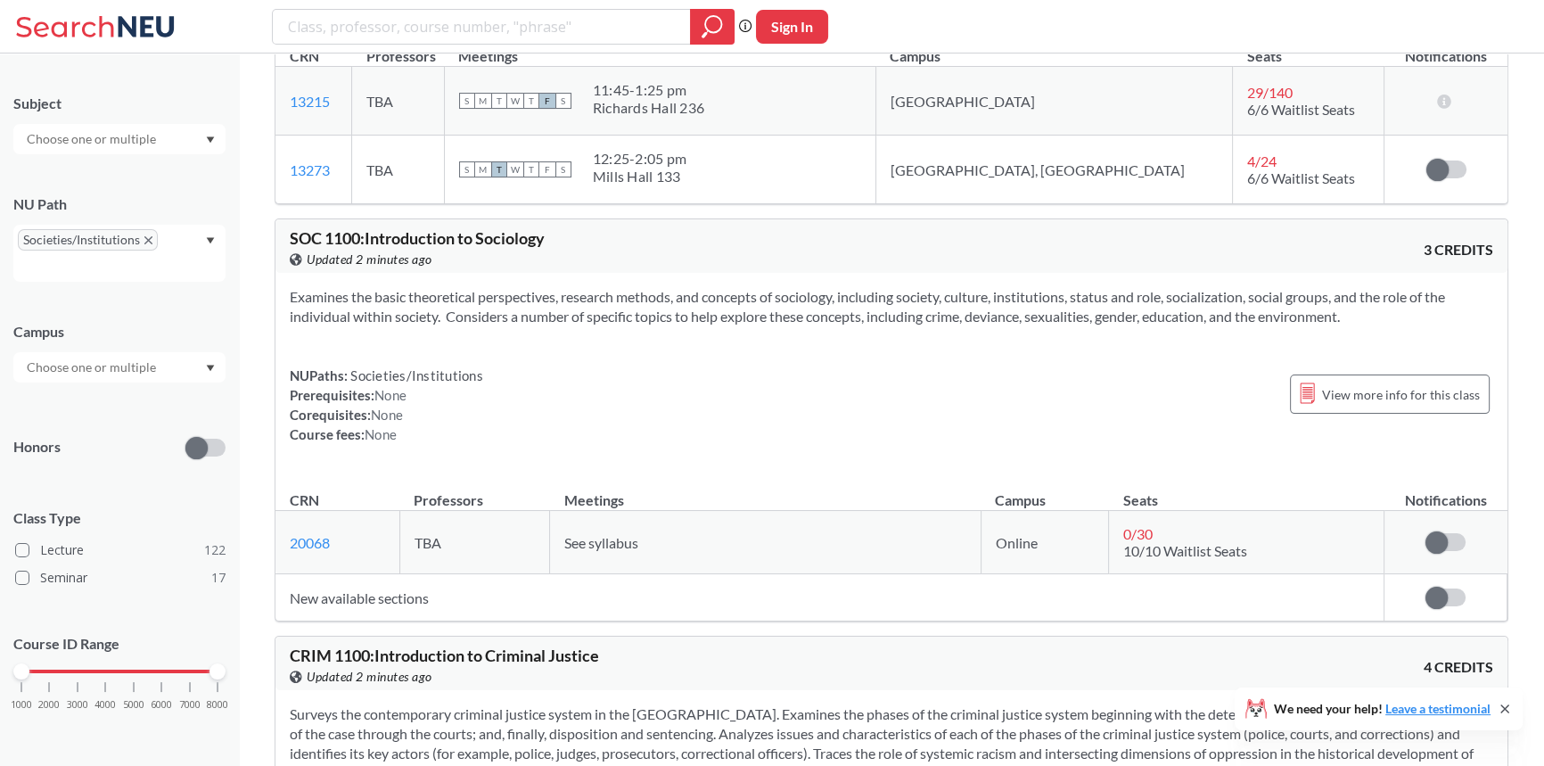
scroll to position [486, 0]
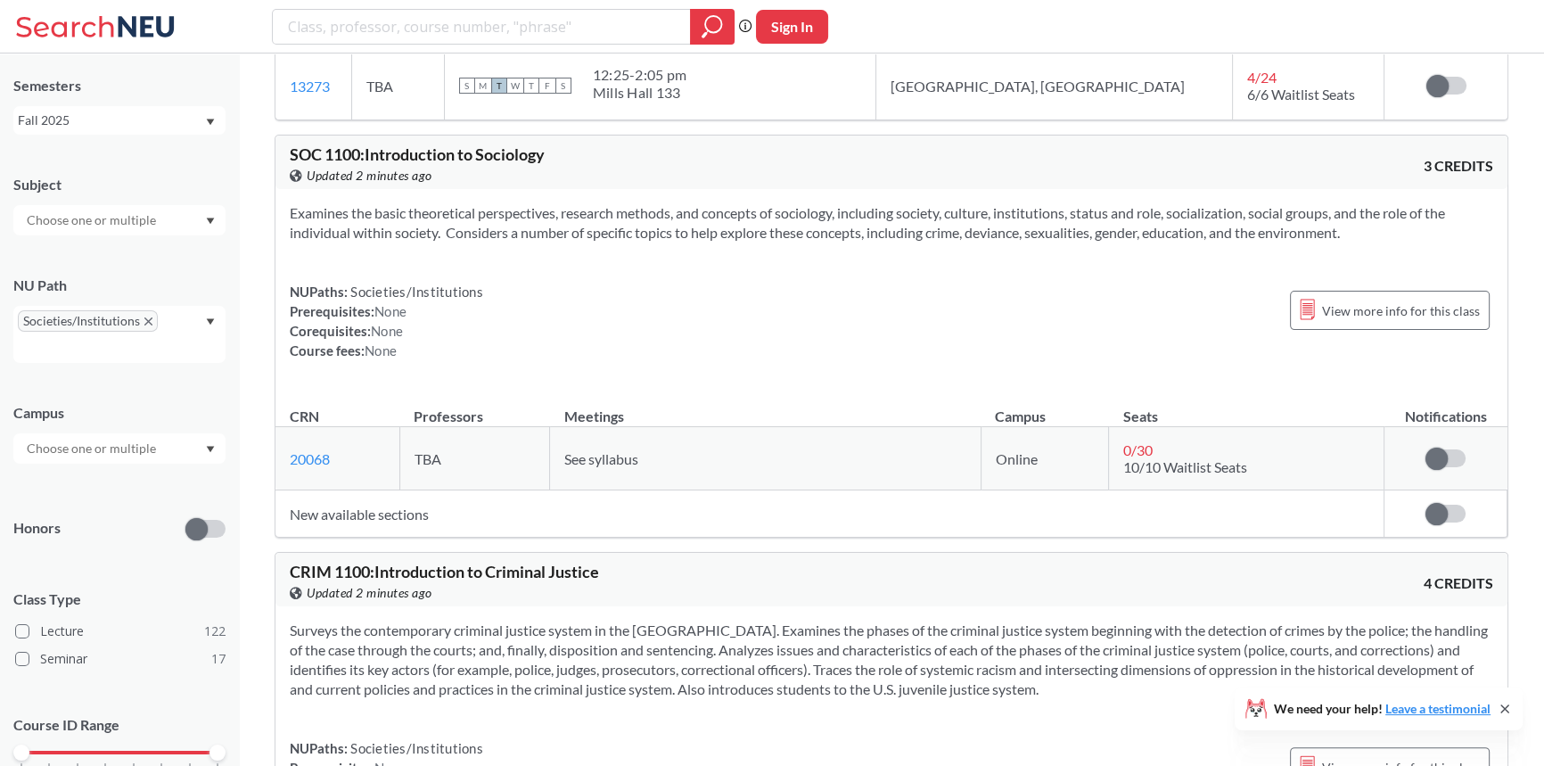
click at [119, 438] on input "text" at bounding box center [93, 448] width 150 height 21
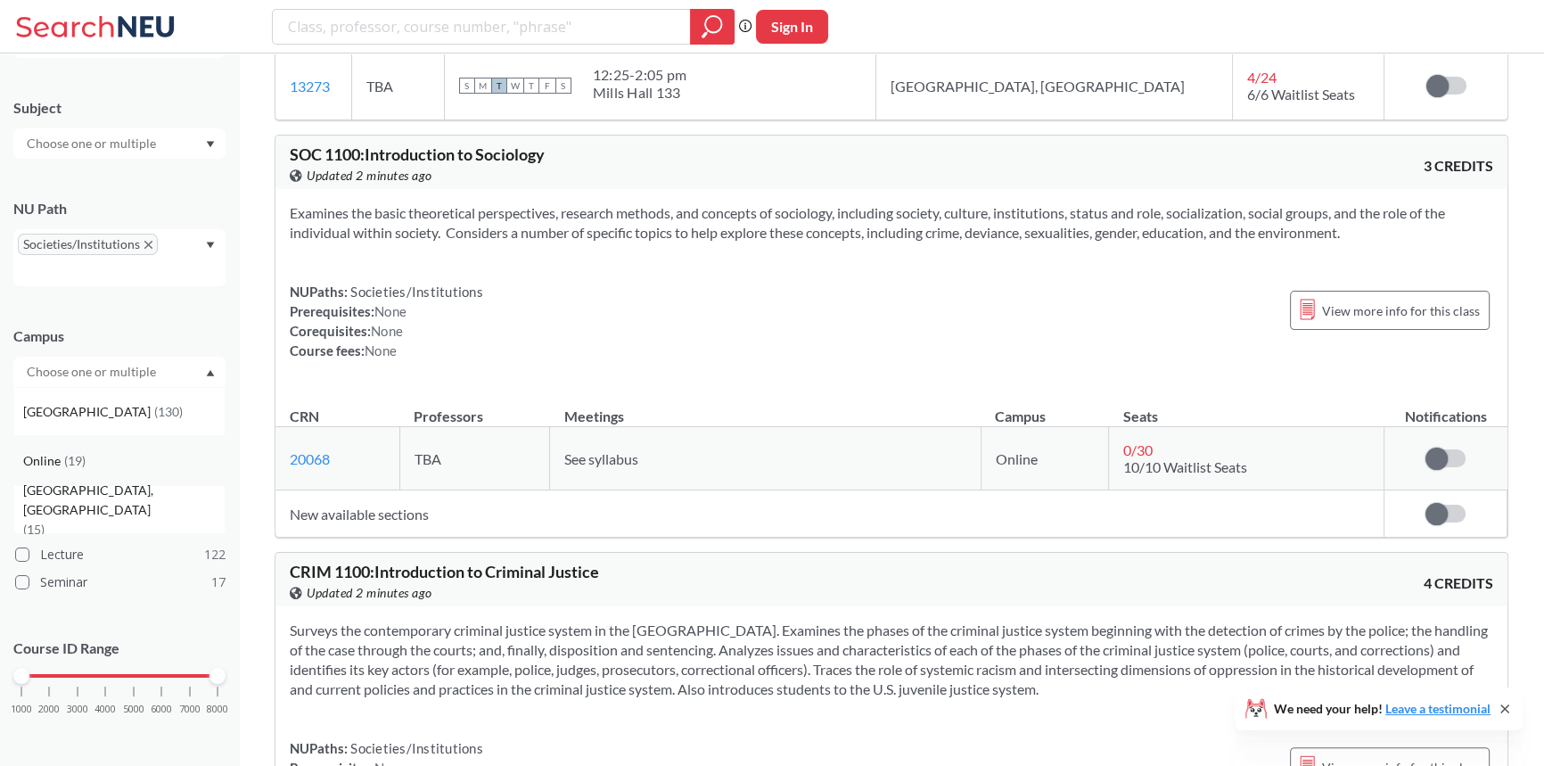
scroll to position [136, 0]
click at [103, 449] on div "Online ( 19 )" at bounding box center [123, 457] width 201 height 20
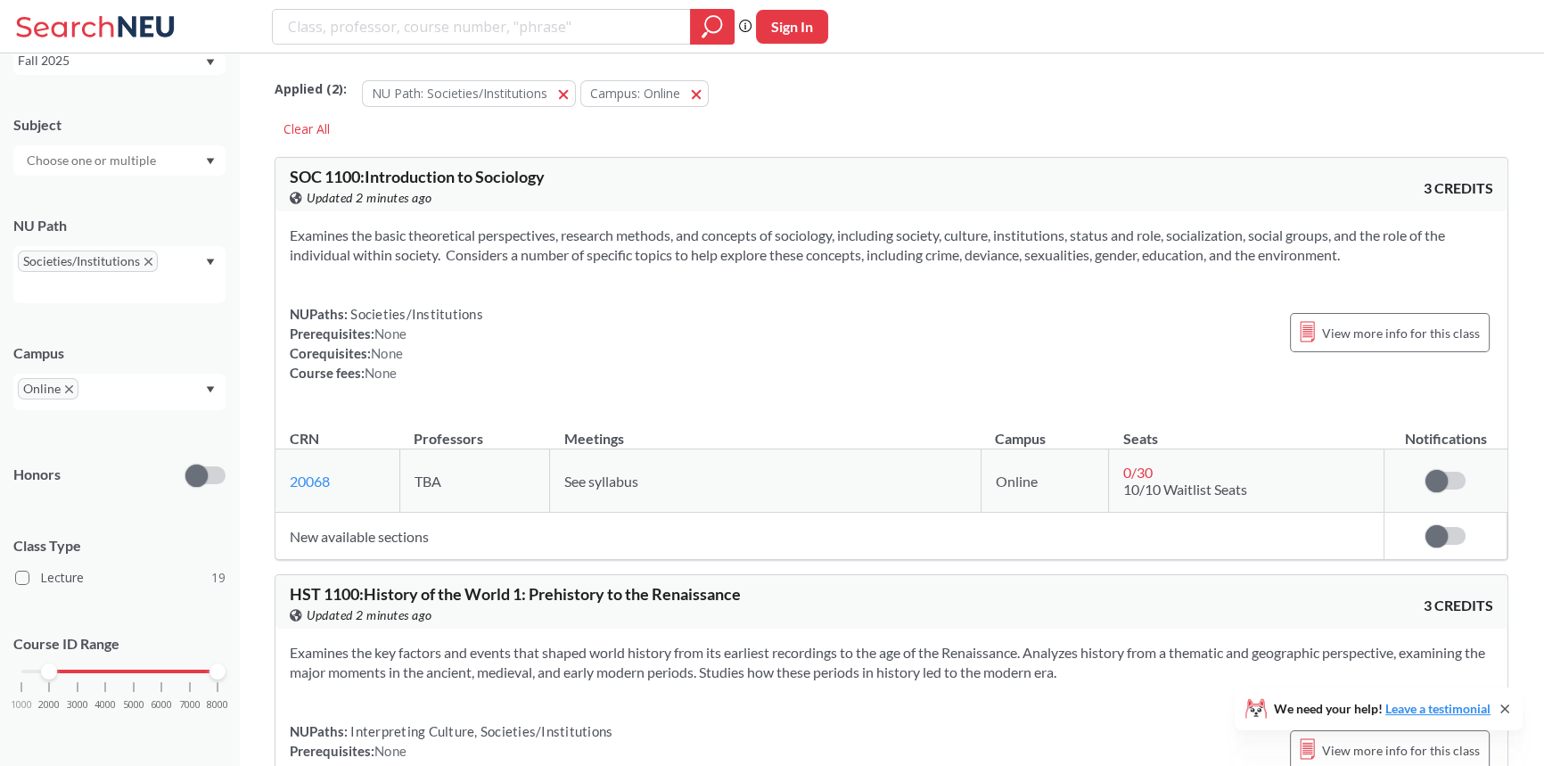
click at [62, 670] on div at bounding box center [119, 671] width 196 height 4
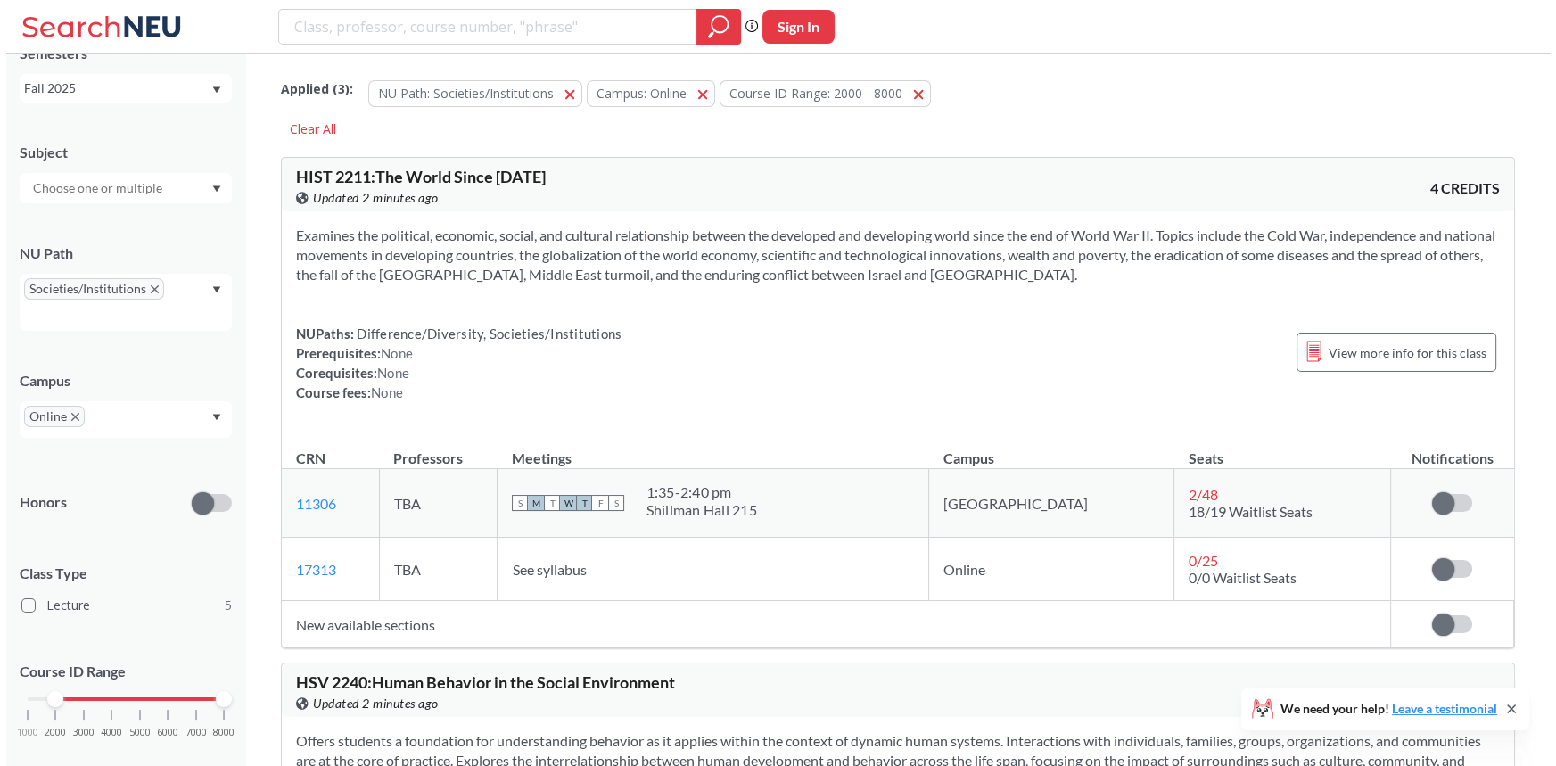
scroll to position [115, 0]
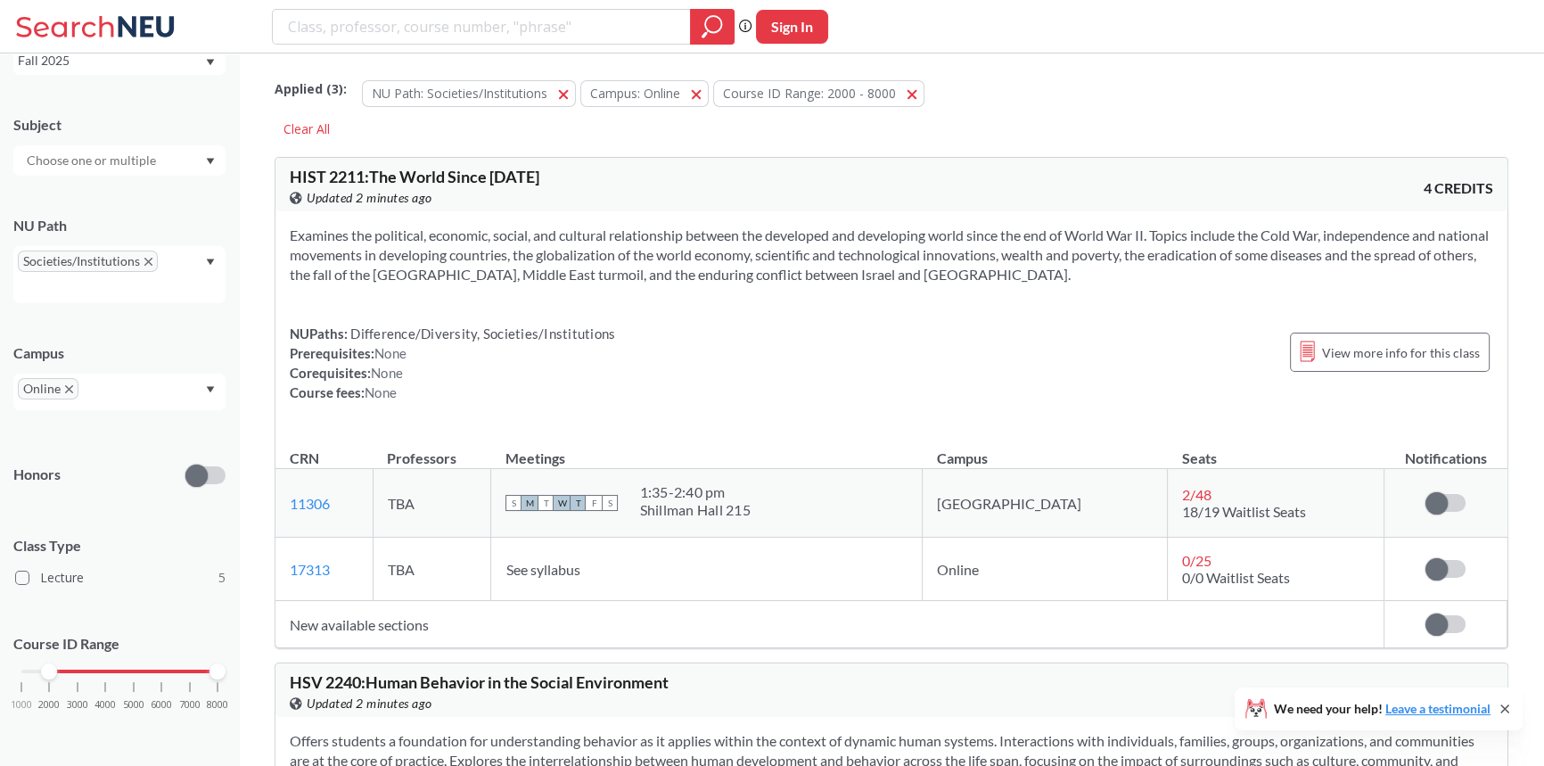
drag, startPoint x: 52, startPoint y: 673, endPoint x: 0, endPoint y: 677, distance: 51.9
click at [0, 677] on div "NEU CPS LAW Semesters Fall 2025 Subject NU Path Societies/Institutions Campus O…" at bounding box center [119, 409] width 239 height 712
drag, startPoint x: 214, startPoint y: 670, endPoint x: 54, endPoint y: 669, distance: 159.6
click at [54, 669] on div at bounding box center [49, 671] width 16 height 16
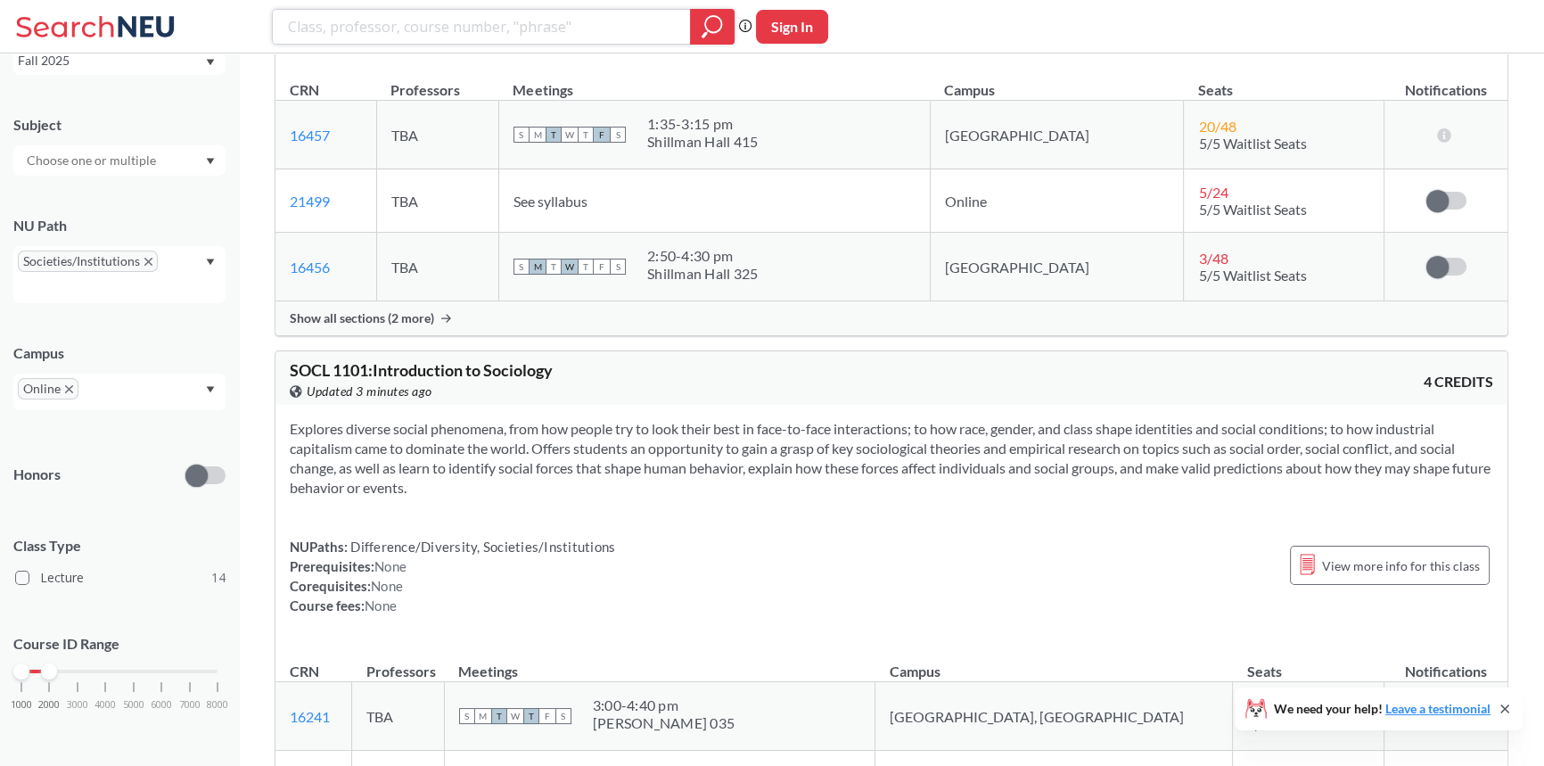
scroll to position [810, 0]
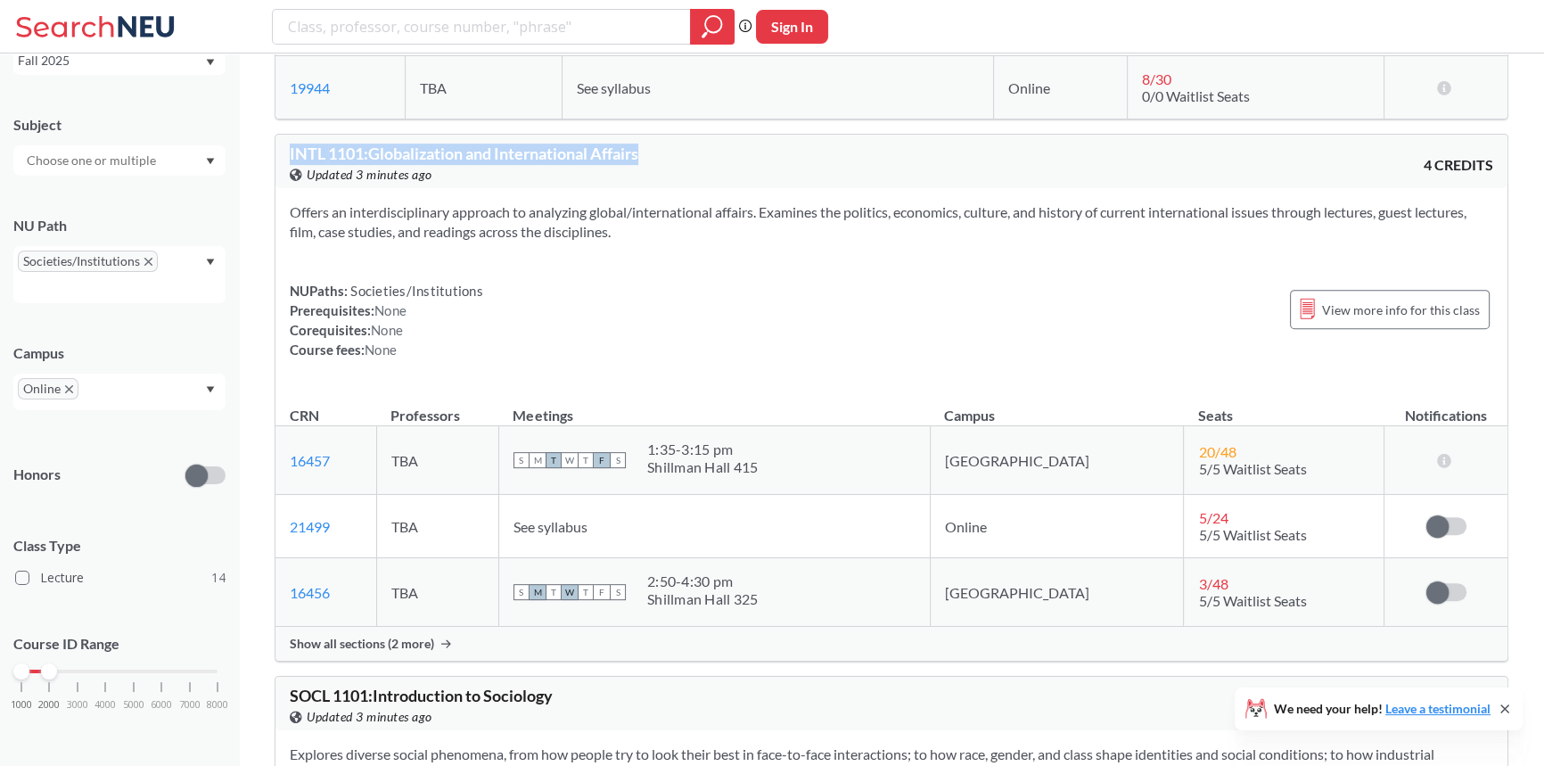
drag, startPoint x: 690, startPoint y: 148, endPoint x: 286, endPoint y: 146, distance: 403.8
click at [286, 146] on div "INTL 1101 : Globalization and International Affairs View this course on Banner.…" at bounding box center [891, 161] width 1232 height 53
copy span "INTL 1101 : Globalization and International Affairs"
click at [303, 529] on link "21499" at bounding box center [310, 526] width 40 height 17
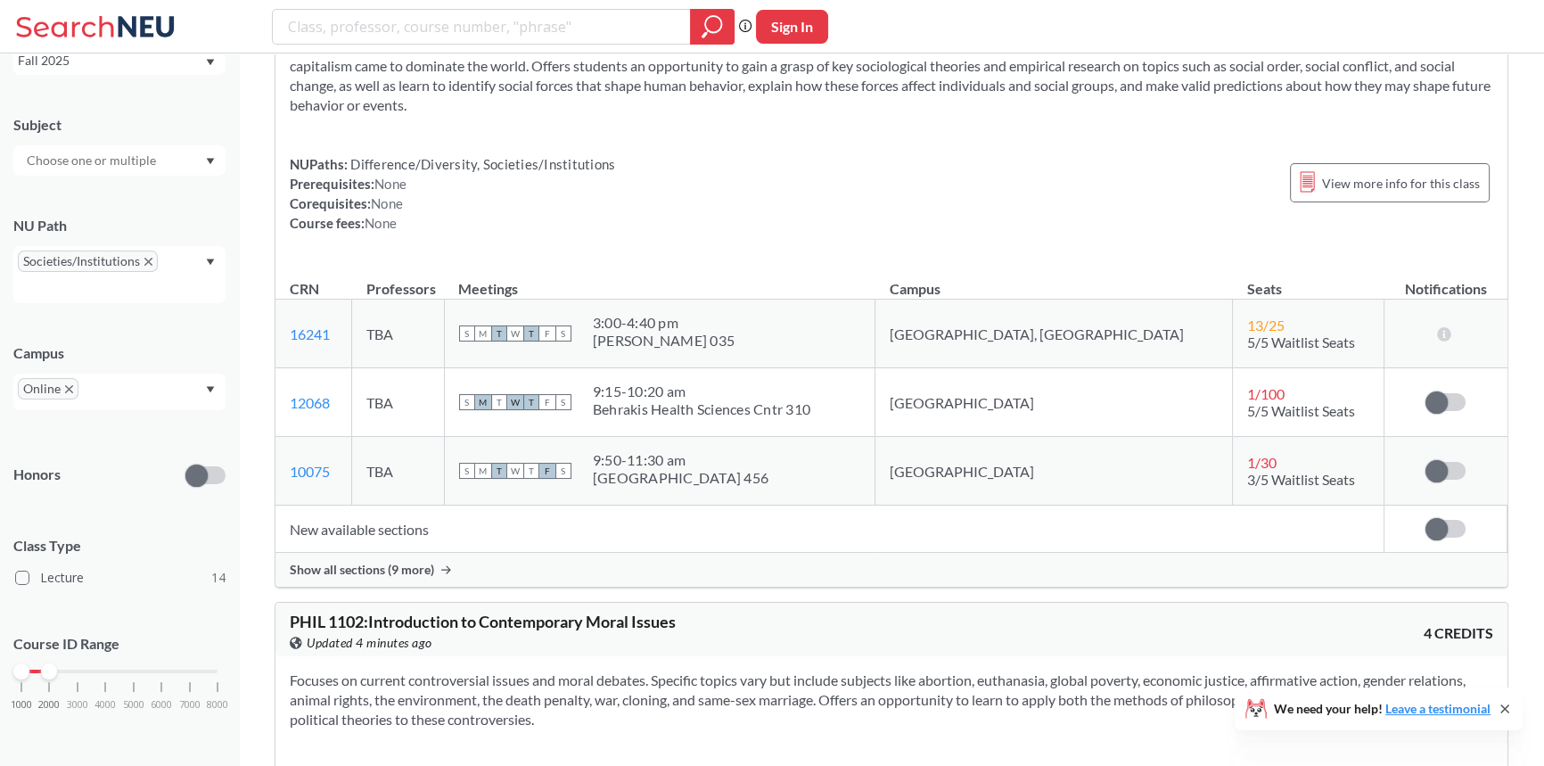
scroll to position [1539, 0]
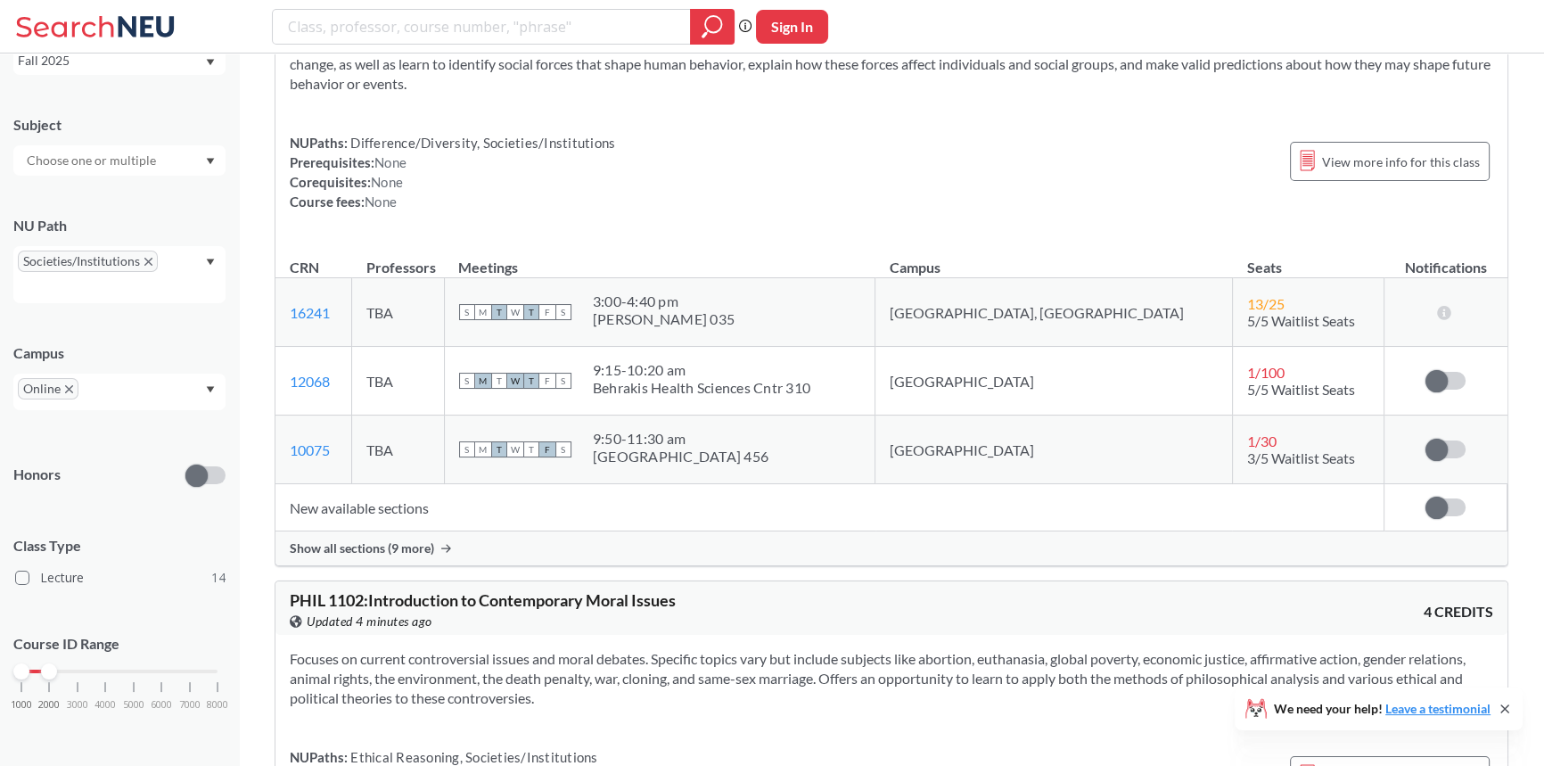
click at [414, 545] on span "Show all sections (9 more)" at bounding box center [362, 548] width 144 height 16
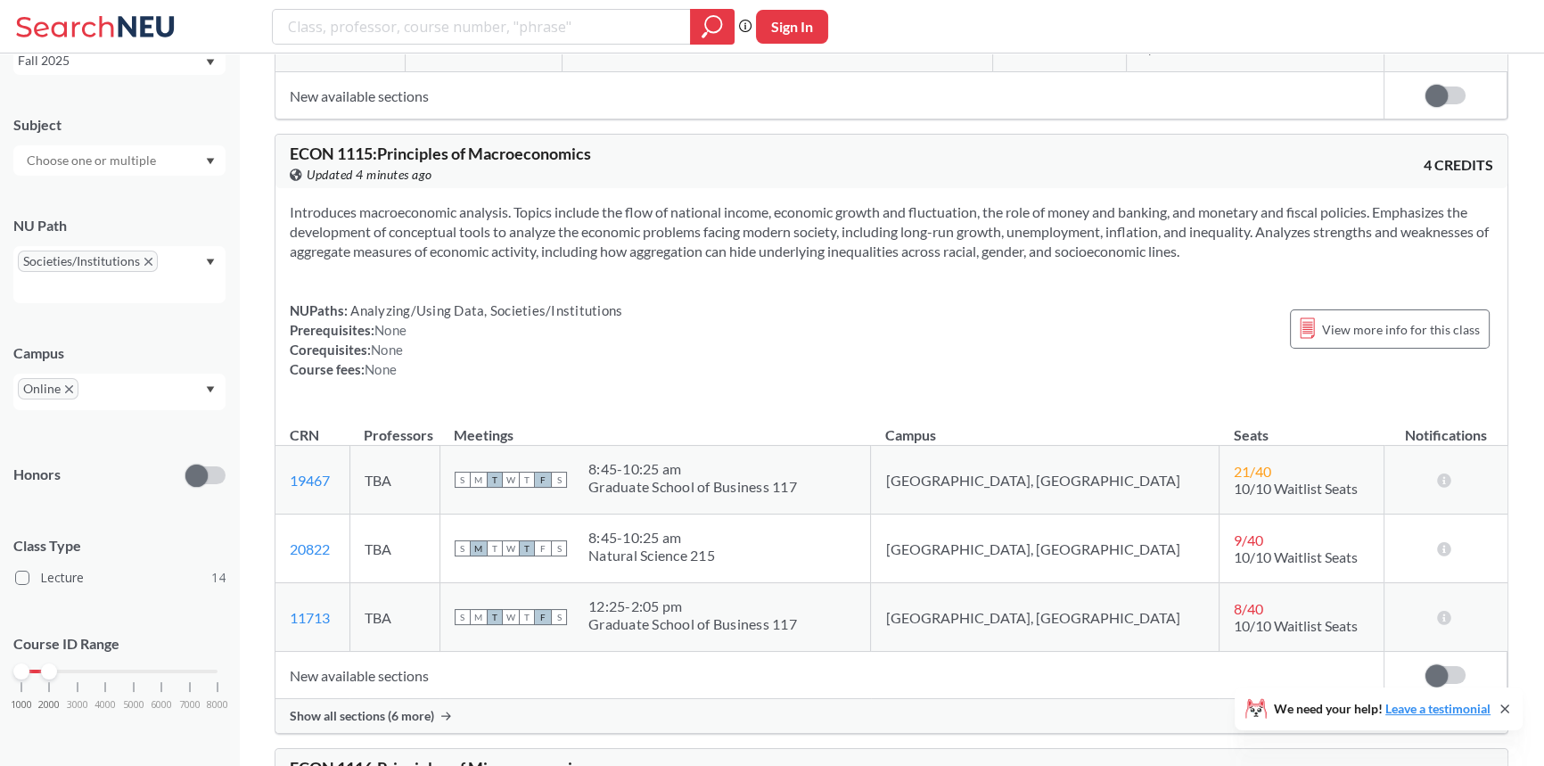
scroll to position [3485, 0]
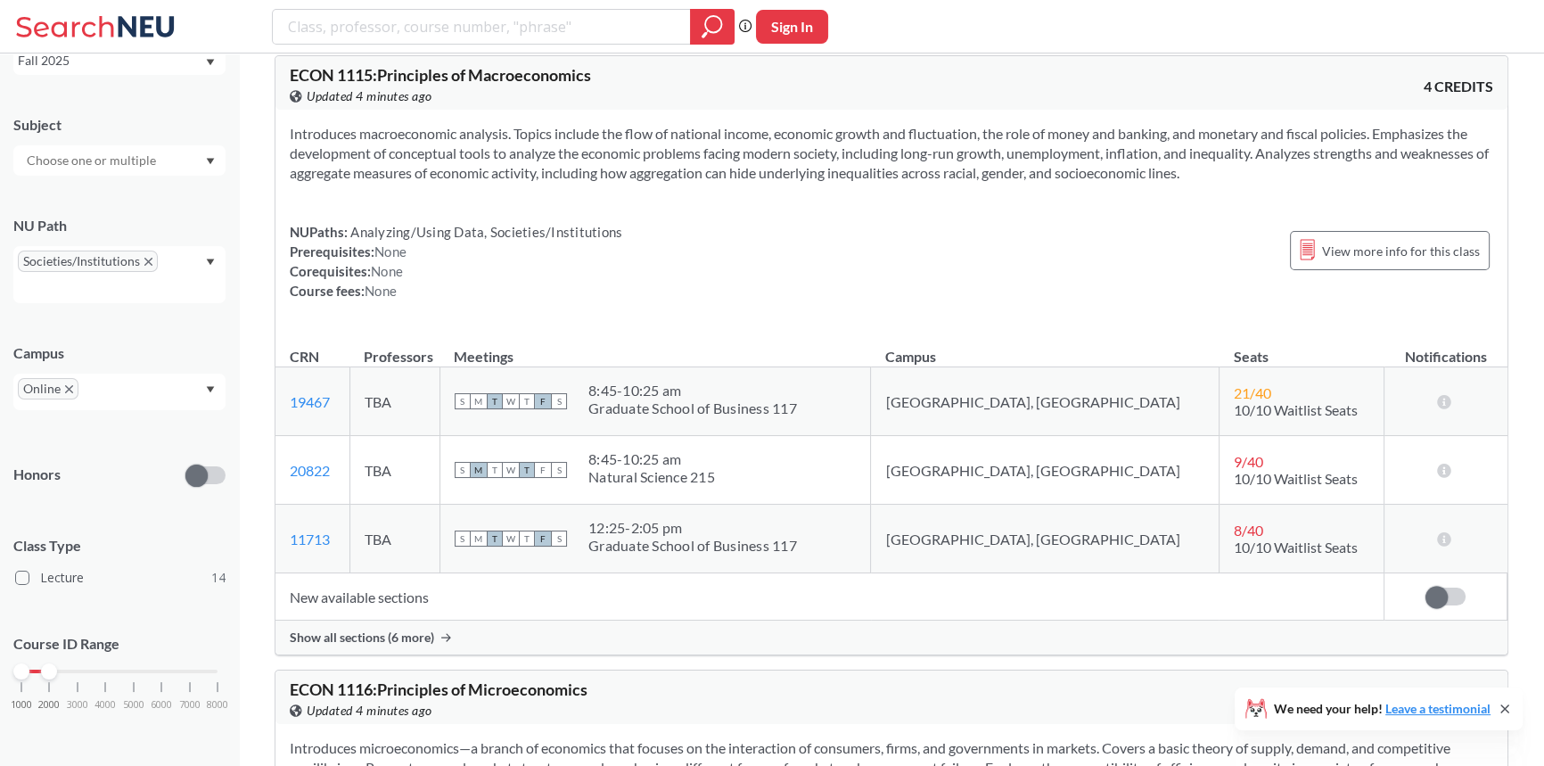
drag, startPoint x: 411, startPoint y: 606, endPoint x: 402, endPoint y: 590, distance: 18.4
click at [410, 603] on td "New available sections" at bounding box center [829, 596] width 1108 height 47
click at [402, 590] on td "New available sections" at bounding box center [829, 596] width 1108 height 47
click at [412, 641] on span "Show all sections (6 more)" at bounding box center [362, 637] width 144 height 16
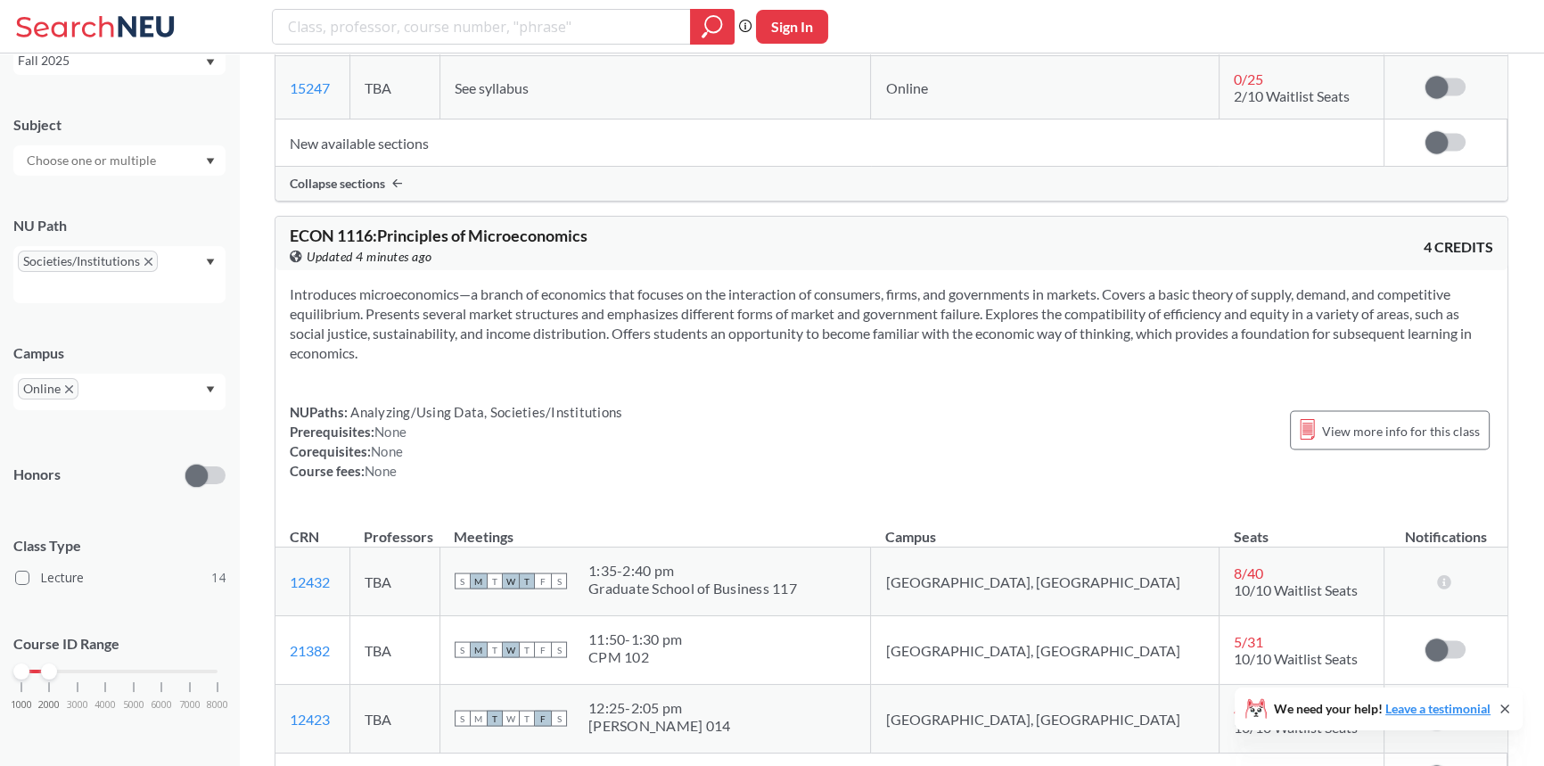
scroll to position [4618, 0]
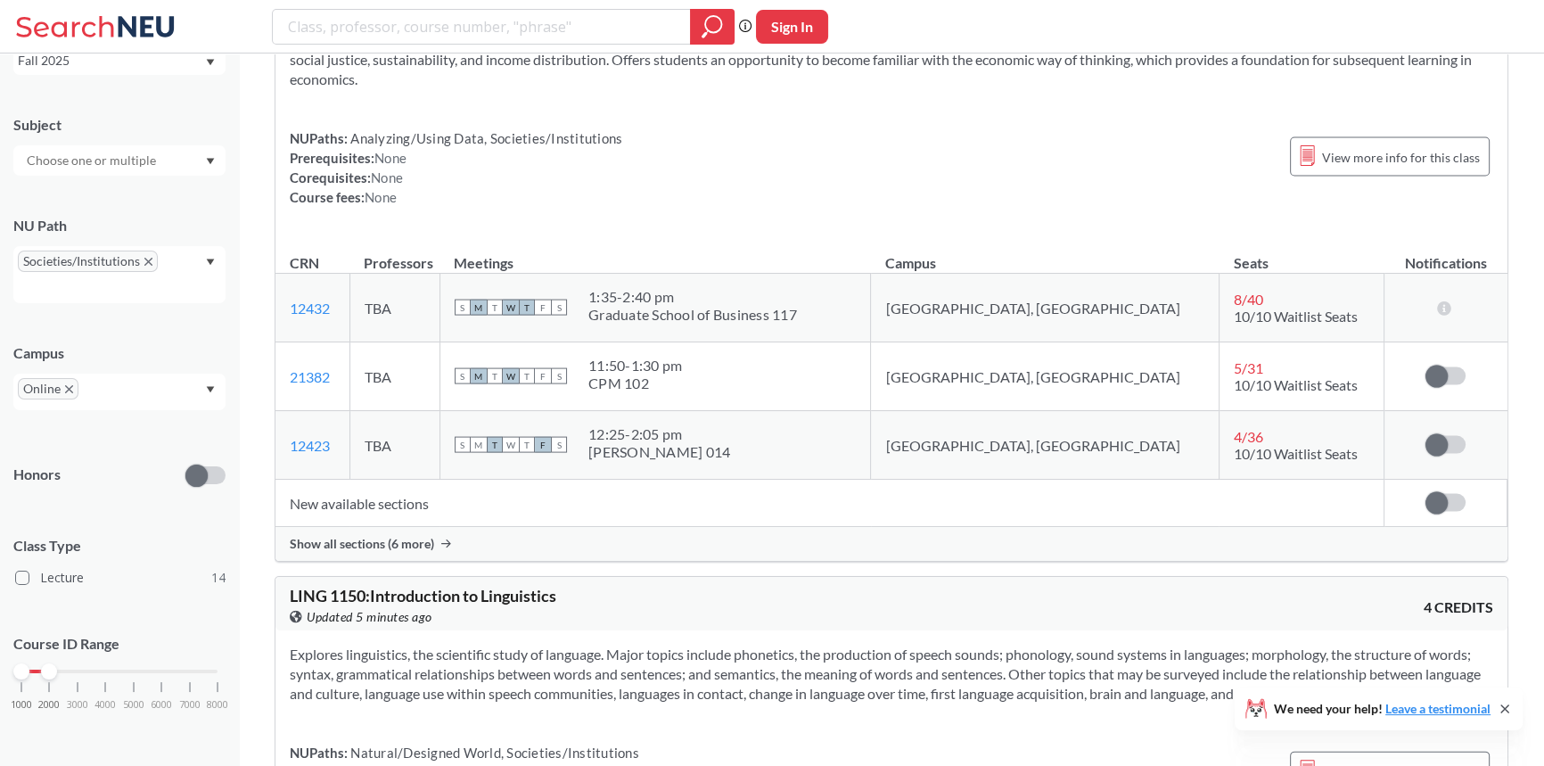
click at [391, 536] on span "Show all sections (6 more)" at bounding box center [362, 544] width 144 height 16
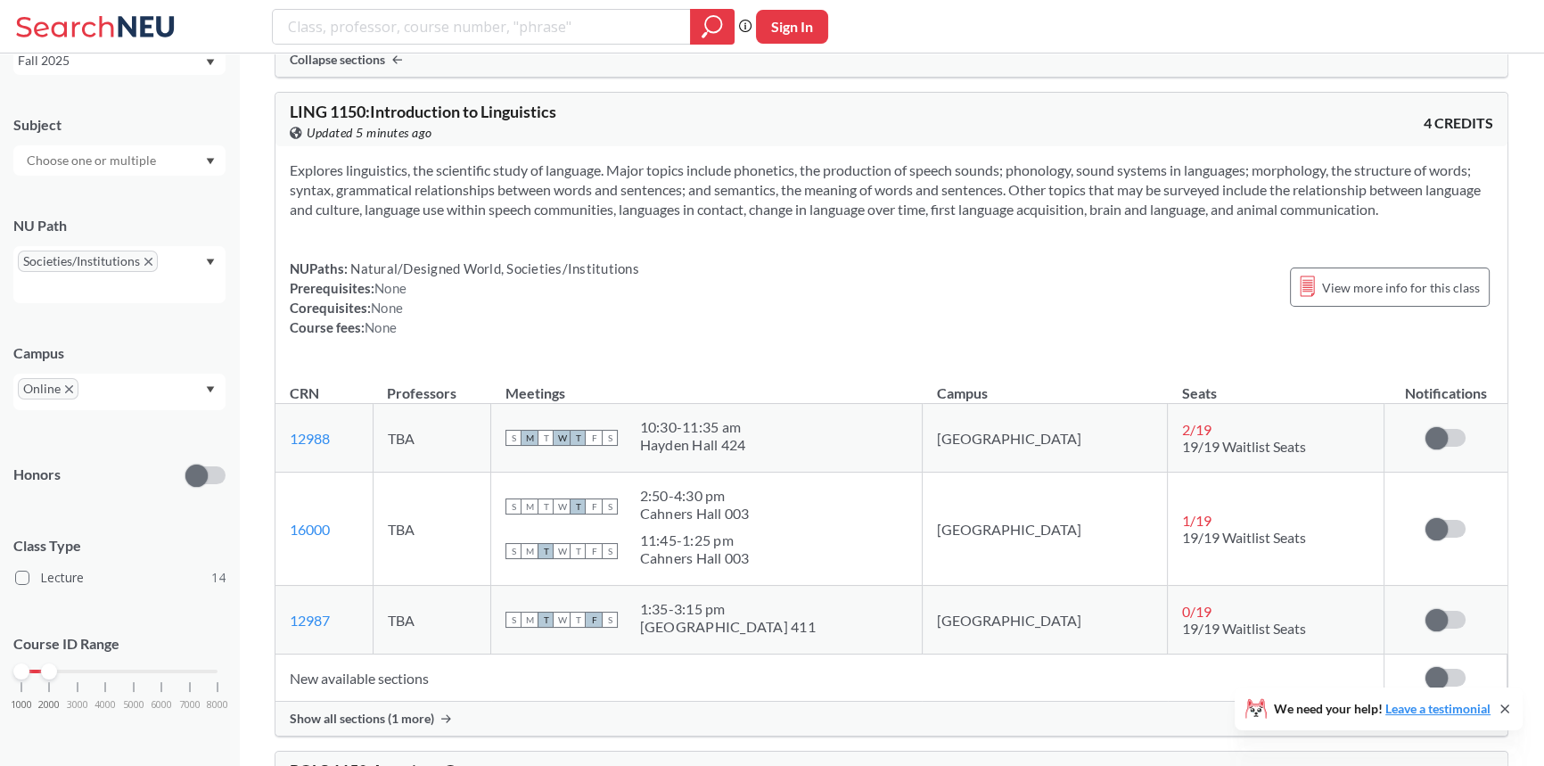
scroll to position [5510, 0]
click at [325, 710] on span "Show all sections (1 more)" at bounding box center [362, 718] width 144 height 16
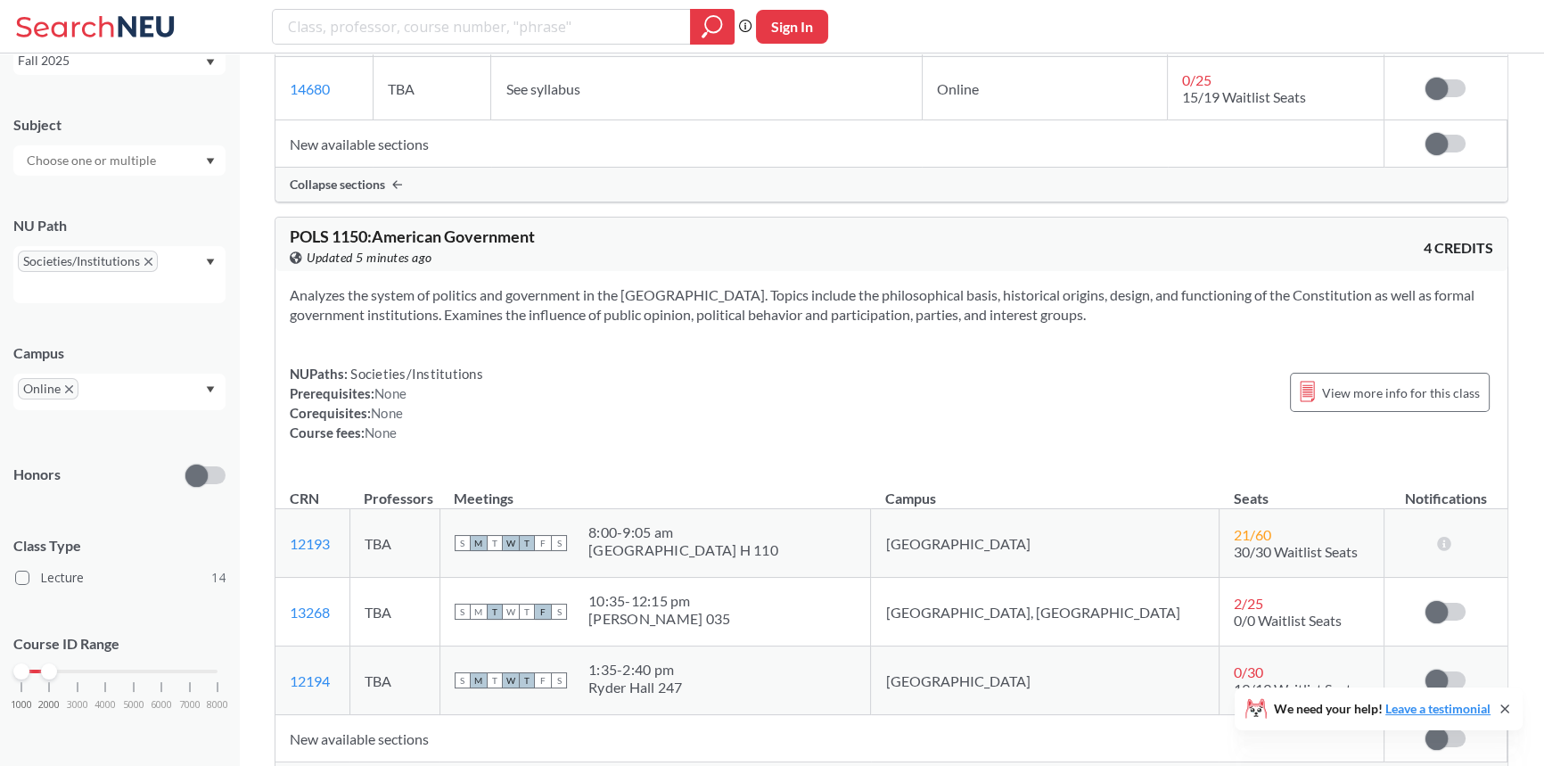
scroll to position [6159, 0]
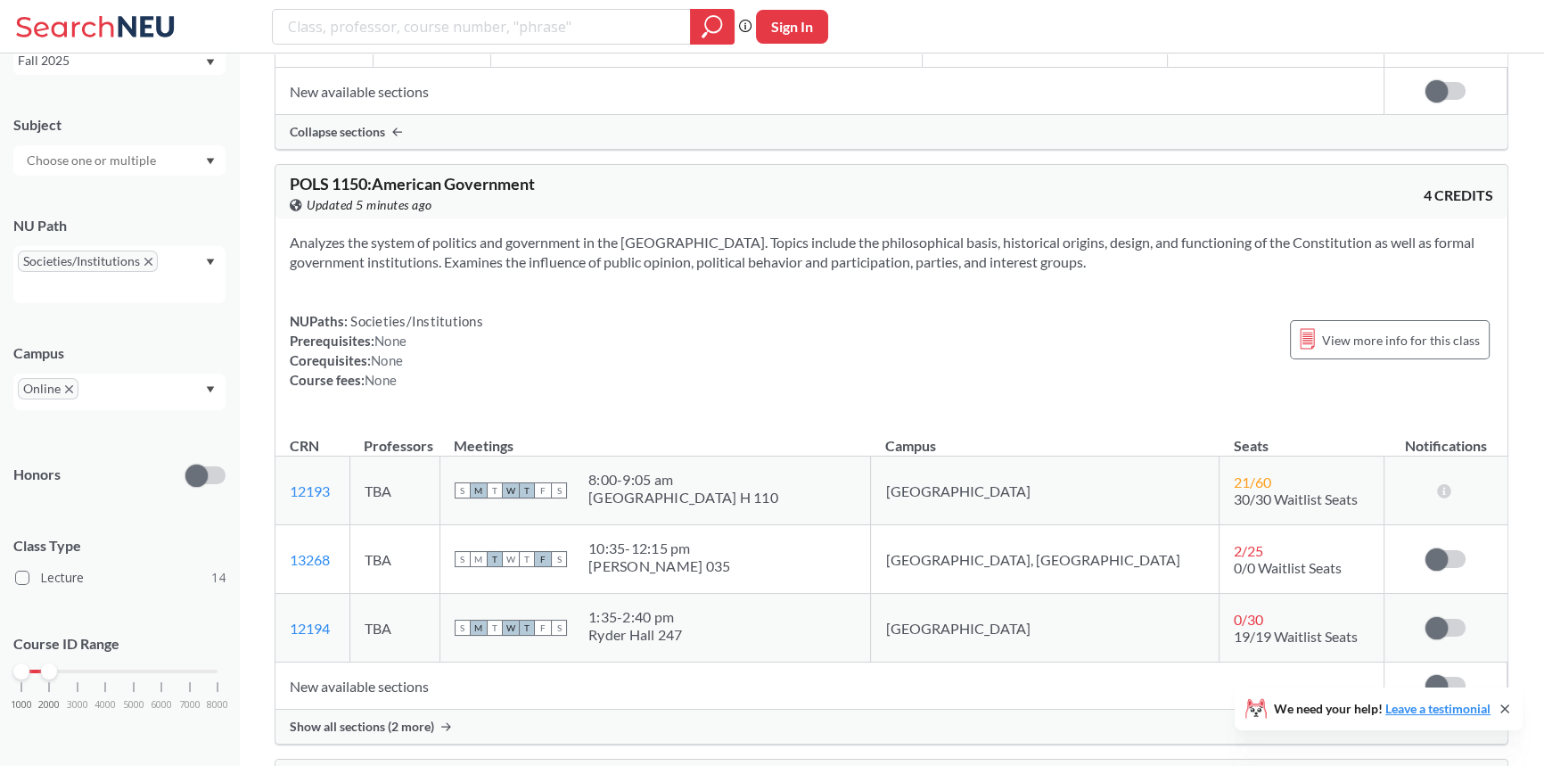
click at [414, 722] on span "Show all sections (2 more)" at bounding box center [362, 726] width 144 height 16
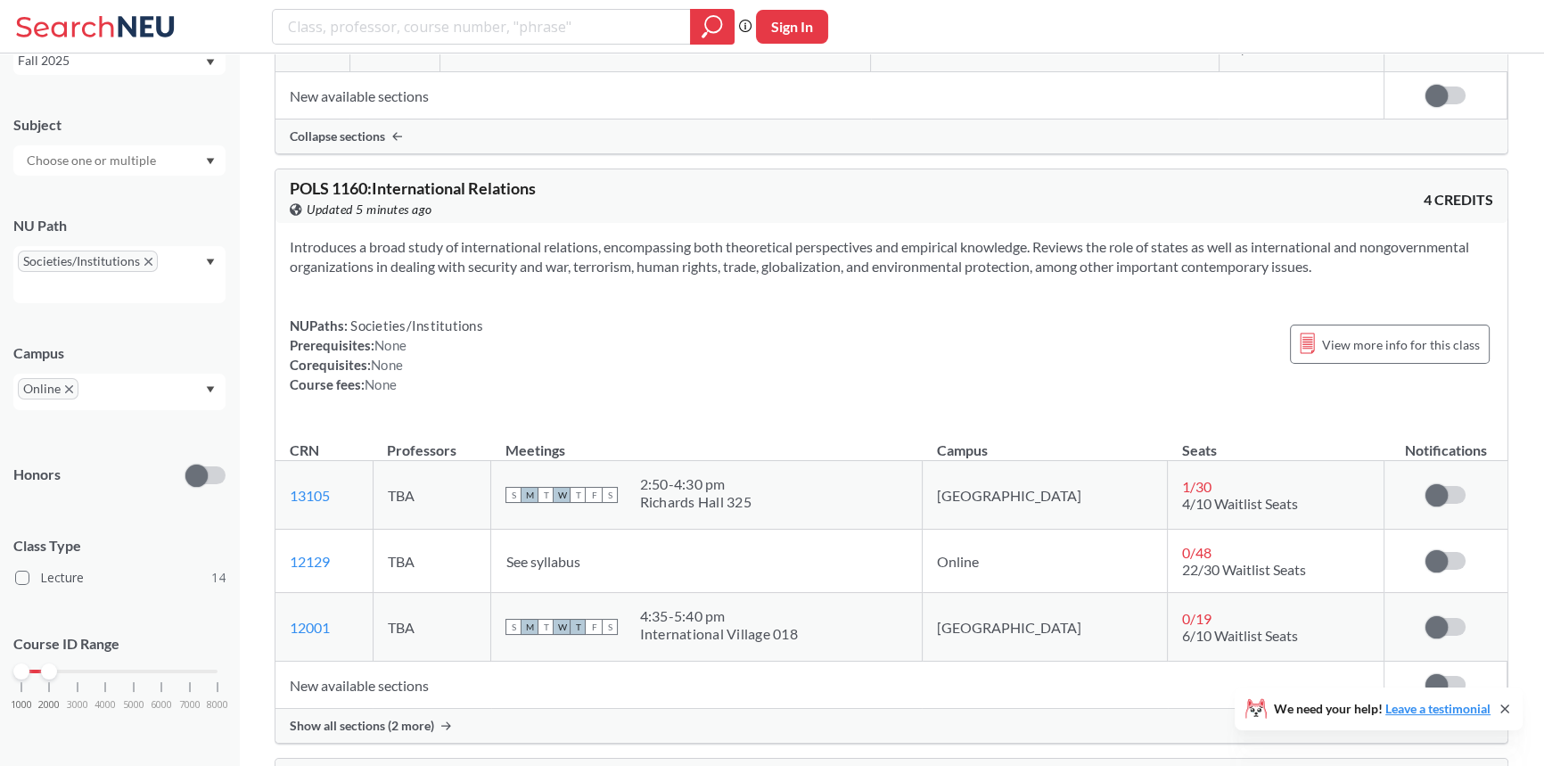
scroll to position [6888, 0]
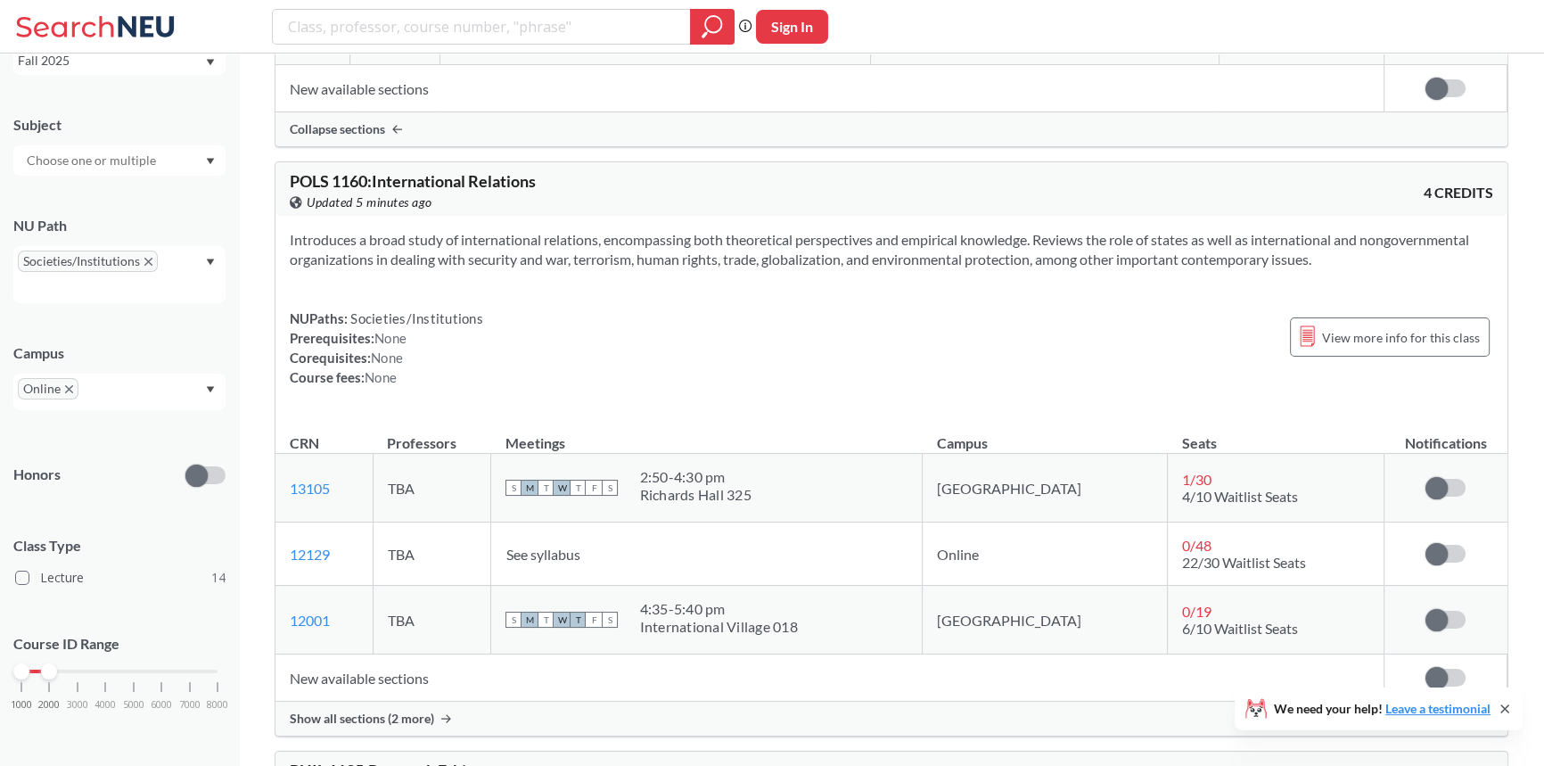
click at [400, 716] on span "Show all sections (2 more)" at bounding box center [362, 718] width 144 height 16
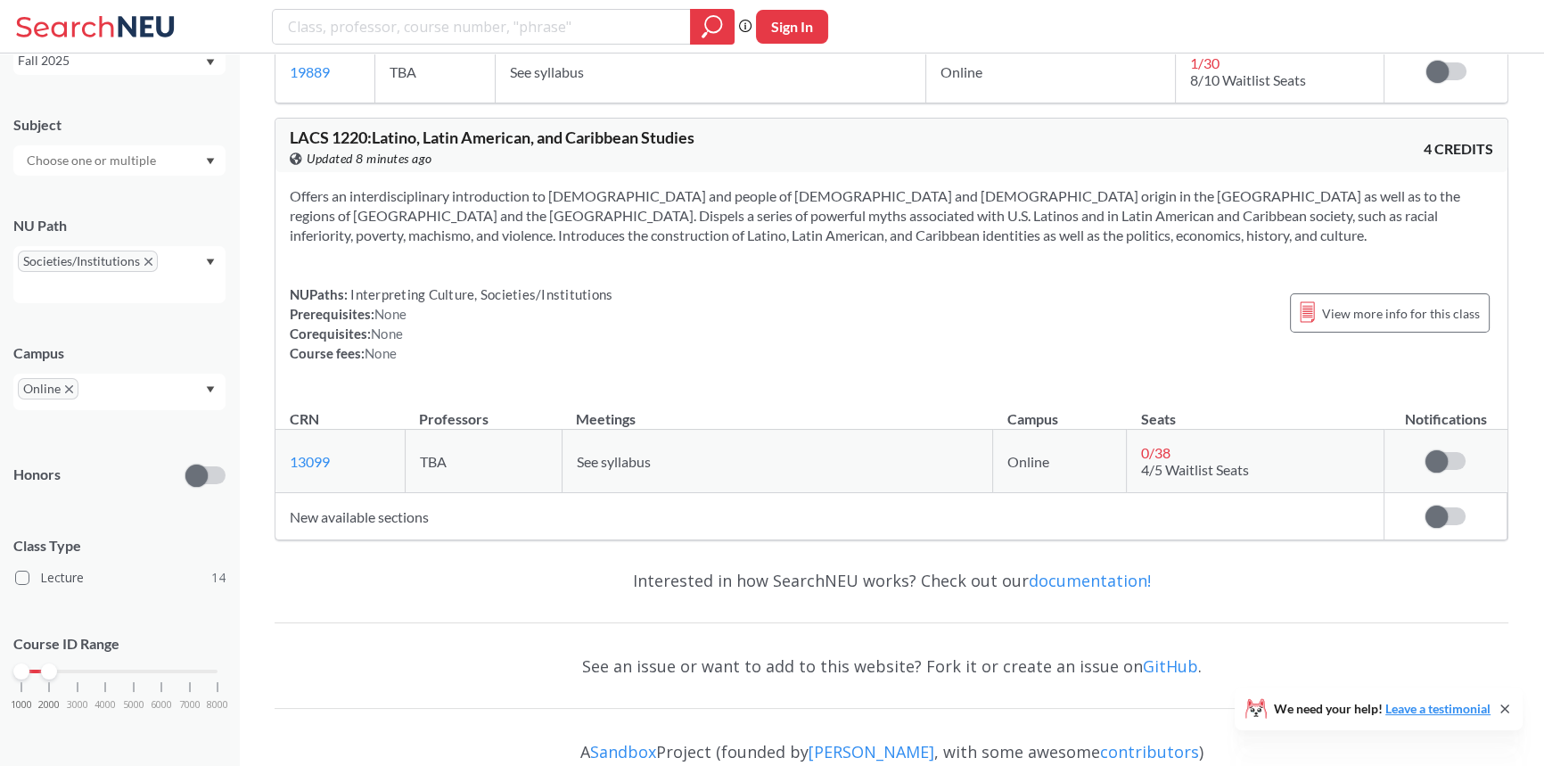
scroll to position [8602, 0]
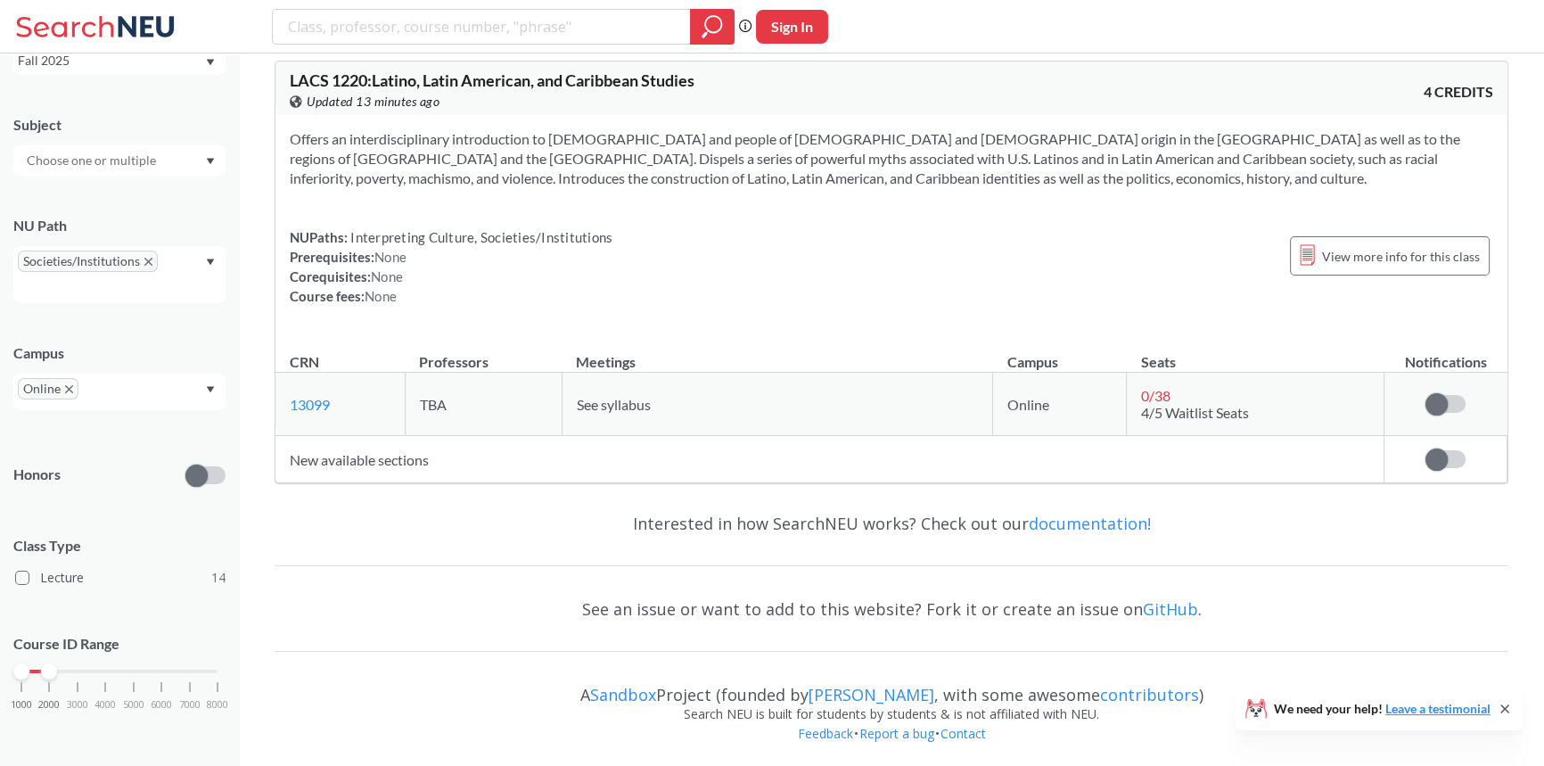
click at [62, 383] on span "Online" at bounding box center [48, 388] width 61 height 21
click at [73, 394] on span "Online" at bounding box center [48, 388] width 61 height 21
click at [61, 385] on span "Online" at bounding box center [48, 388] width 61 height 21
click at [204, 391] on div "Online" at bounding box center [119, 392] width 212 height 37
click at [62, 390] on span "Online" at bounding box center [48, 388] width 61 height 21
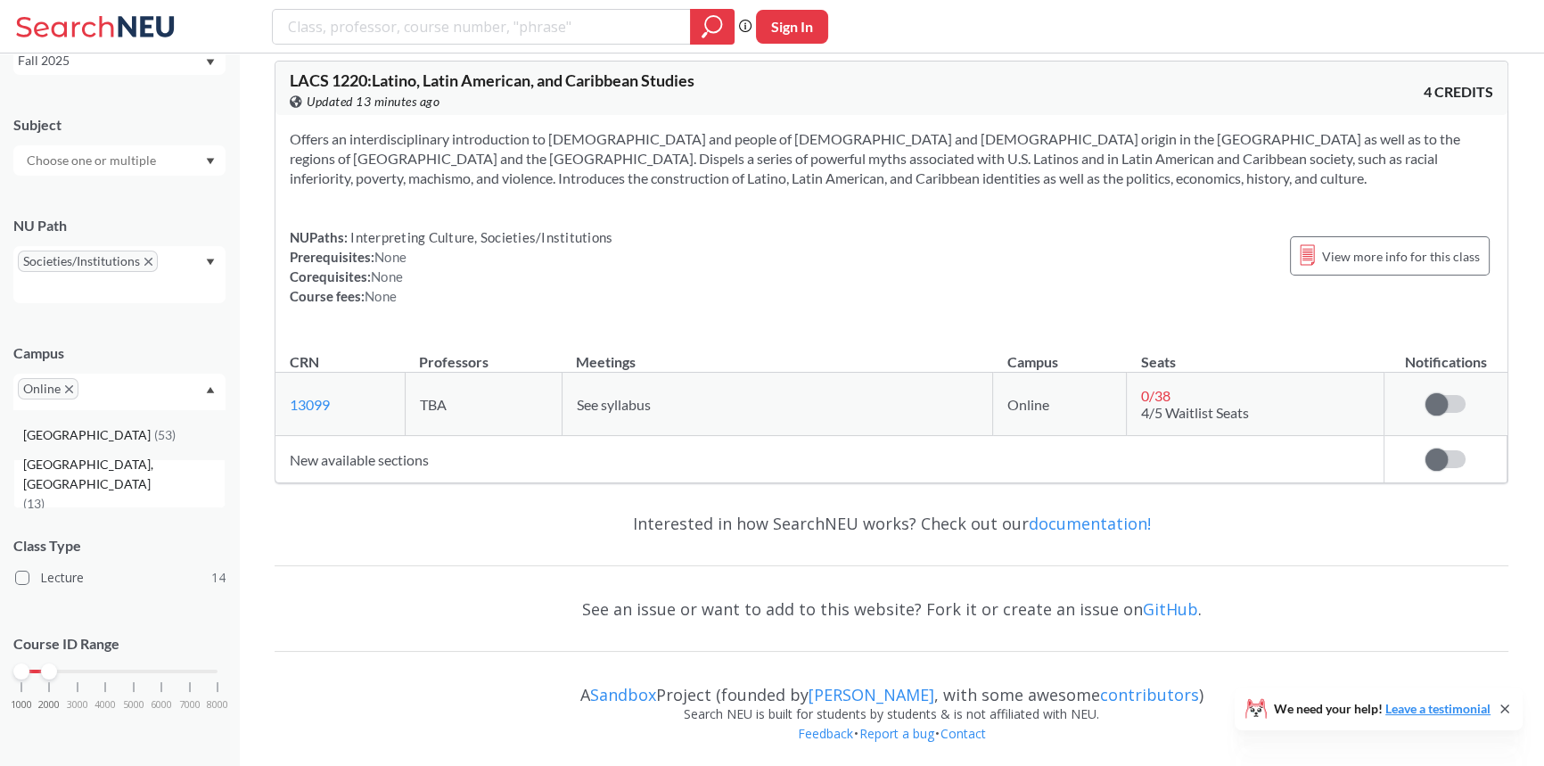
click at [64, 447] on div "Boston ( 53 )" at bounding box center [119, 434] width 212 height 49
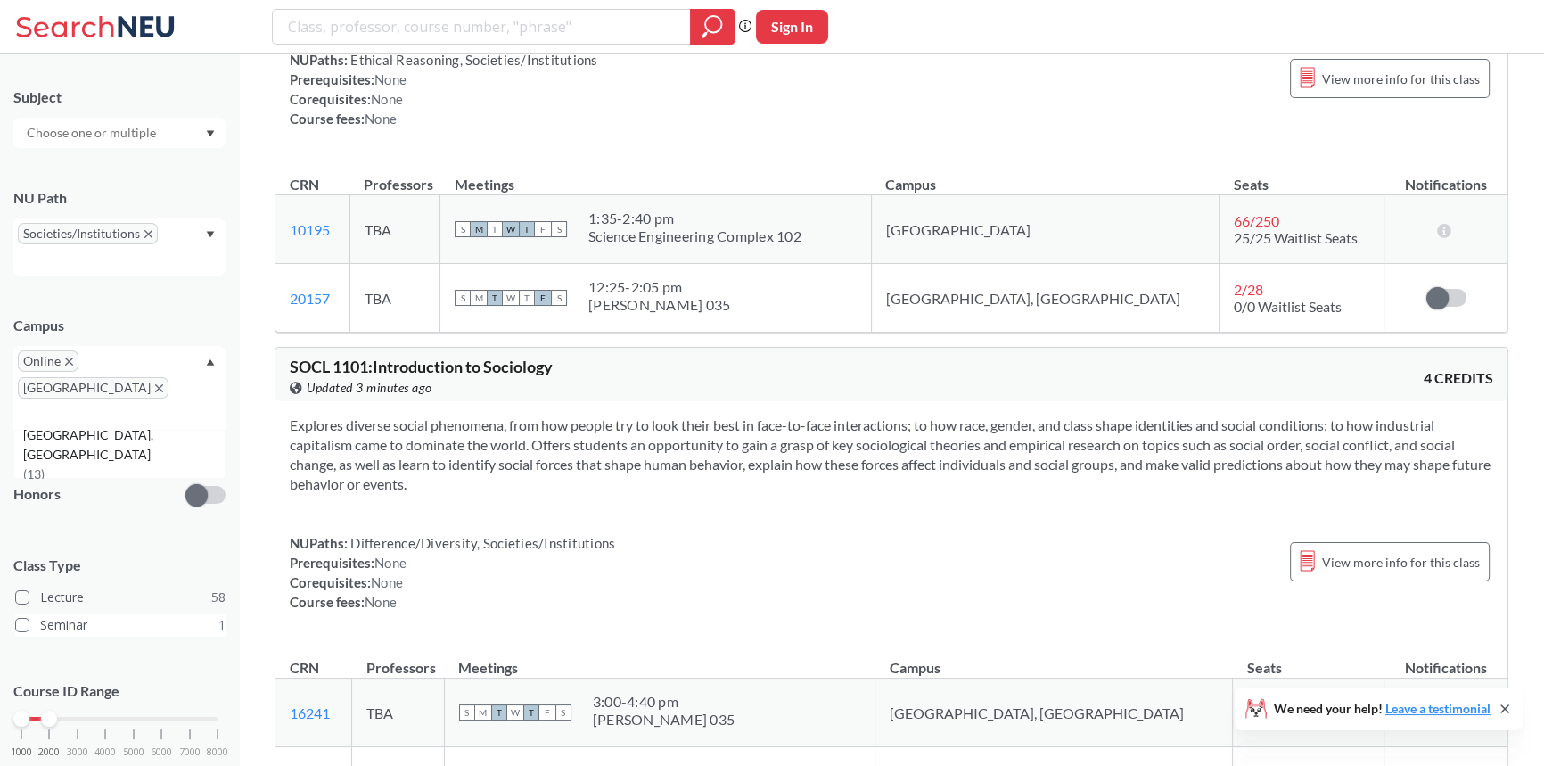
scroll to position [4618, 0]
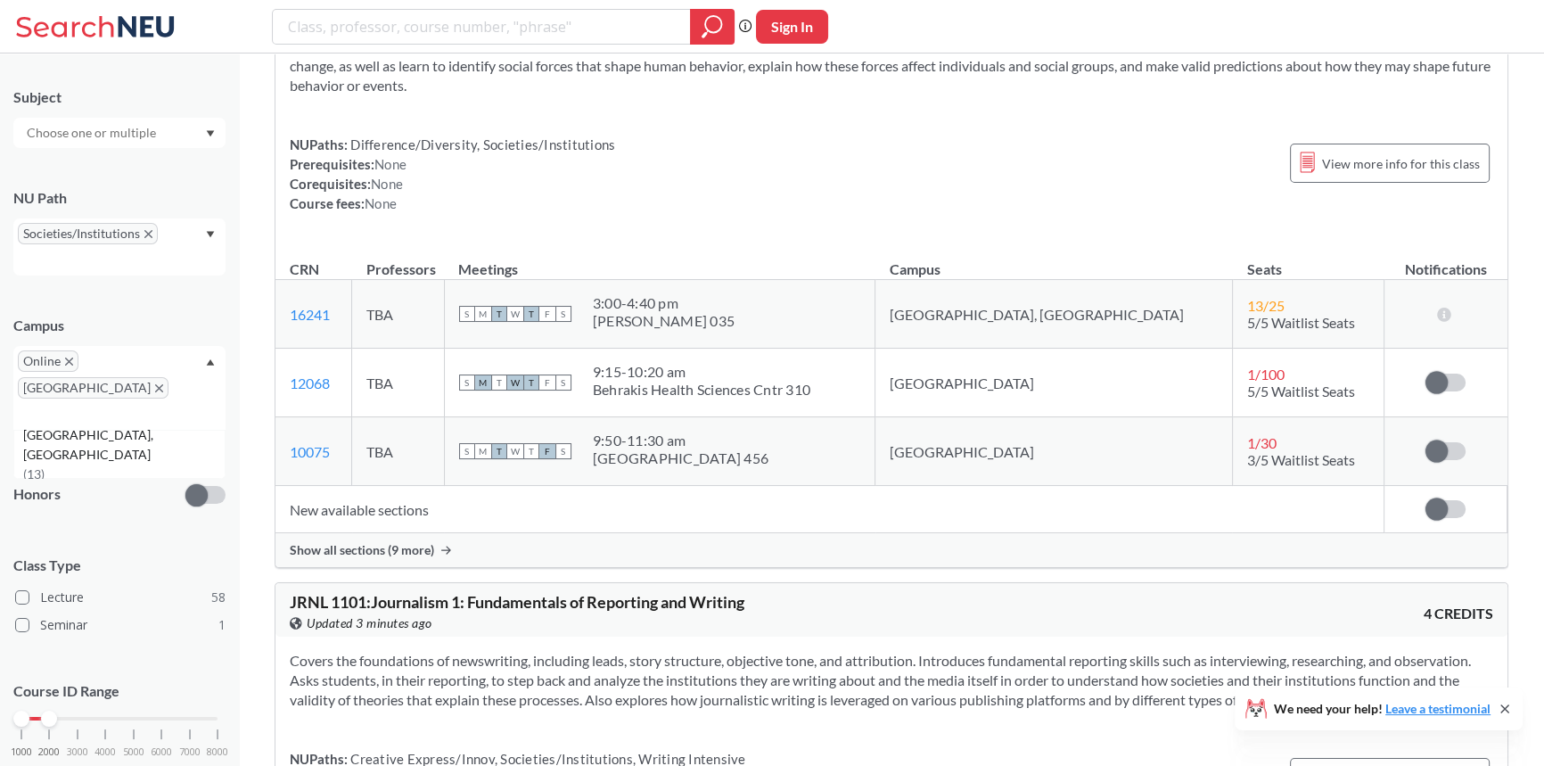
click at [72, 712] on div "1000 2000 3000 4000 5000 6000 7000 8000" at bounding box center [119, 718] width 196 height 12
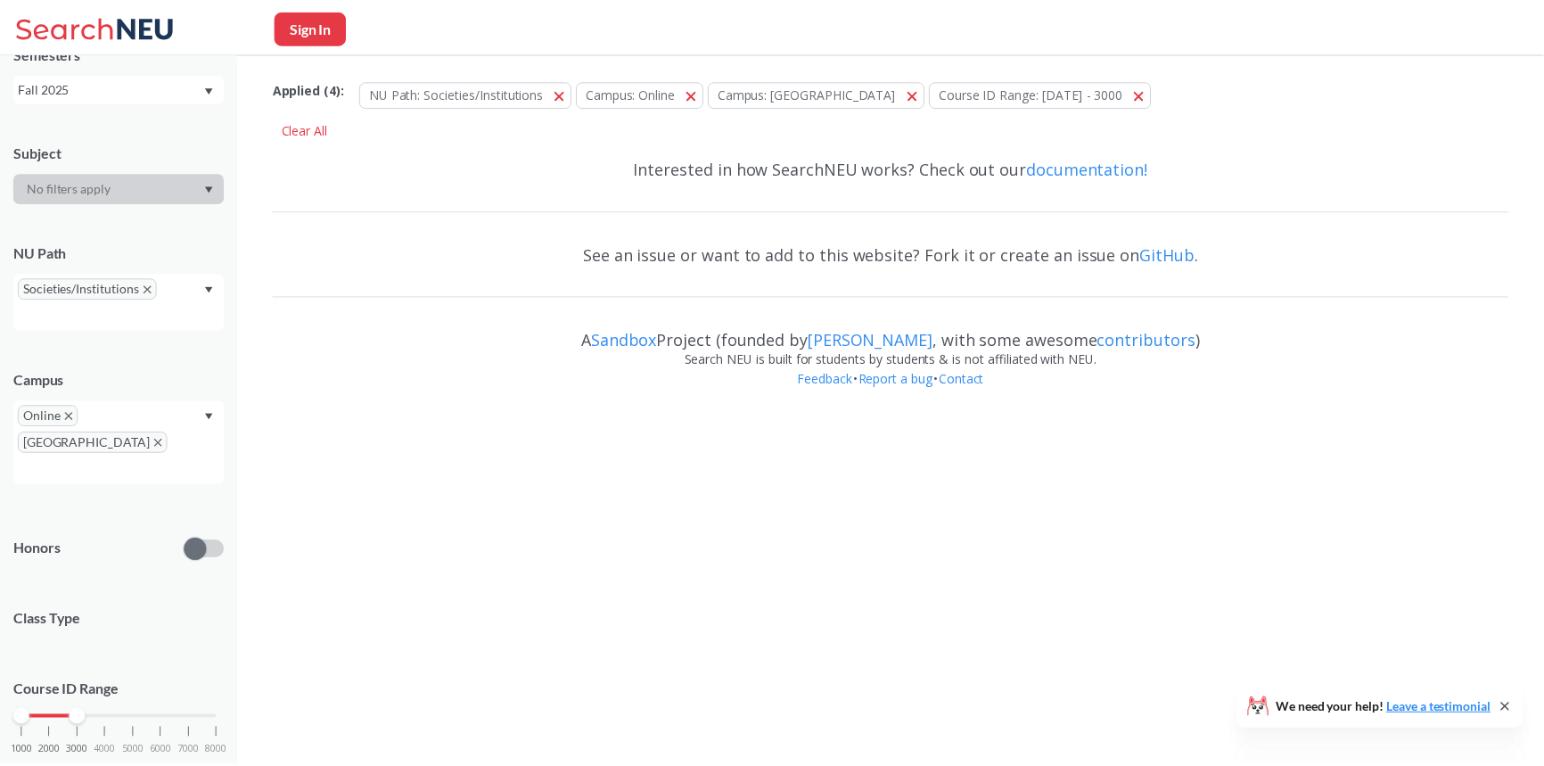
scroll to position [143, 0]
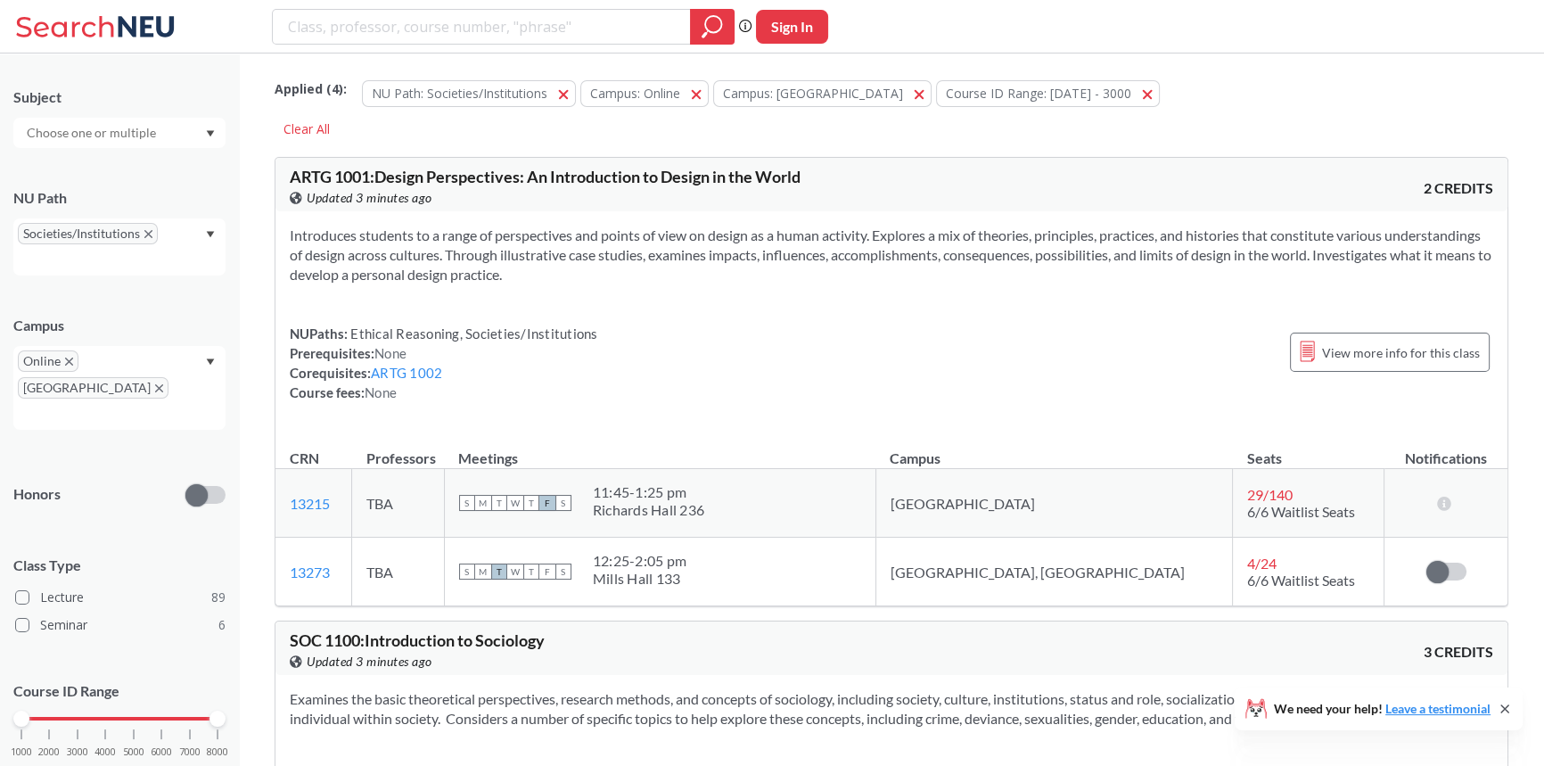
drag, startPoint x: 78, startPoint y: 675, endPoint x: 238, endPoint y: 676, distance: 159.6
click at [238, 676] on div "NEU CPS LAW Semesters Fall 2025 Subject NU Path Societies/Institutions Campus O…" at bounding box center [119, 409] width 239 height 712
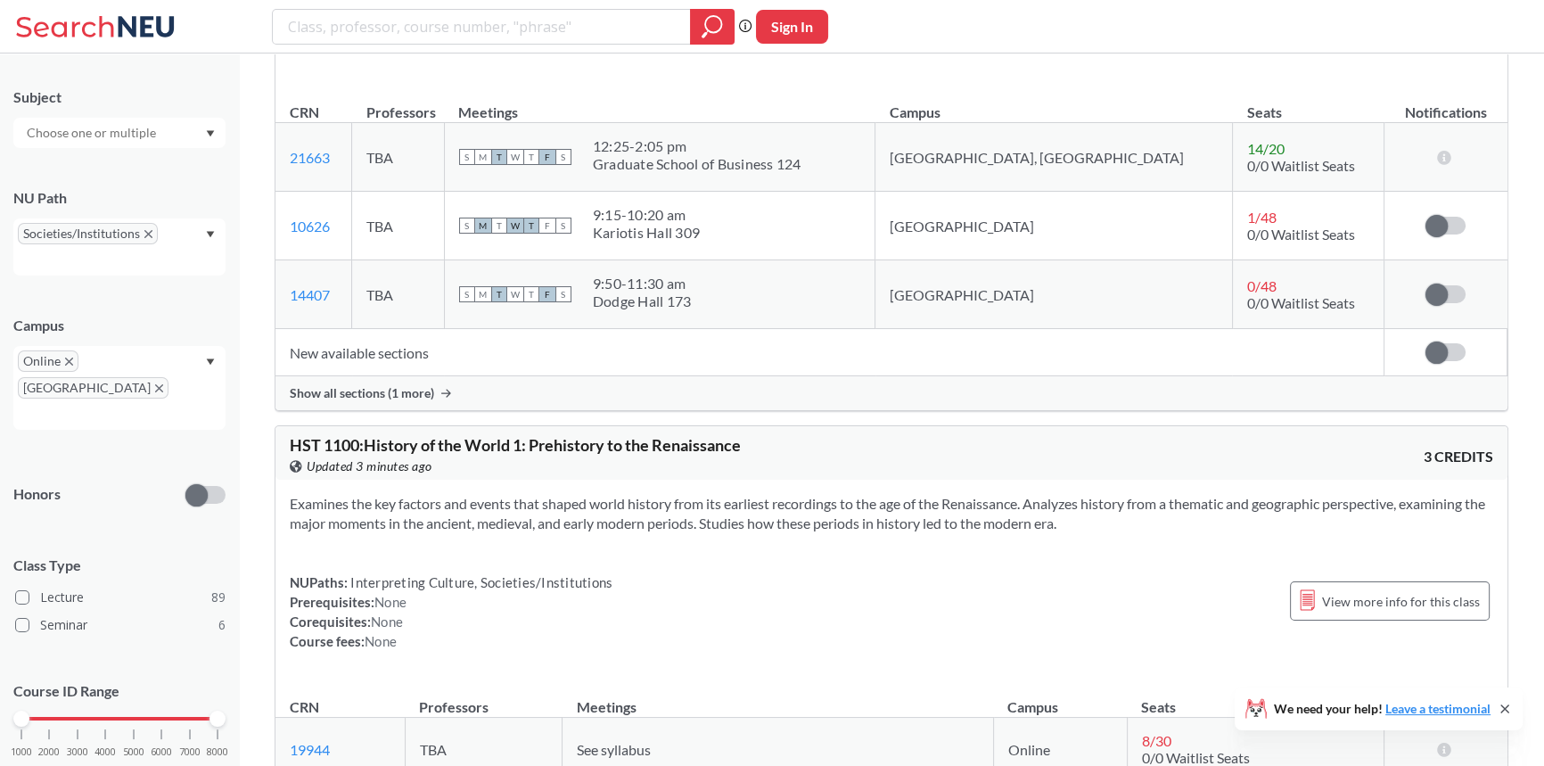
scroll to position [1783, 0]
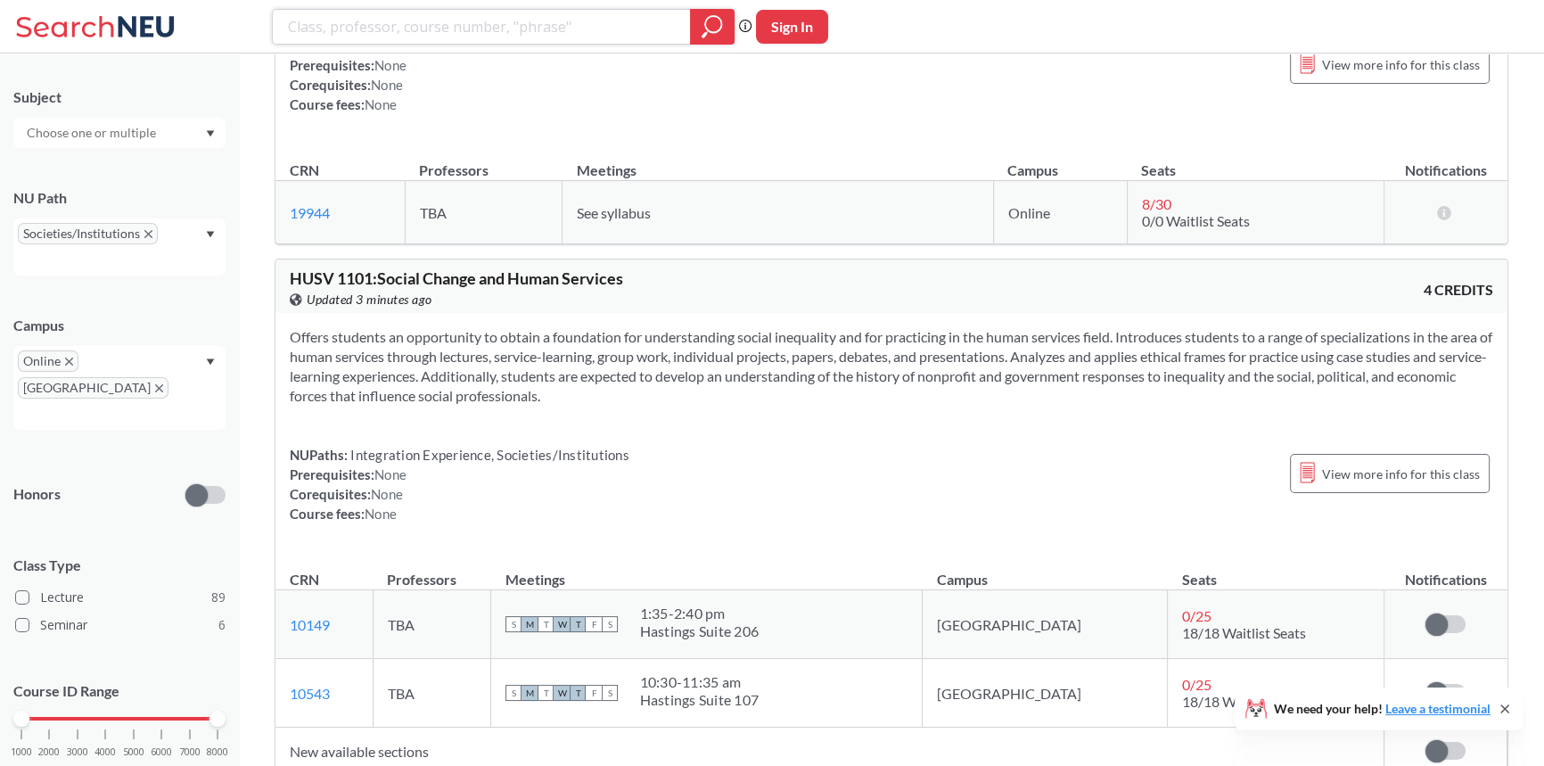
click at [428, 36] on input "search" at bounding box center [481, 27] width 391 height 30
type input "psychology"
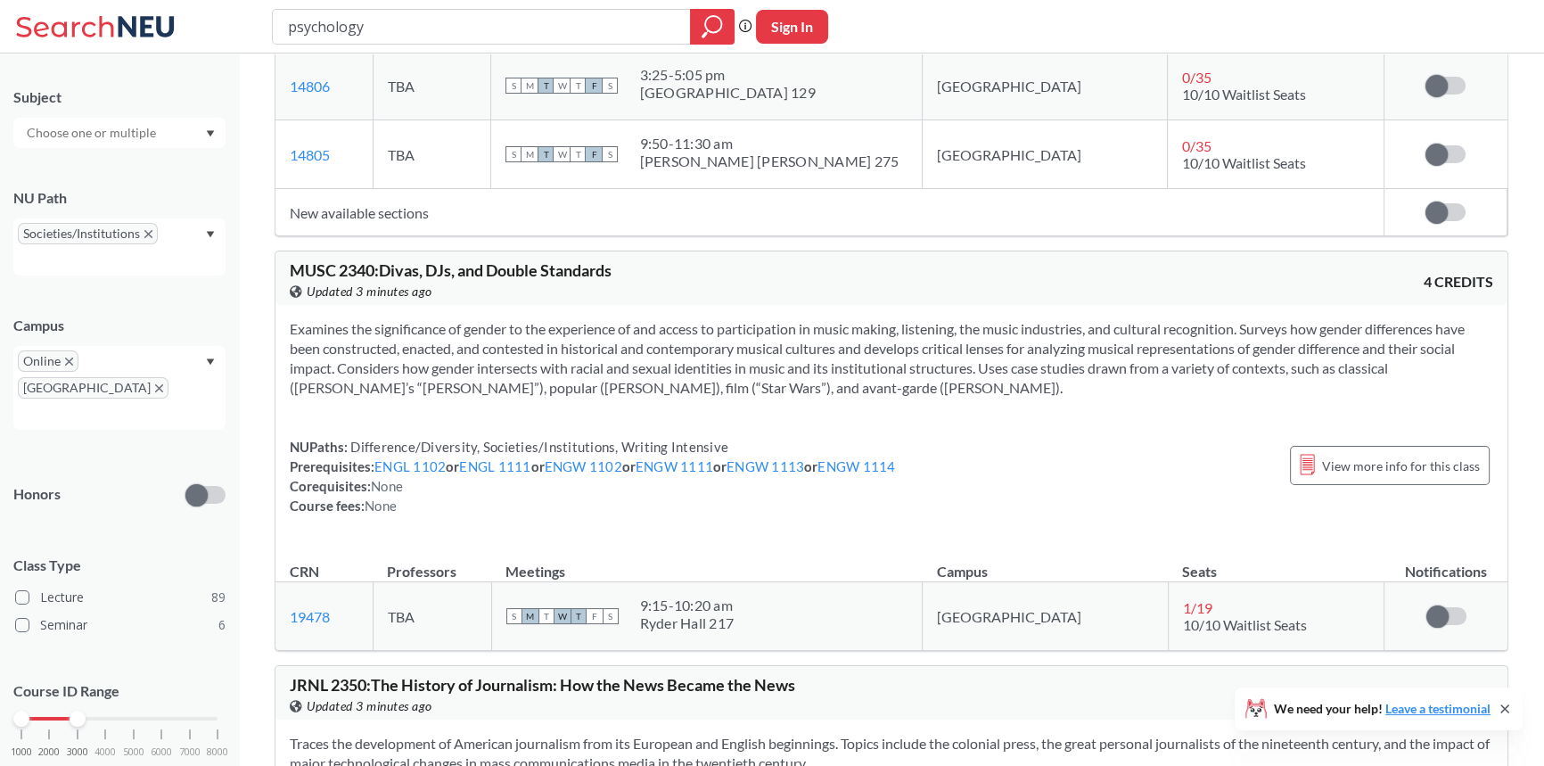
scroll to position [39085, 0]
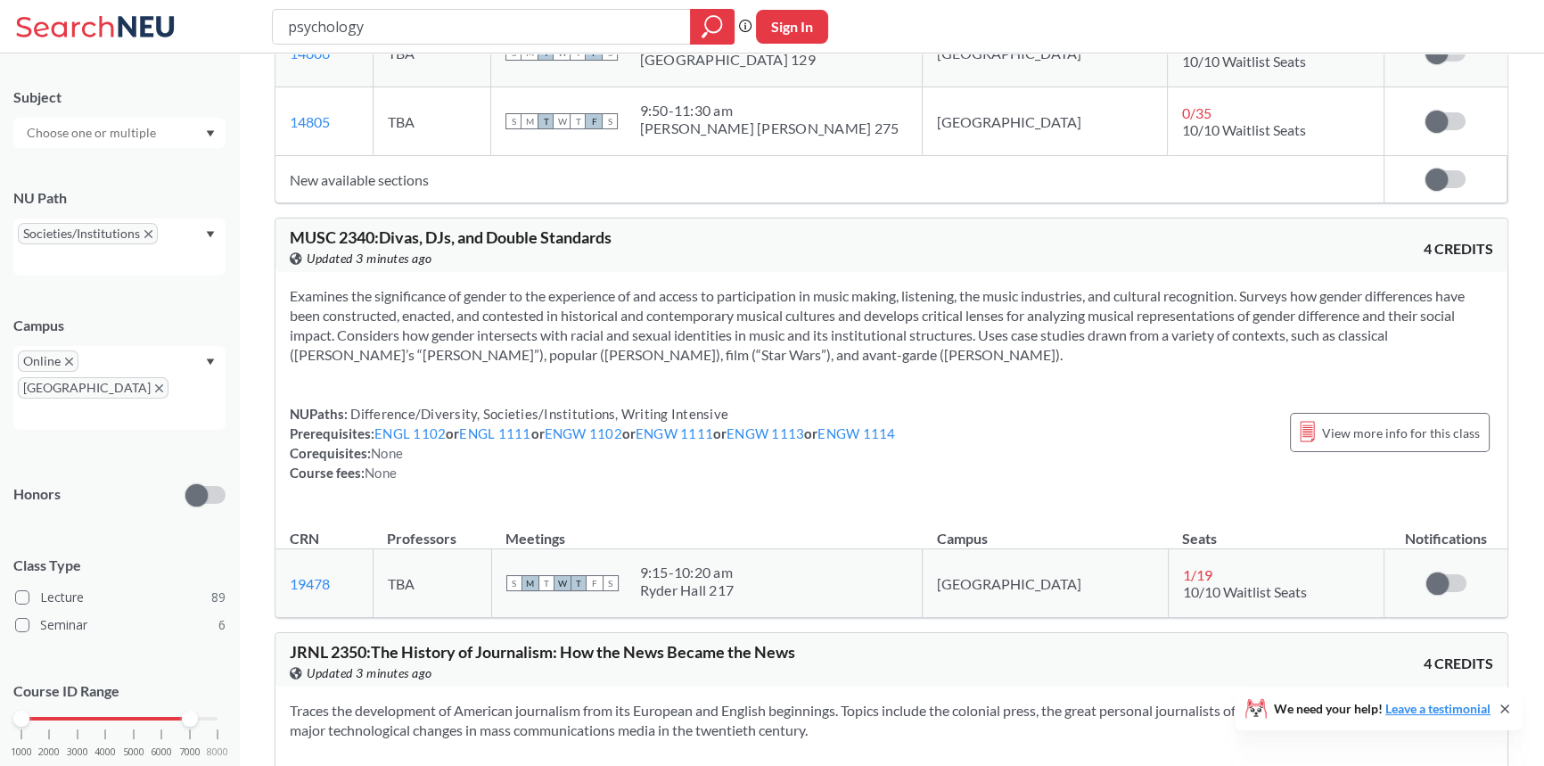
click at [191, 712] on div "1000 2000 3000 4000 5000 6000 7000 8000" at bounding box center [119, 718] width 196 height 12
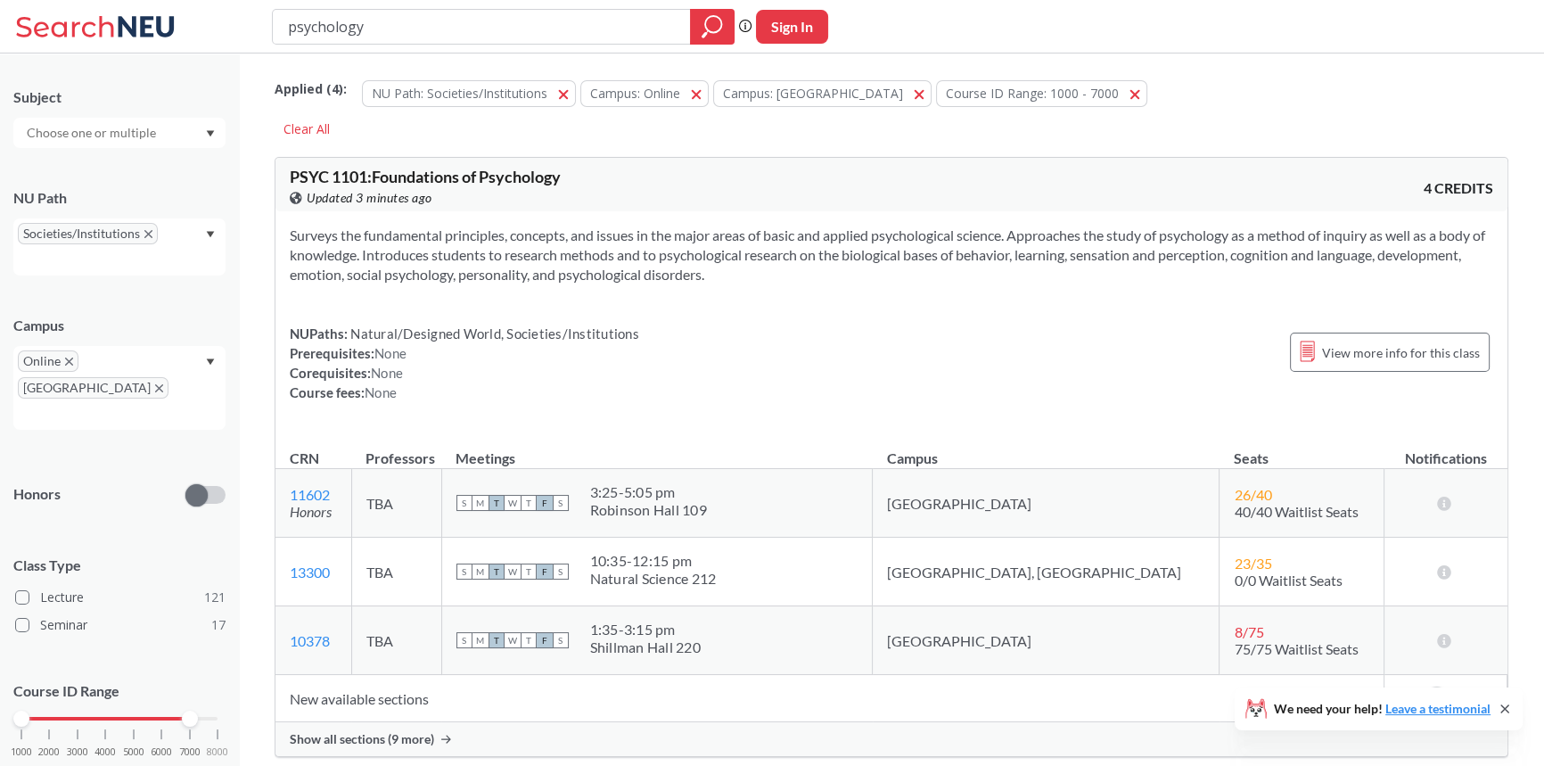
click at [210, 712] on div "1000 2000 3000 4000 5000 6000 7000 8000" at bounding box center [119, 718] width 196 height 12
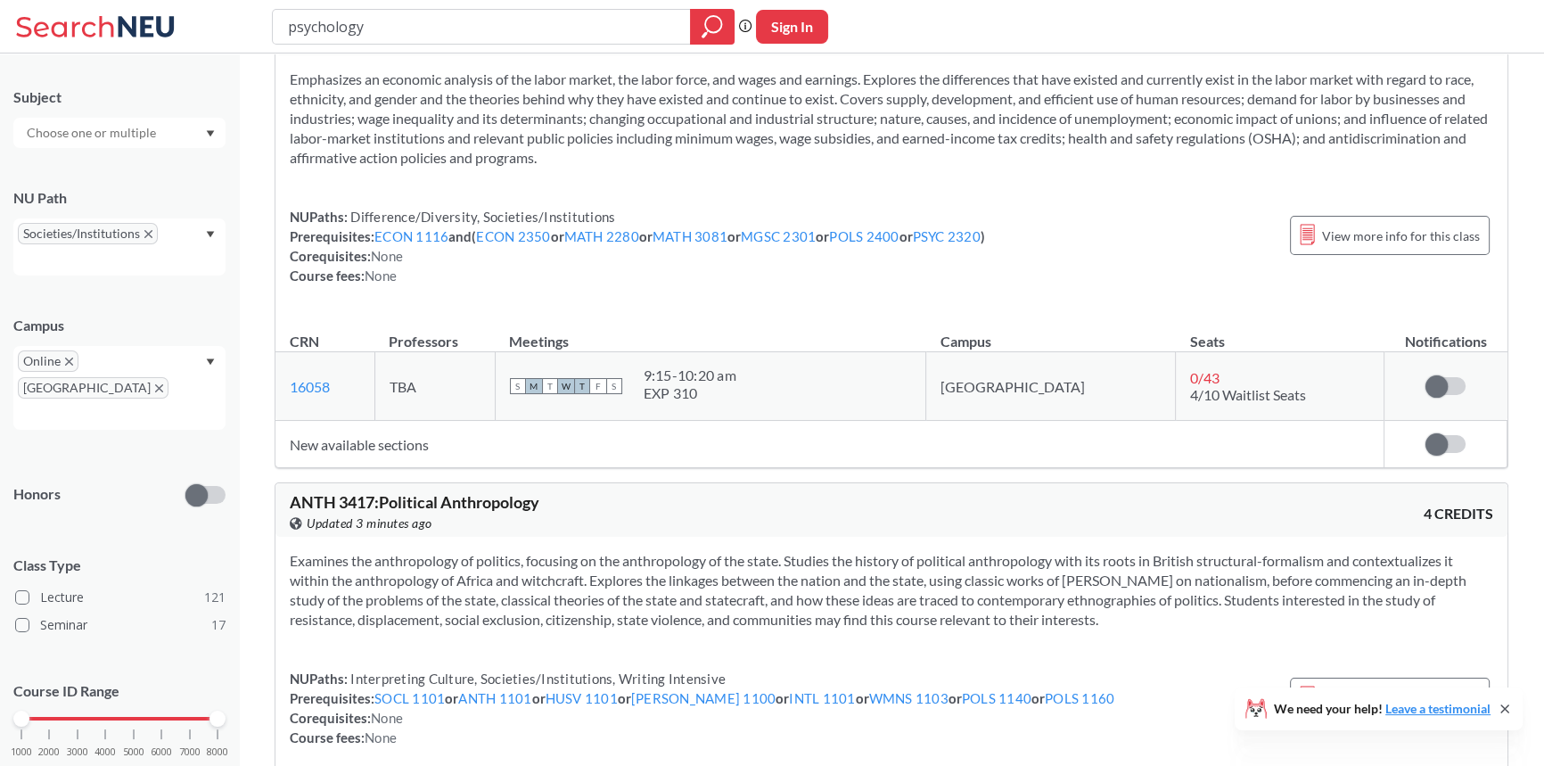
scroll to position [51984, 0]
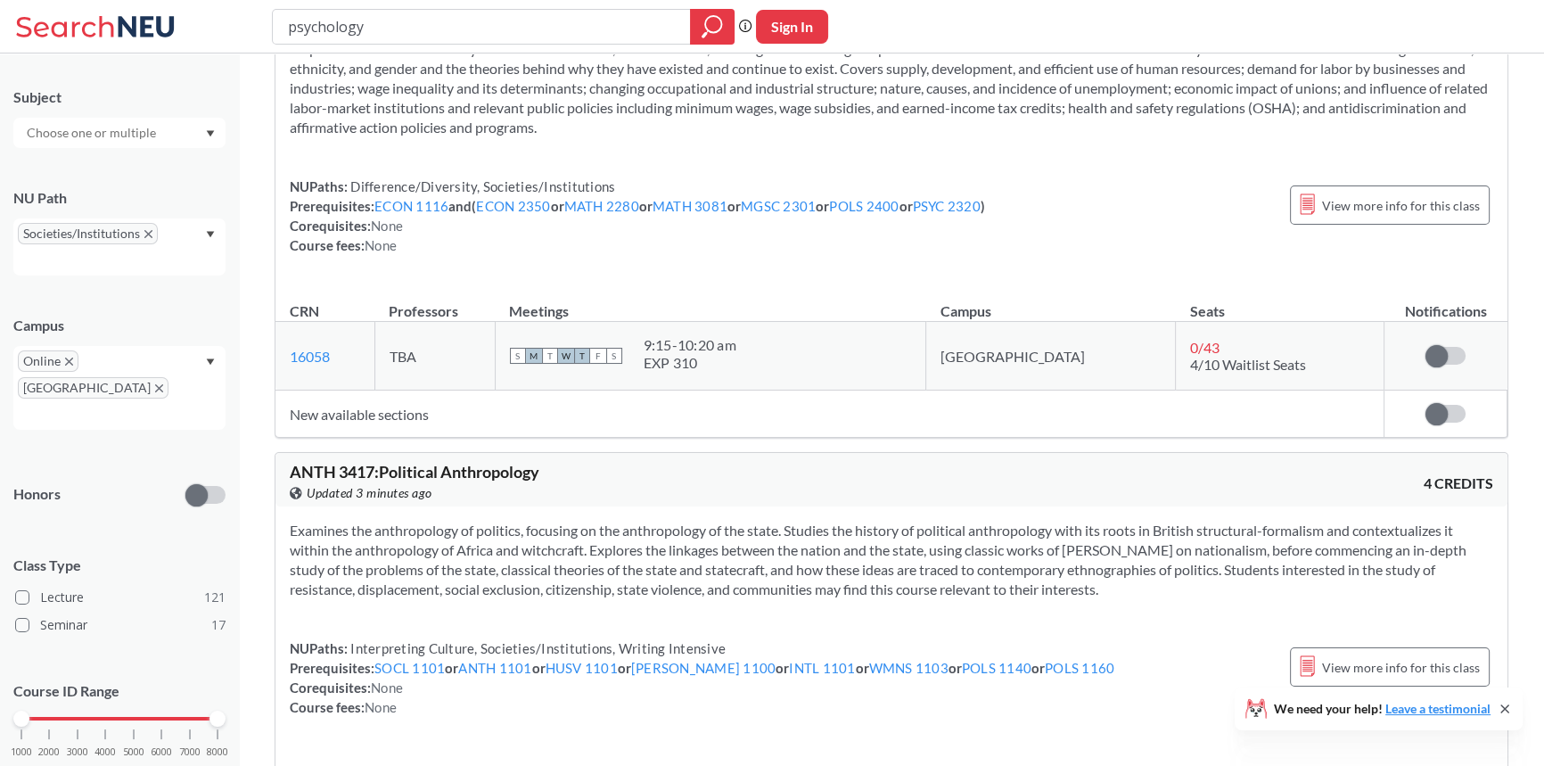
click at [187, 134] on div at bounding box center [119, 133] width 212 height 30
click at [134, 180] on p "Philosophy" at bounding box center [123, 183] width 201 height 18
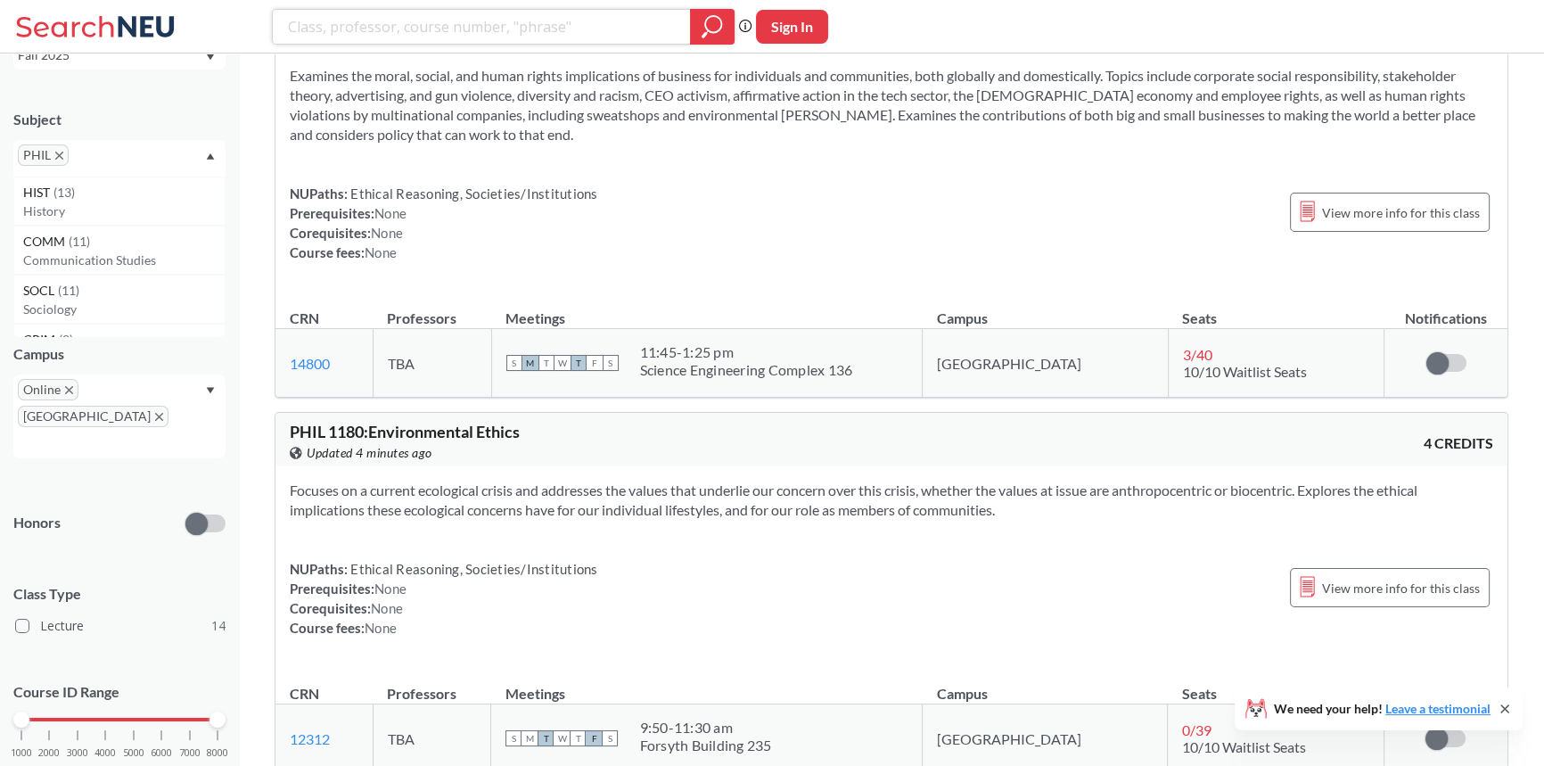
scroll to position [3241, 0]
